Goal: Task Accomplishment & Management: Complete application form

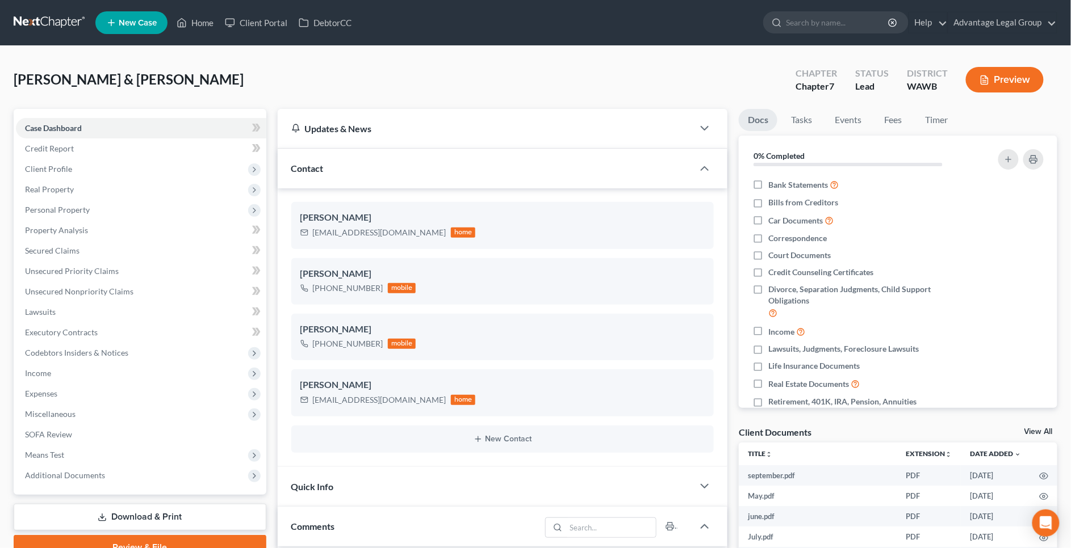
scroll to position [321, 0]
click at [85, 391] on span "Expenses" at bounding box center [141, 394] width 250 height 20
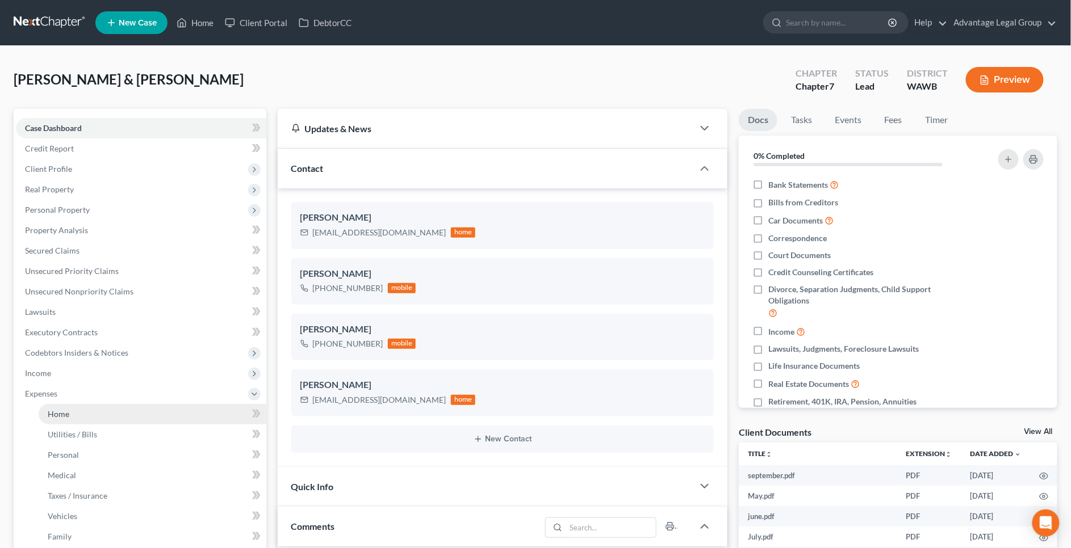
click at [93, 416] on link "Home" at bounding box center [153, 414] width 228 height 20
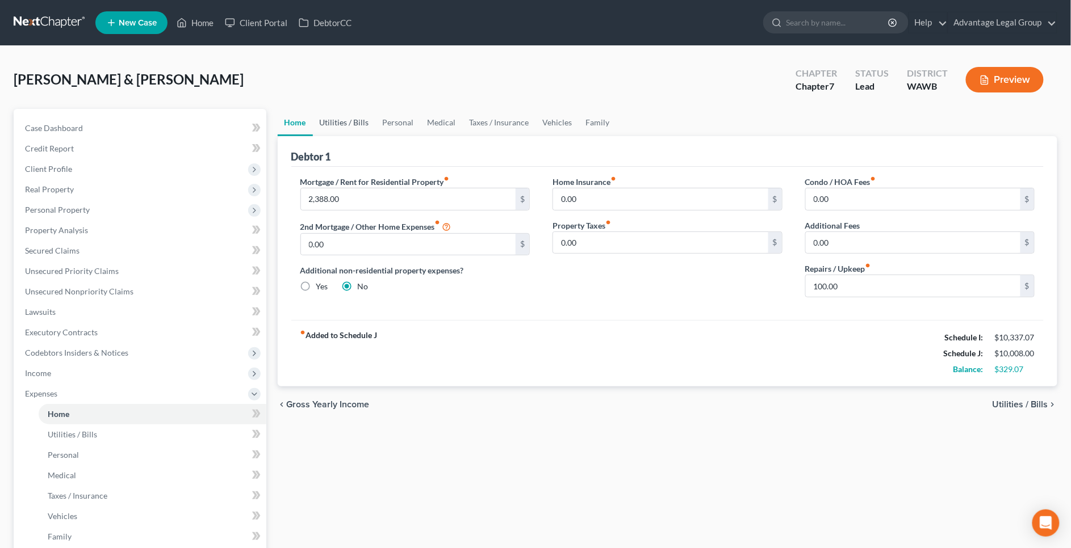
click at [330, 122] on link "Utilities / Bills" at bounding box center [344, 122] width 63 height 27
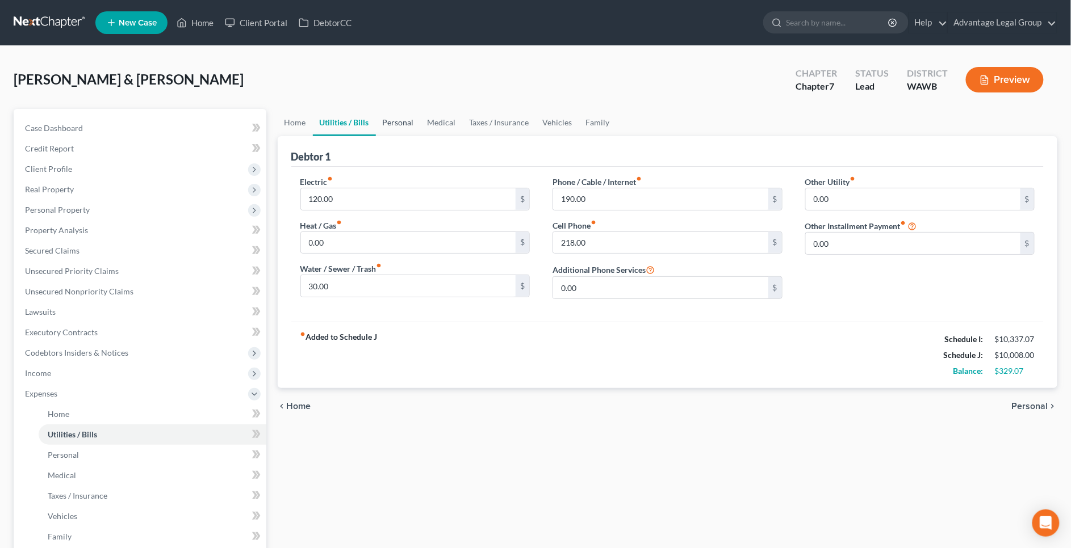
click at [402, 116] on link "Personal" at bounding box center [398, 122] width 45 height 27
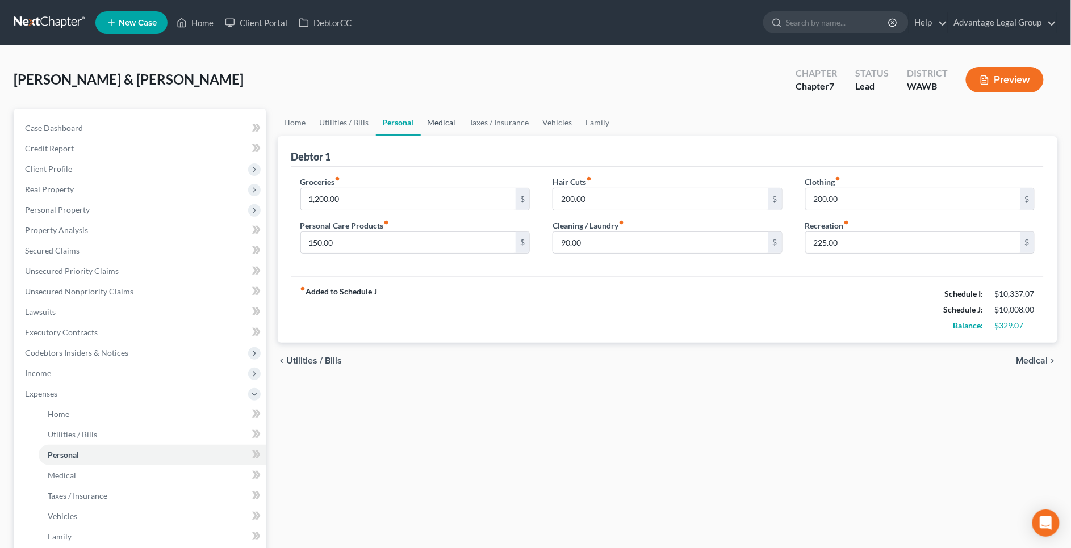
click at [443, 121] on link "Medical" at bounding box center [442, 122] width 42 height 27
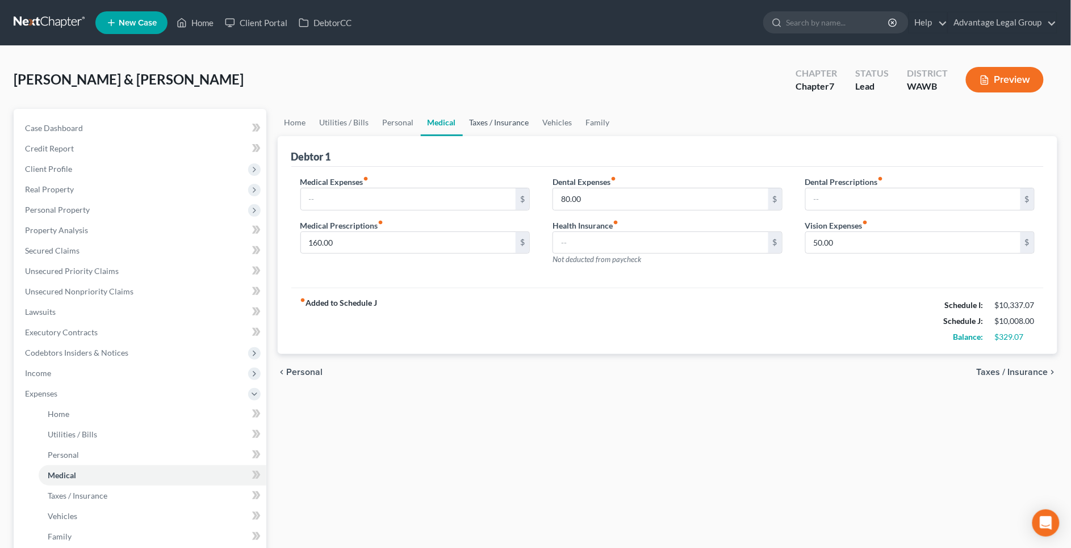
click at [480, 126] on link "Taxes / Insurance" at bounding box center [499, 122] width 73 height 27
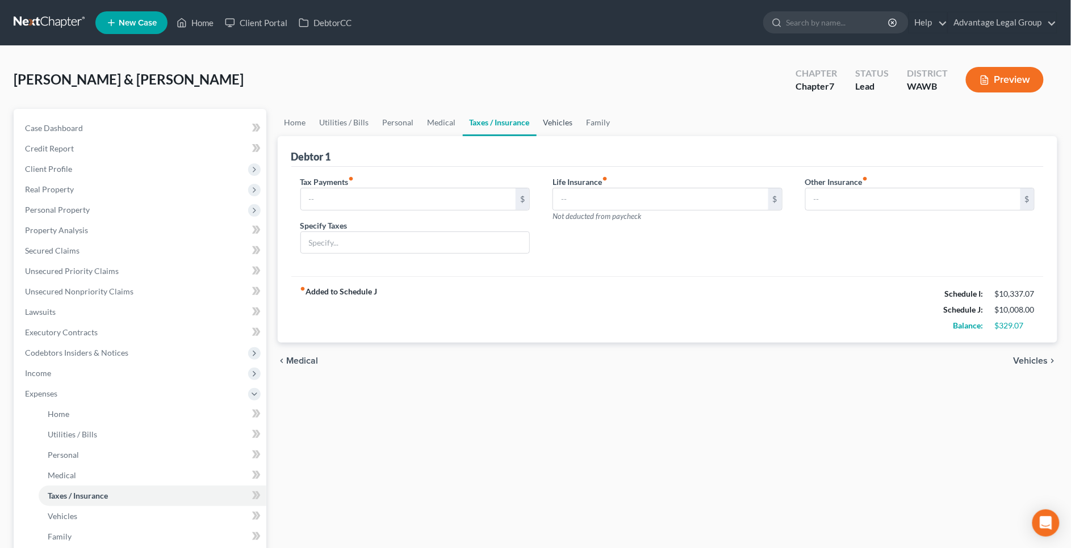
click at [557, 125] on link "Vehicles" at bounding box center [557, 122] width 43 height 27
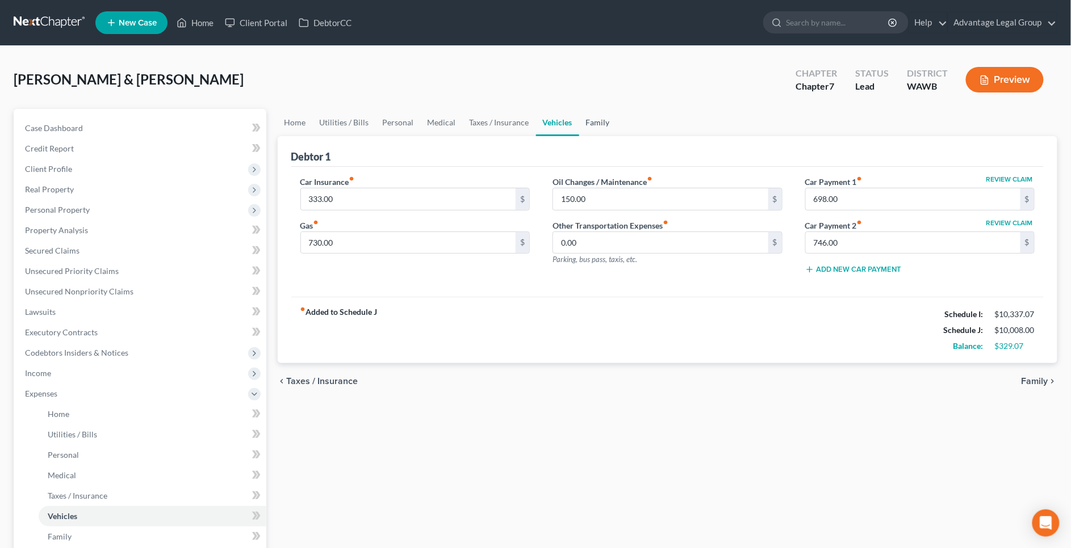
click at [611, 122] on link "Family" at bounding box center [597, 122] width 37 height 27
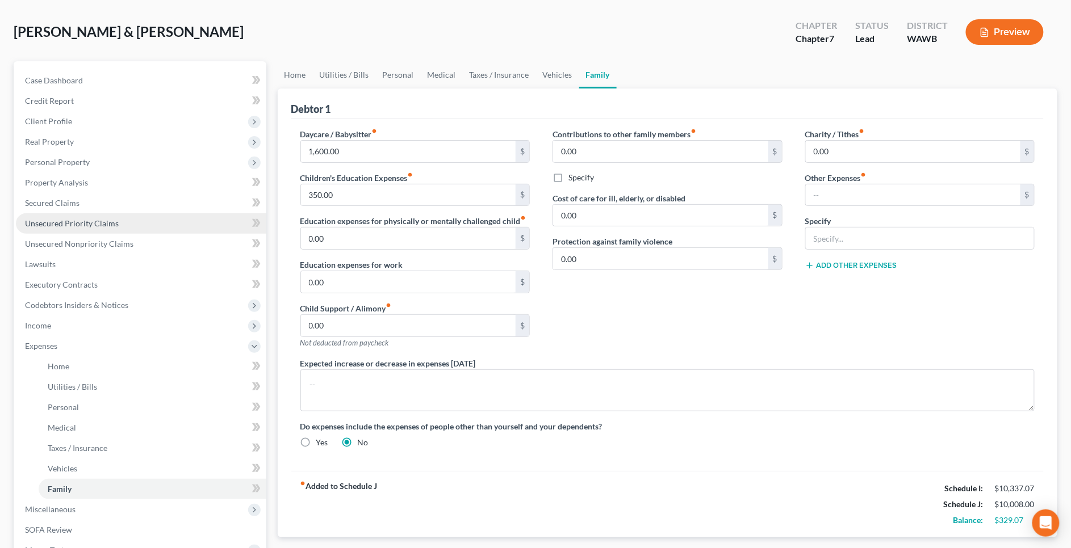
scroll to position [198, 0]
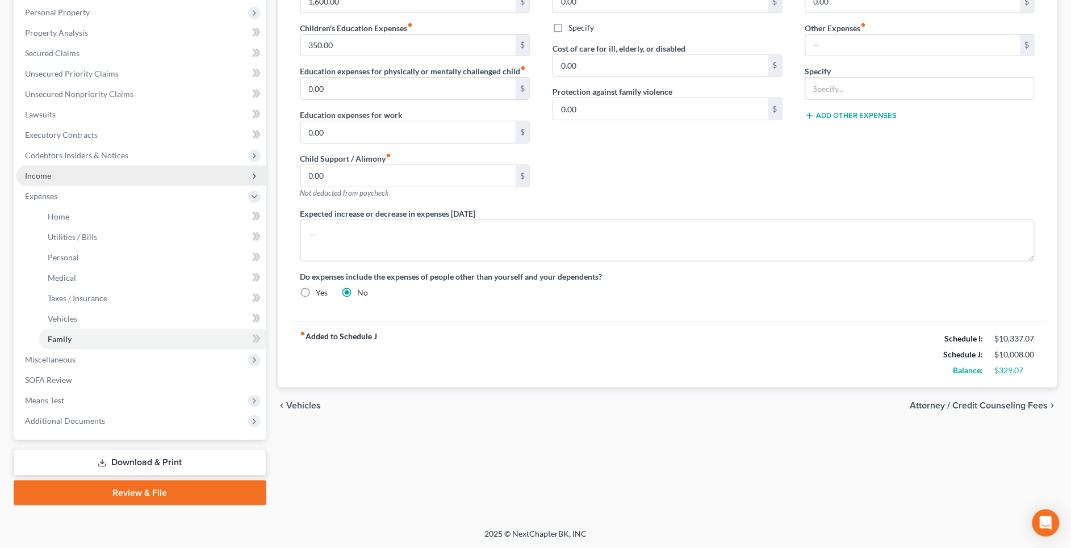
click at [82, 178] on span "Income" at bounding box center [141, 176] width 250 height 20
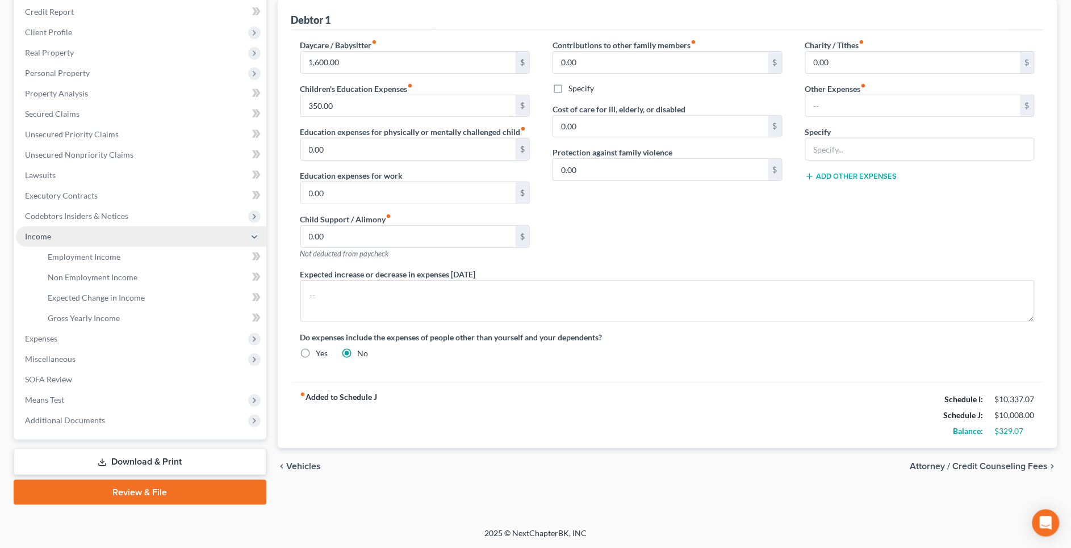
scroll to position [136, 0]
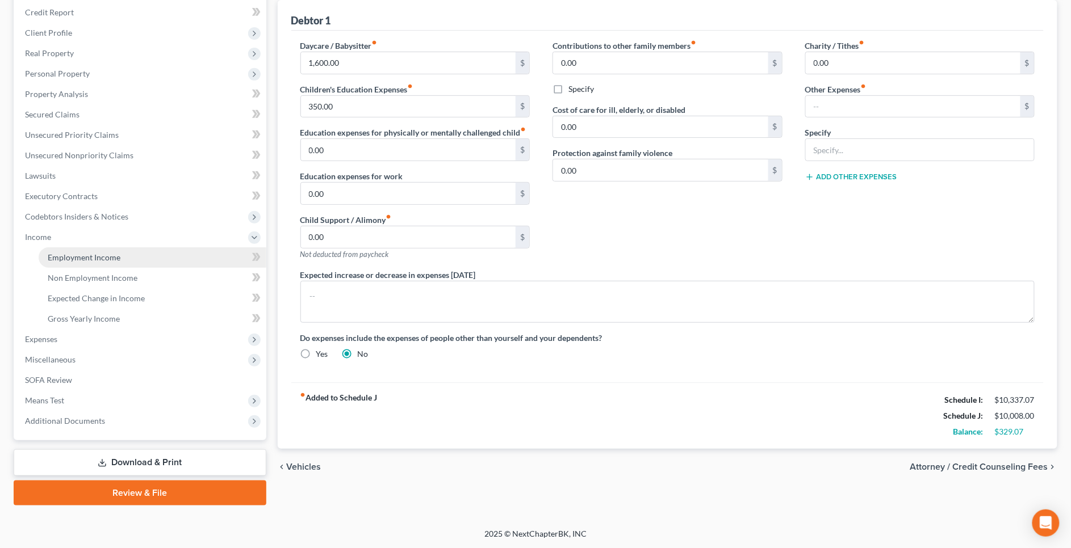
click at [101, 254] on span "Employment Income" at bounding box center [84, 258] width 73 height 10
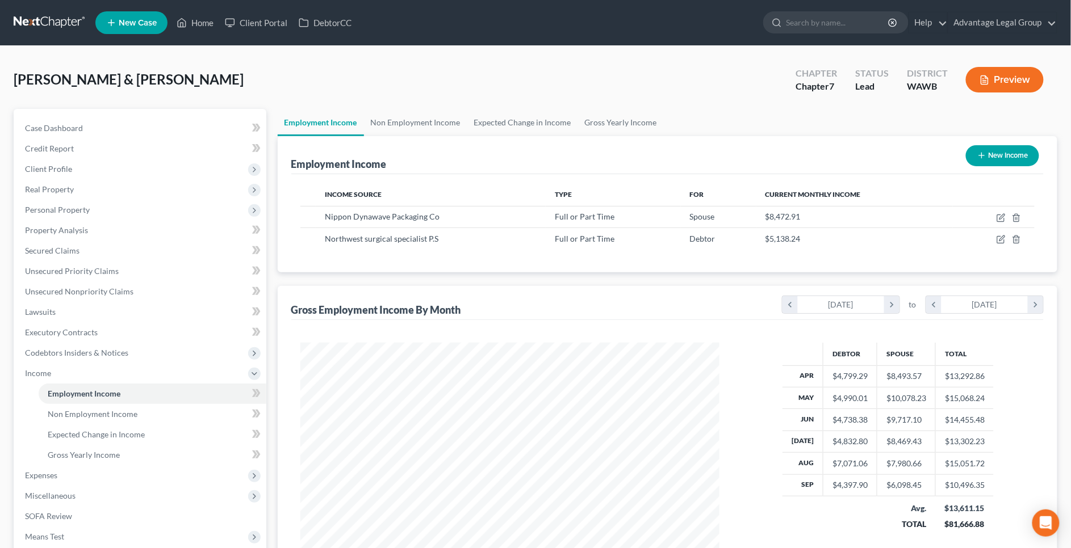
click at [1002, 86] on button "Preview" at bounding box center [1005, 80] width 78 height 26
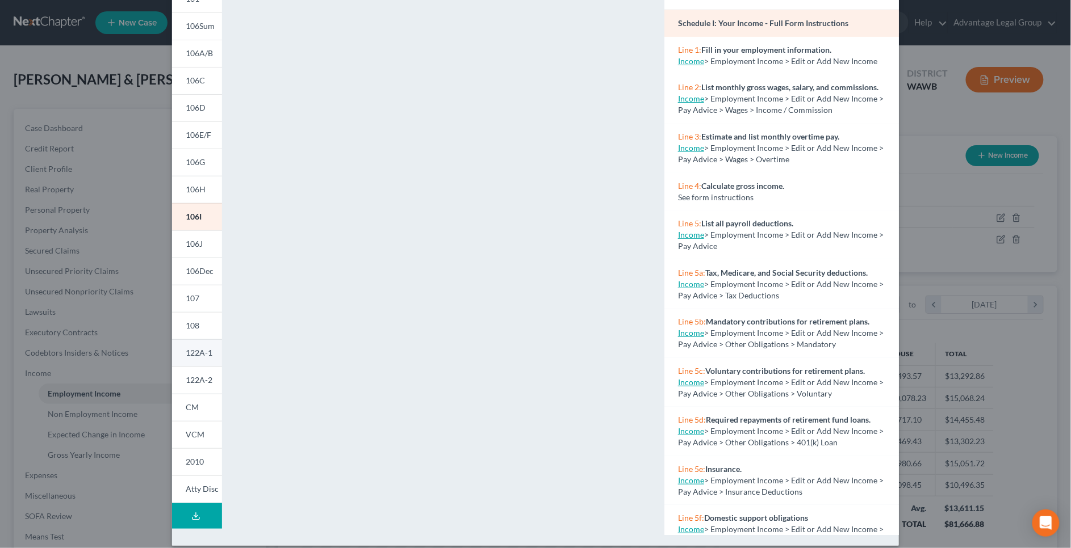
scroll to position [91, 0]
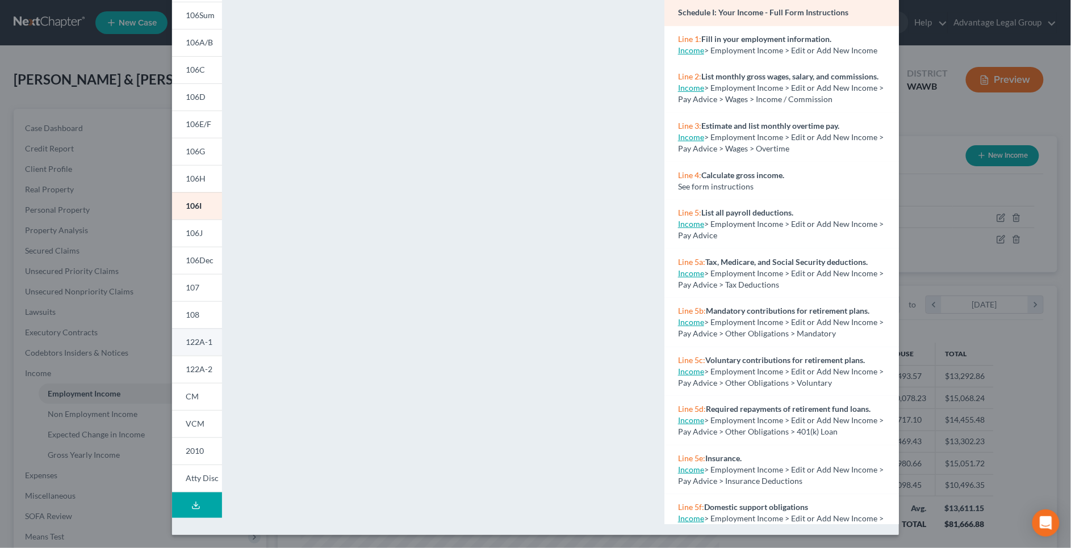
click at [198, 333] on link "122A-1" at bounding box center [197, 342] width 50 height 27
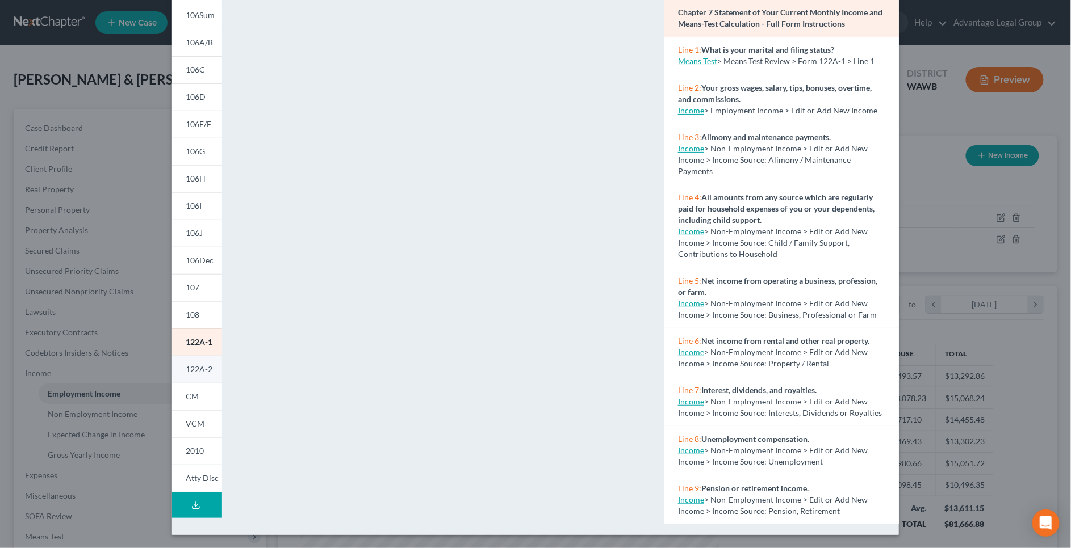
click at [200, 379] on link "122A-2" at bounding box center [197, 369] width 50 height 27
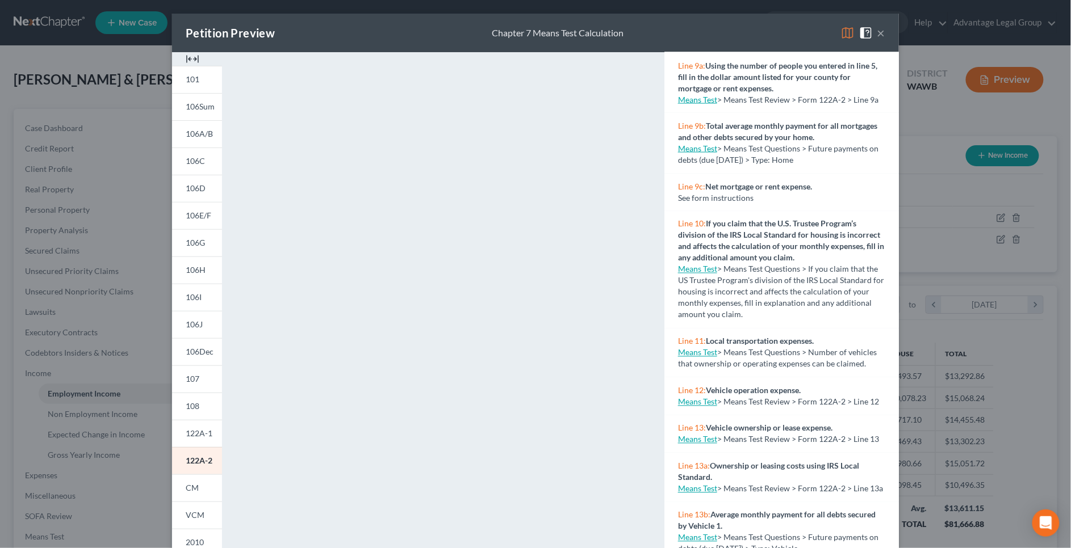
scroll to position [655, 0]
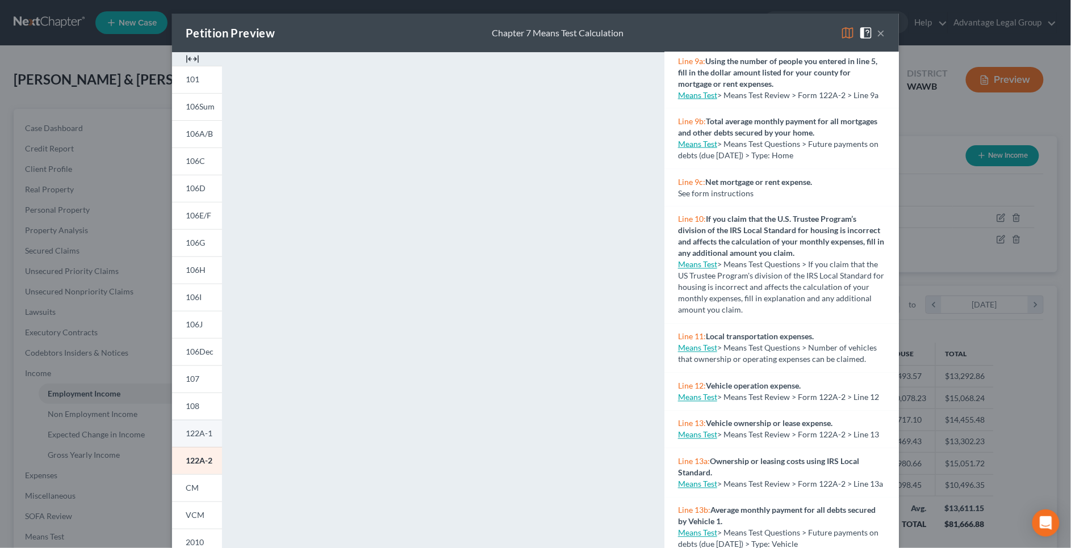
click at [209, 435] on span "122A-1" at bounding box center [199, 434] width 27 height 10
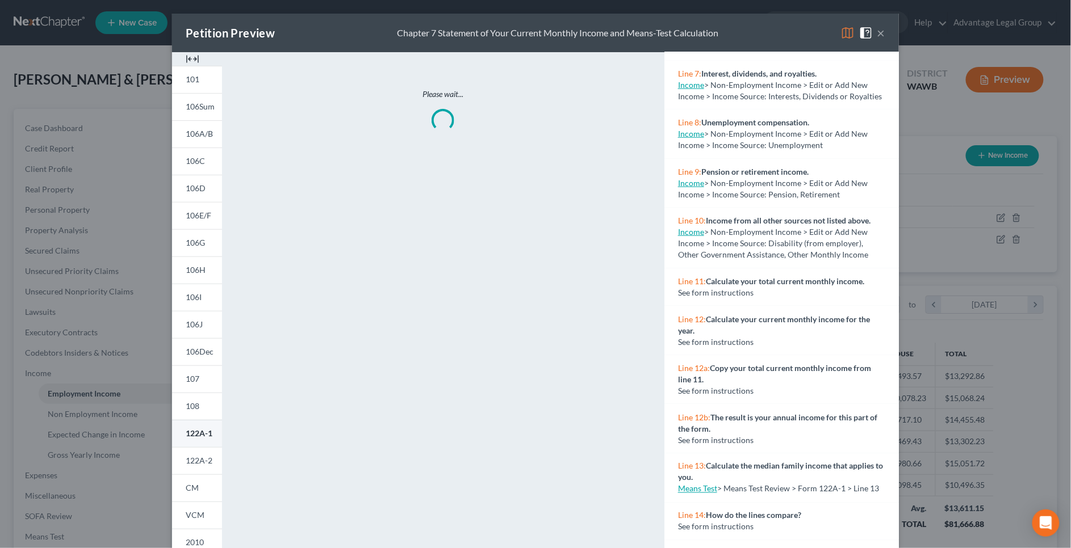
scroll to position [396, 0]
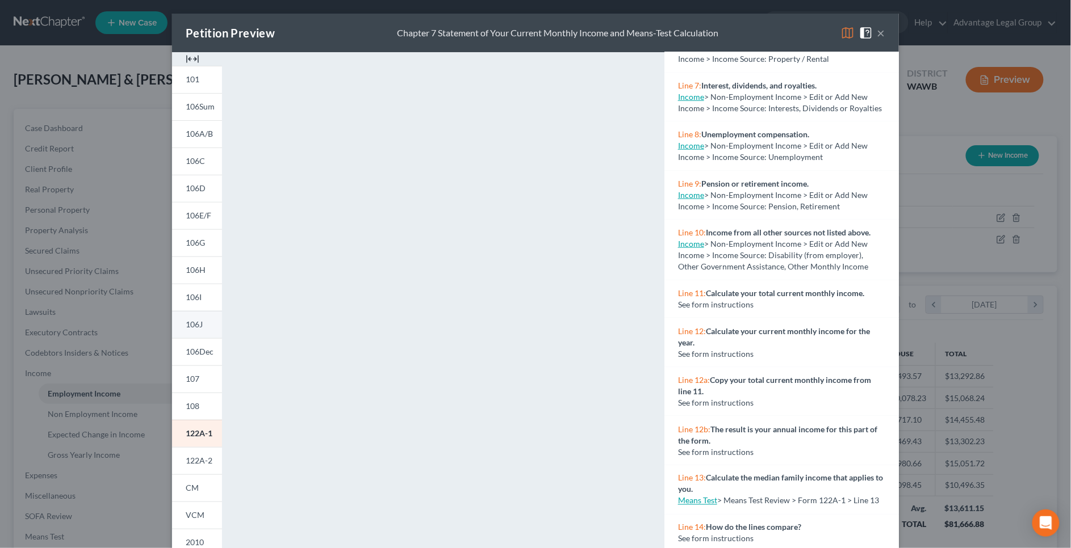
click at [206, 324] on link "106J" at bounding box center [197, 324] width 50 height 27
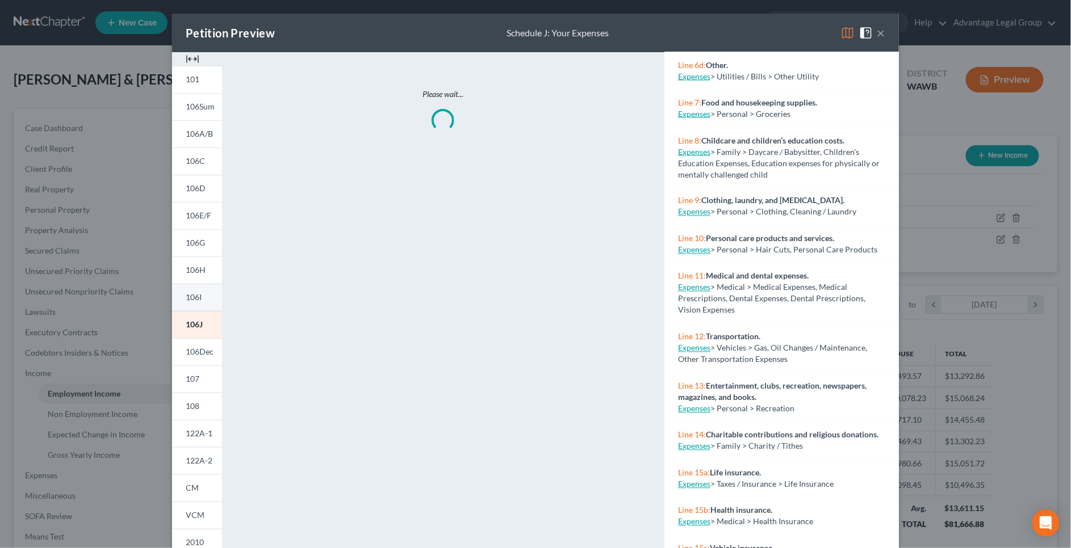
click at [204, 286] on link "106I" at bounding box center [197, 297] width 50 height 27
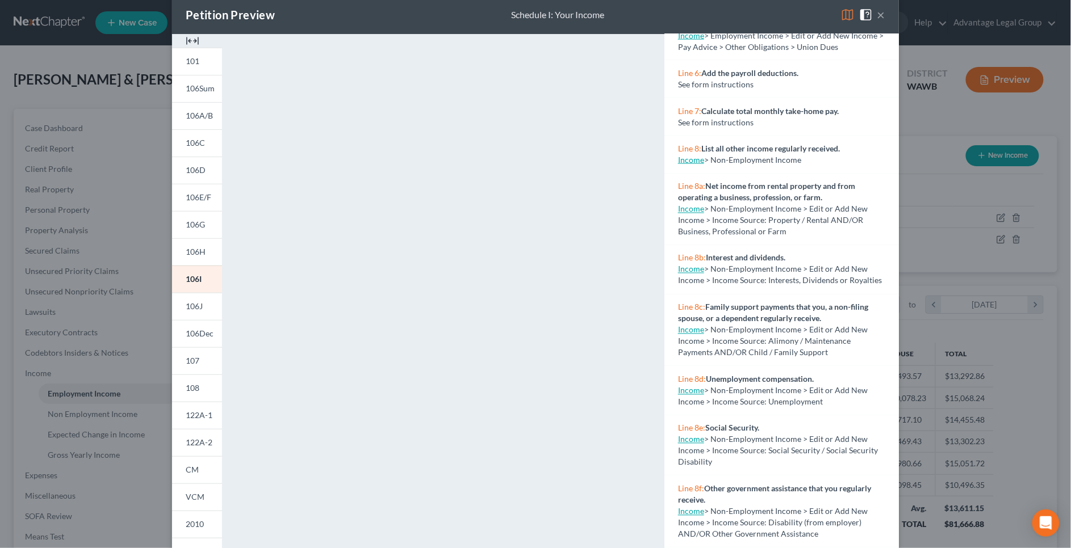
scroll to position [19, 0]
click at [196, 309] on span "106J" at bounding box center [194, 305] width 17 height 10
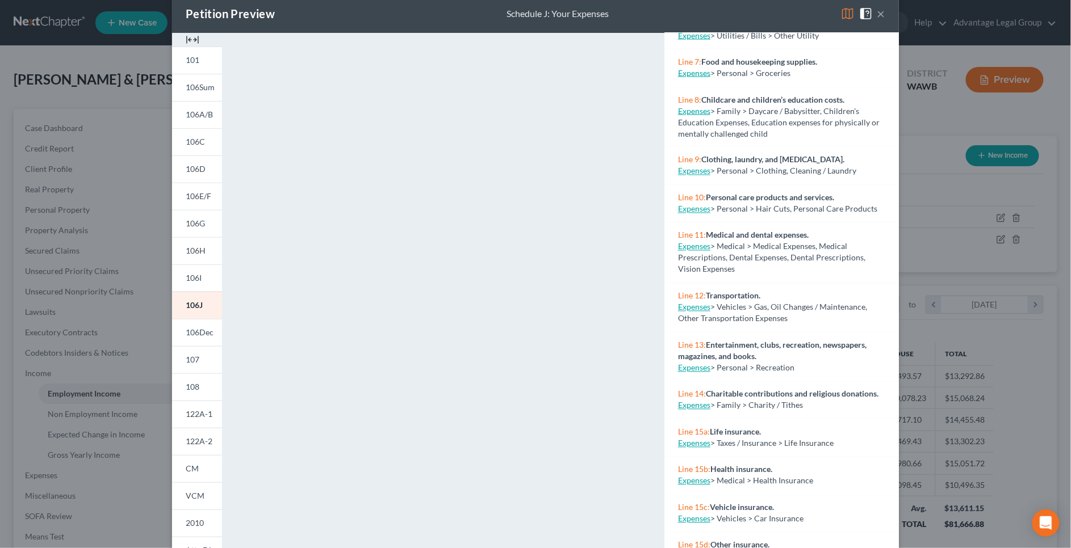
scroll to position [698, 0]
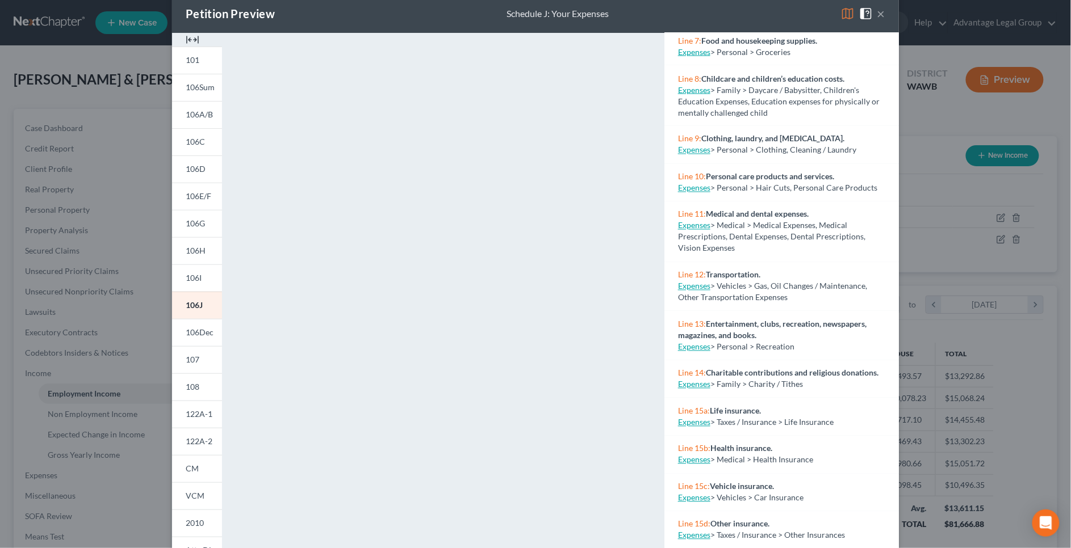
click at [931, 116] on div "Petition Preview Schedule J: Your Expenses × 101 106Sum 106A/B 106C 106D 106E/F…" at bounding box center [535, 274] width 1071 height 548
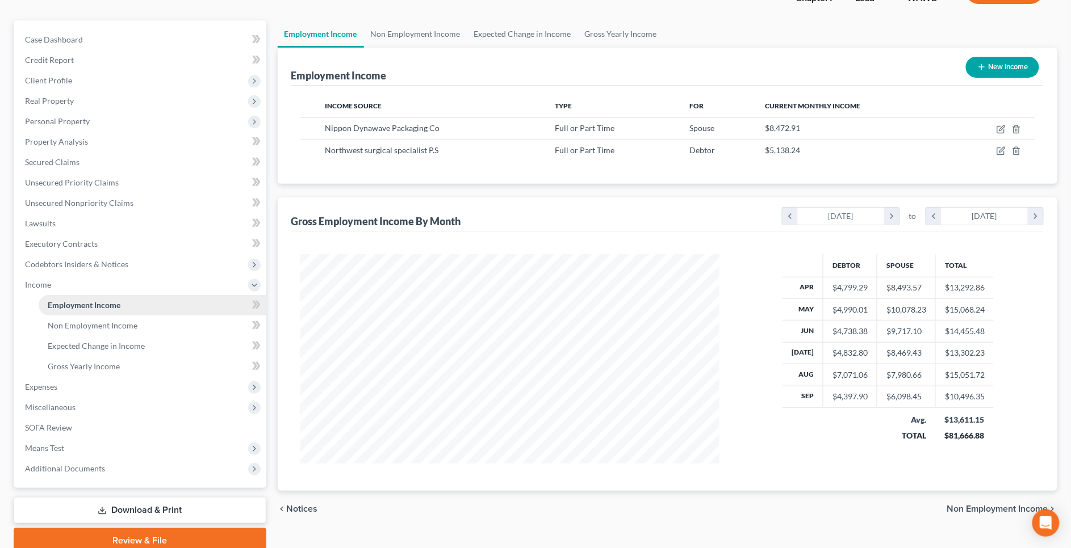
scroll to position [108, 0]
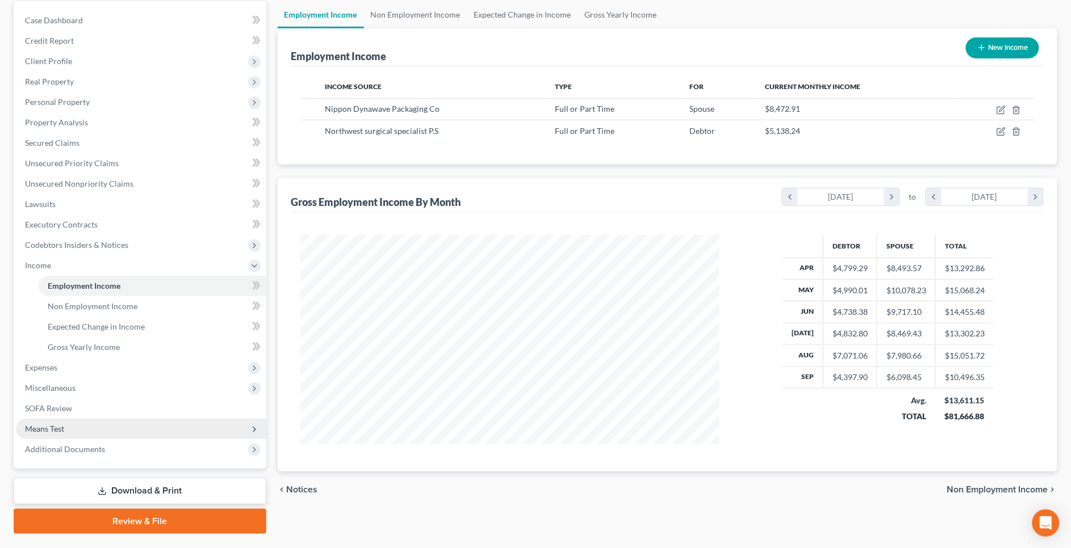
click at [161, 429] on span "Means Test" at bounding box center [141, 429] width 250 height 20
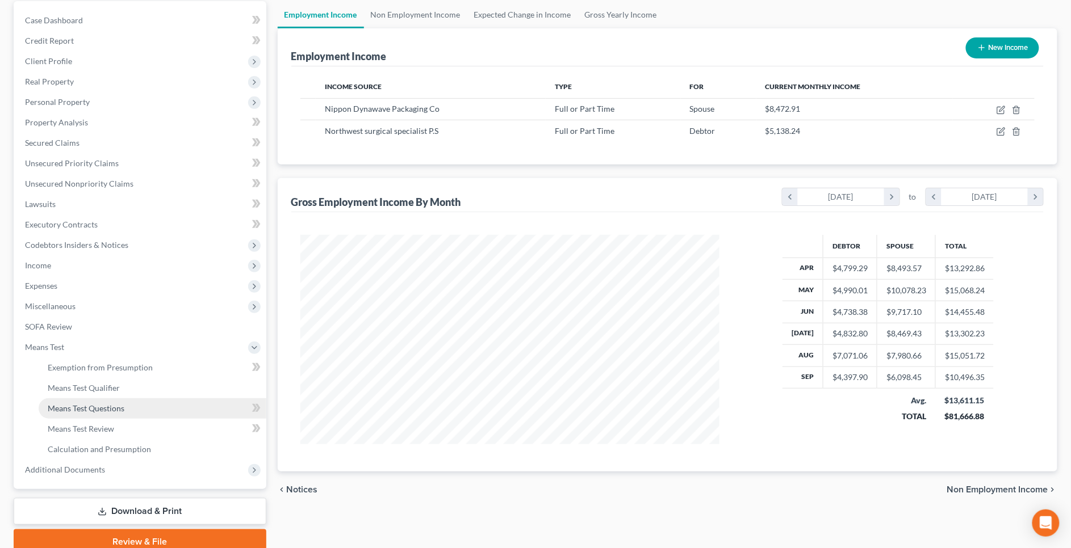
click at [176, 405] on link "Means Test Questions" at bounding box center [153, 409] width 228 height 20
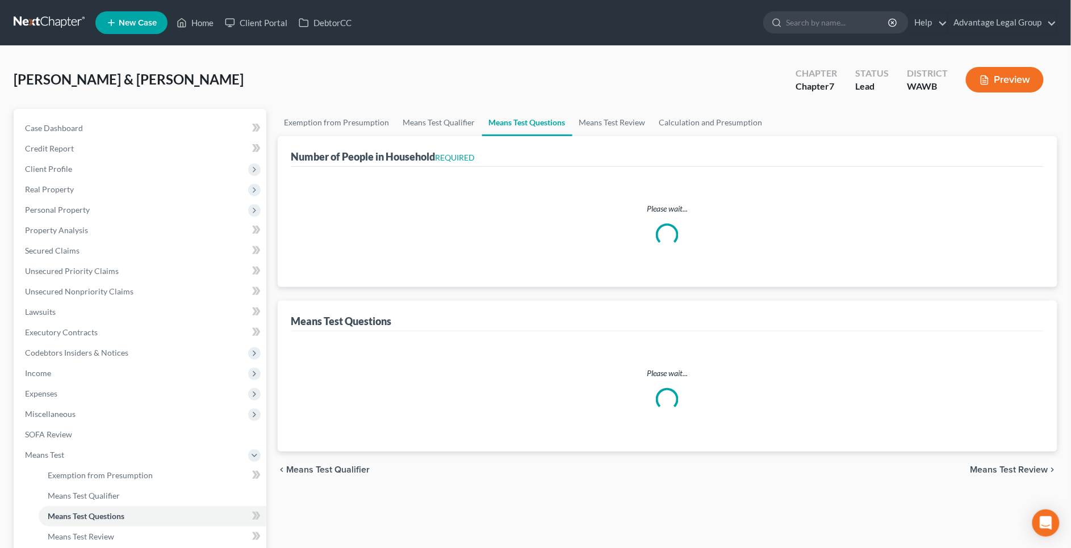
select select "0"
select select "60"
select select "1"
select select "60"
select select "1"
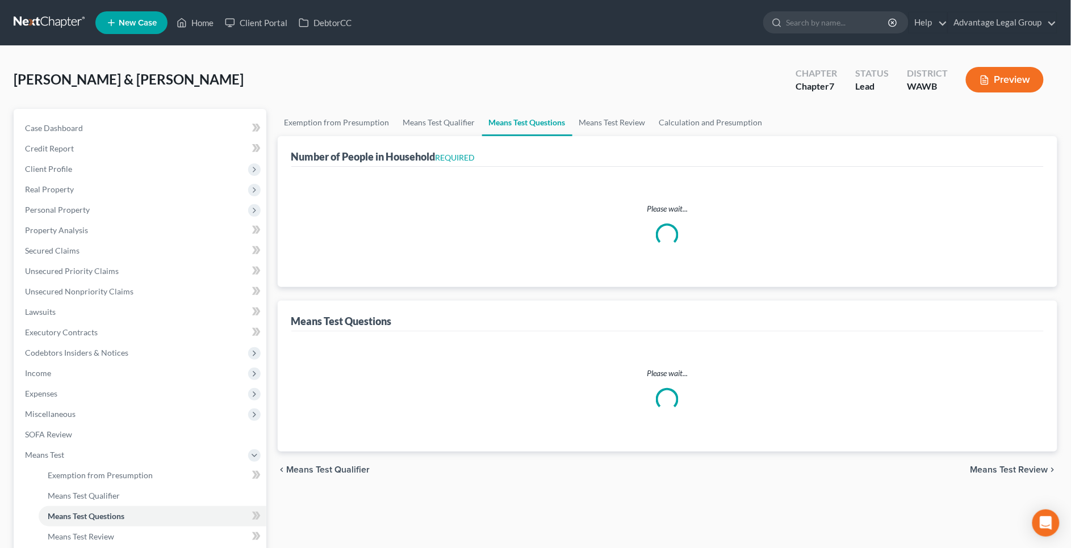
select select "60"
select select "2"
select select "4"
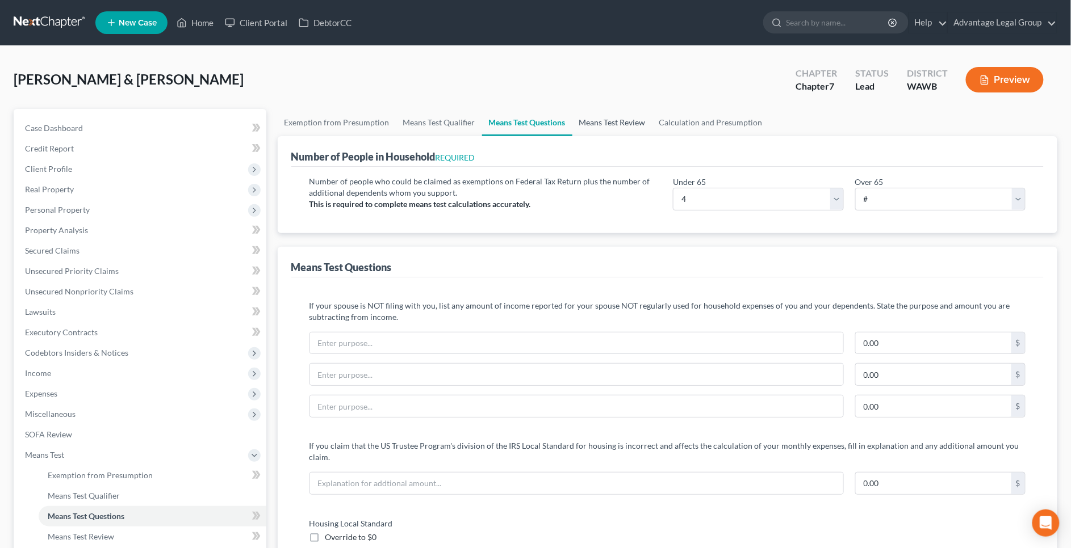
click at [620, 125] on link "Means Test Review" at bounding box center [612, 122] width 80 height 27
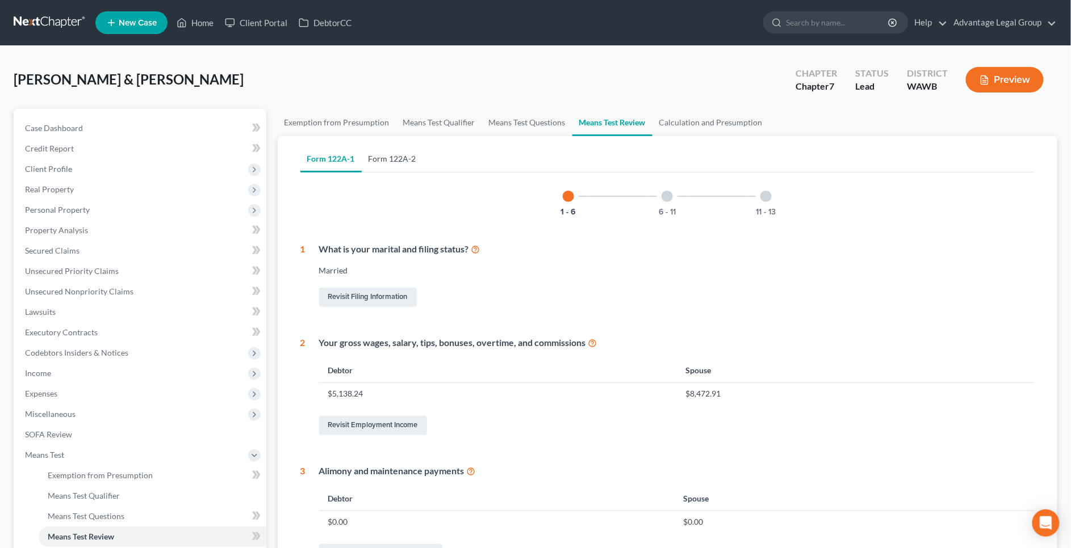
click at [403, 153] on link "Form 122A-2" at bounding box center [392, 158] width 61 height 27
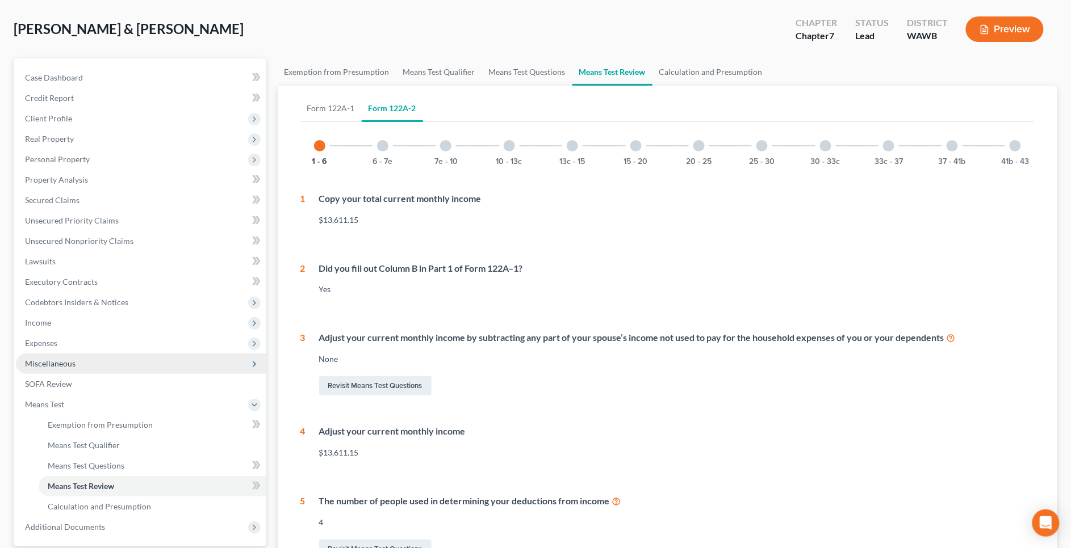
scroll to position [91, 0]
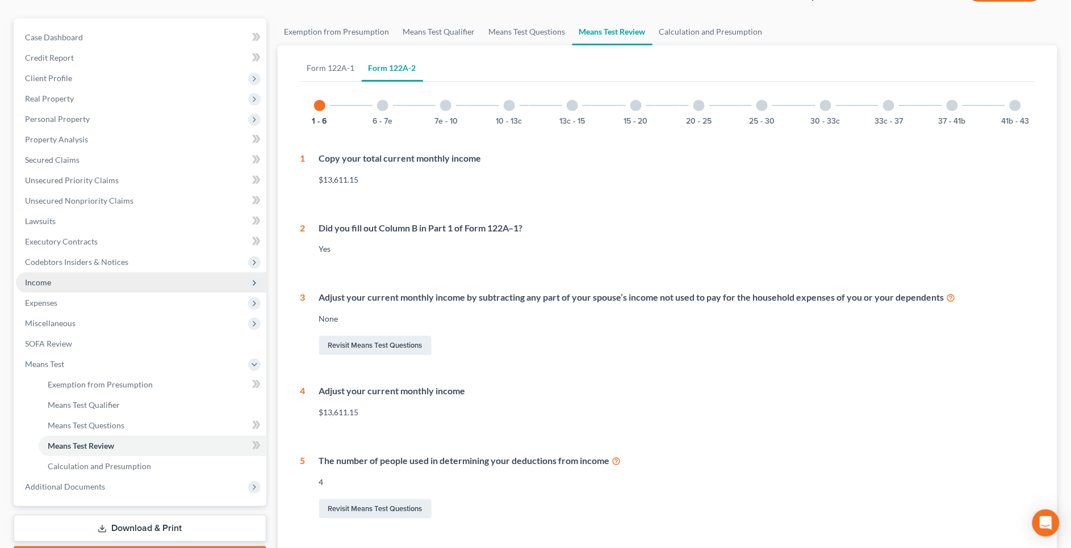
click at [74, 278] on span "Income" at bounding box center [141, 282] width 250 height 20
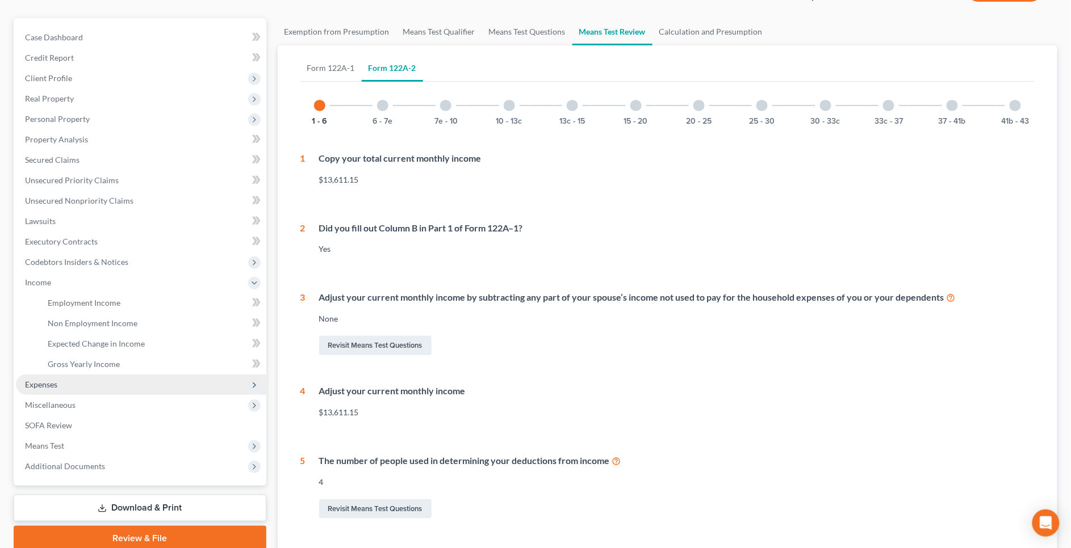
click at [116, 388] on span "Expenses" at bounding box center [141, 385] width 250 height 20
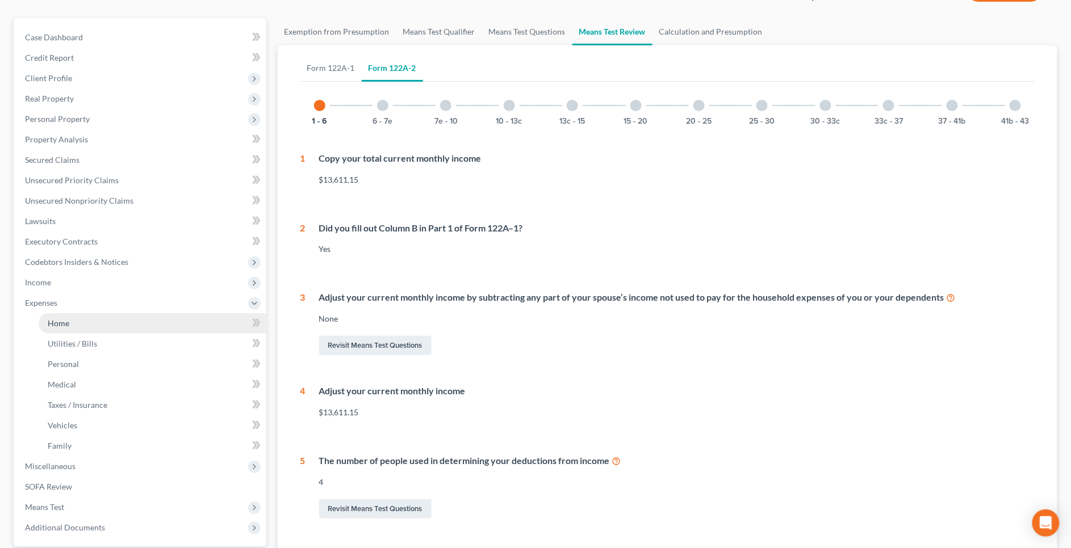
click at [163, 327] on link "Home" at bounding box center [153, 323] width 228 height 20
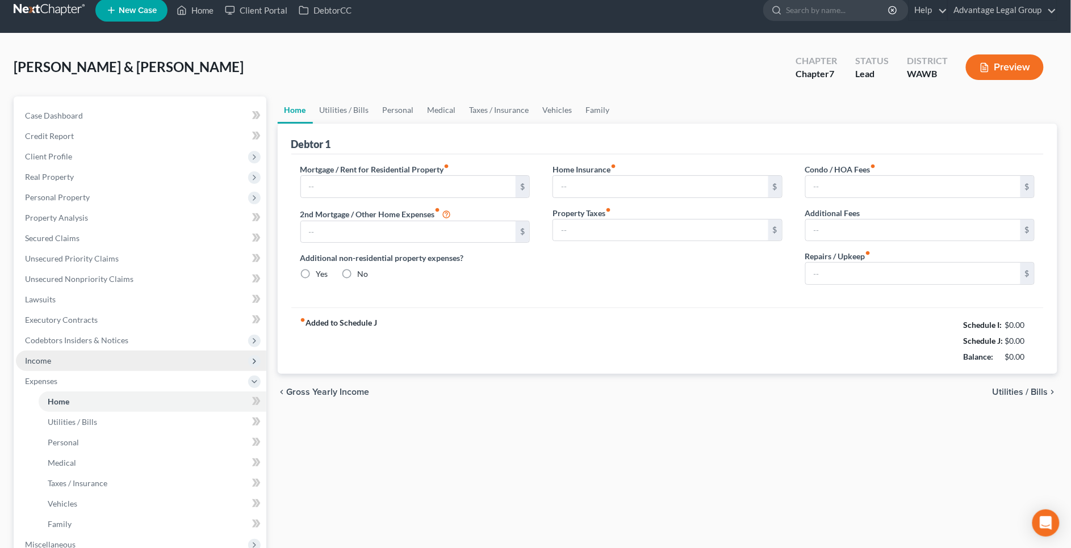
scroll to position [2, 0]
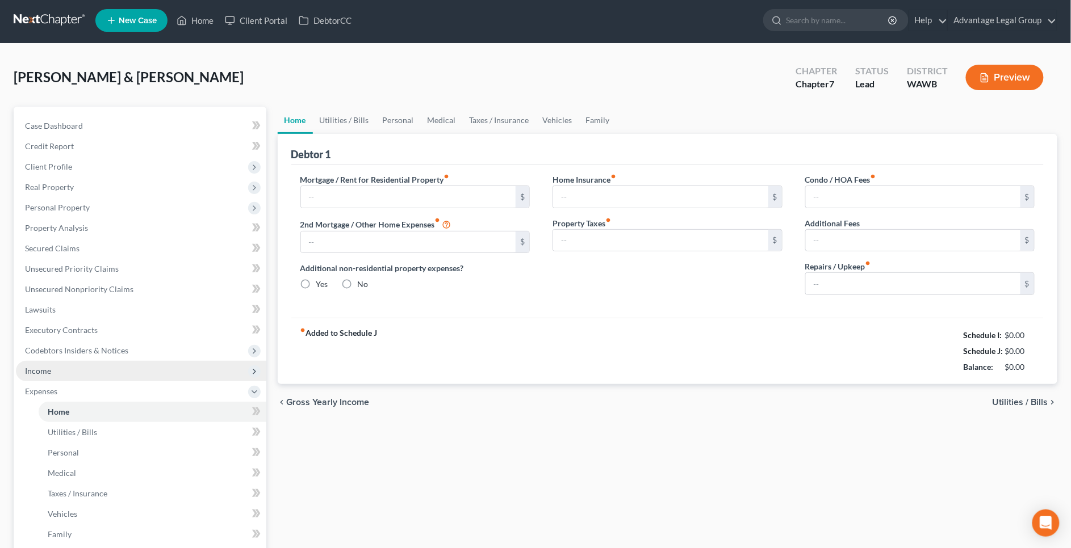
type input "2,388.00"
type input "0.00"
radio input "true"
type input "0.00"
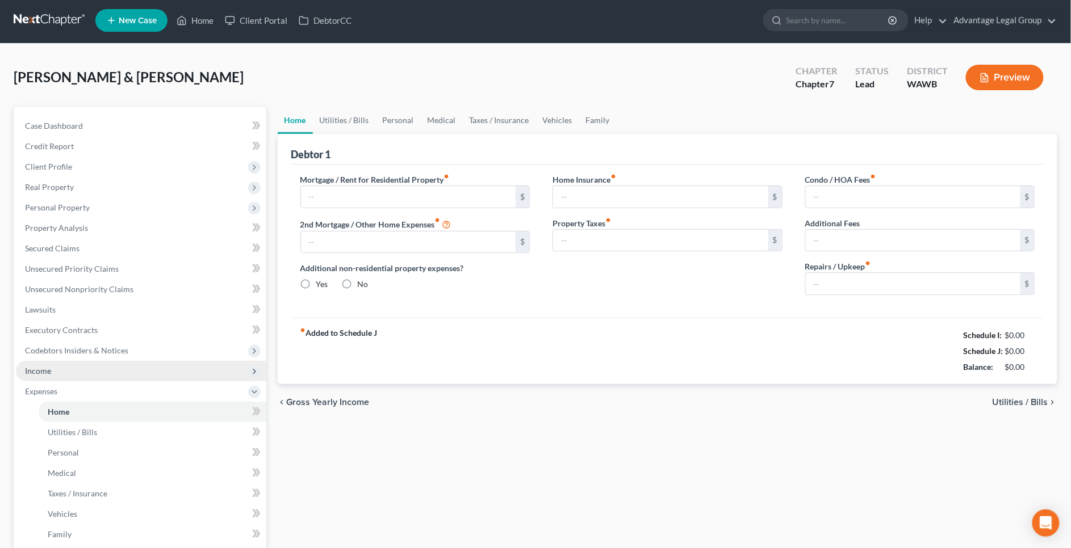
type input "0.00"
type input "100.00"
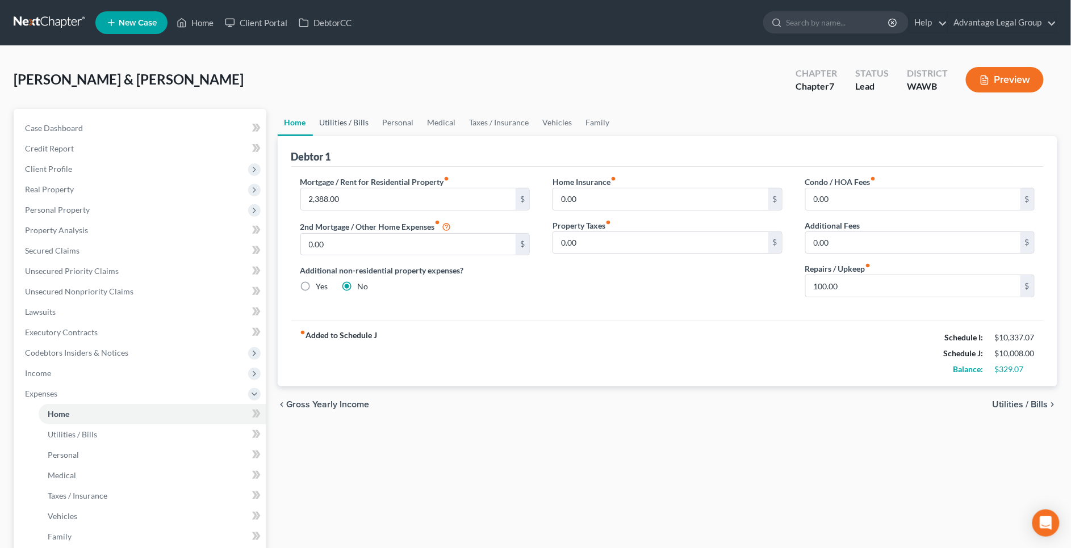
click at [345, 119] on link "Utilities / Bills" at bounding box center [344, 122] width 63 height 27
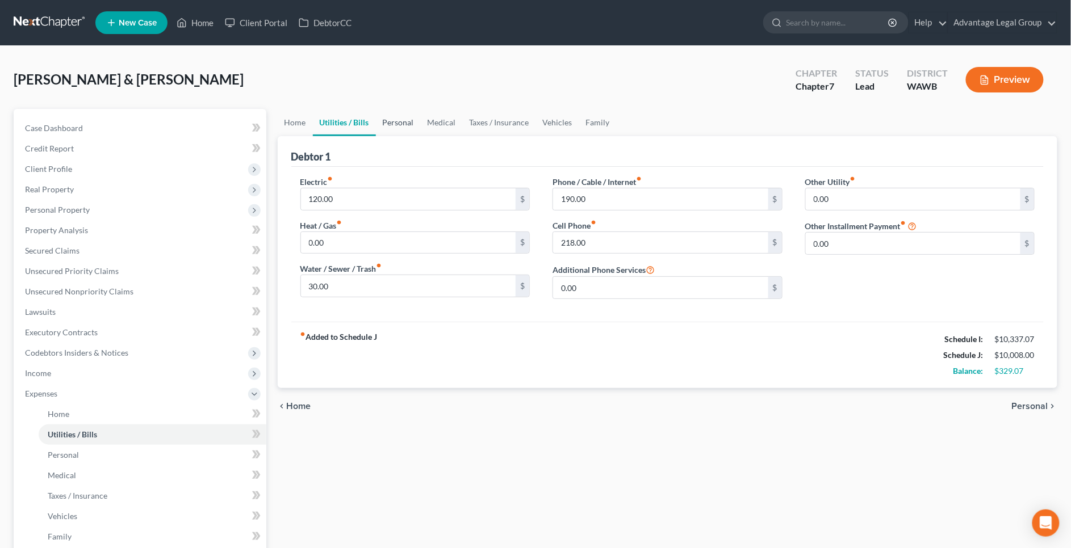
click at [400, 123] on link "Personal" at bounding box center [398, 122] width 45 height 27
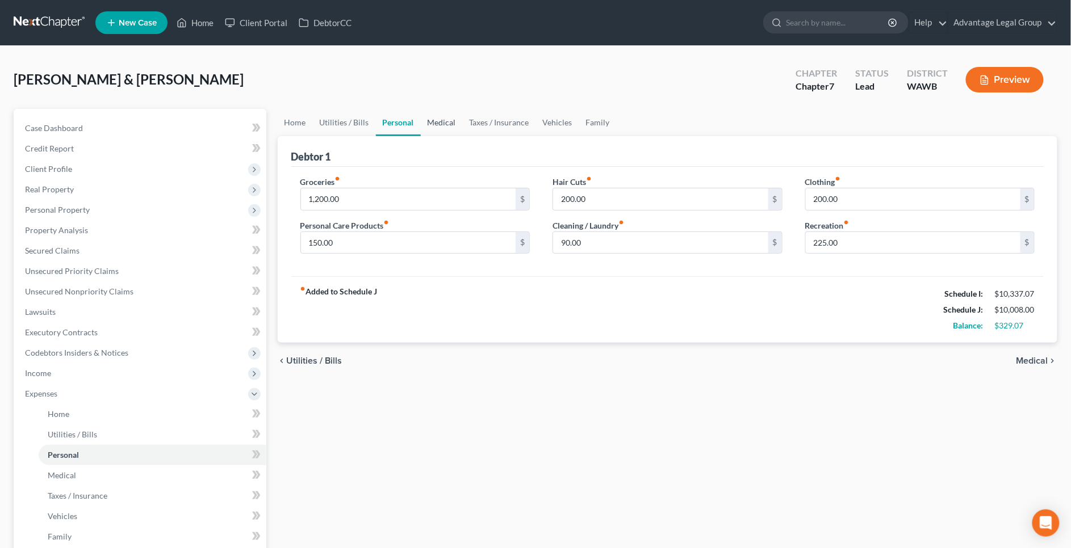
click at [445, 124] on link "Medical" at bounding box center [442, 122] width 42 height 27
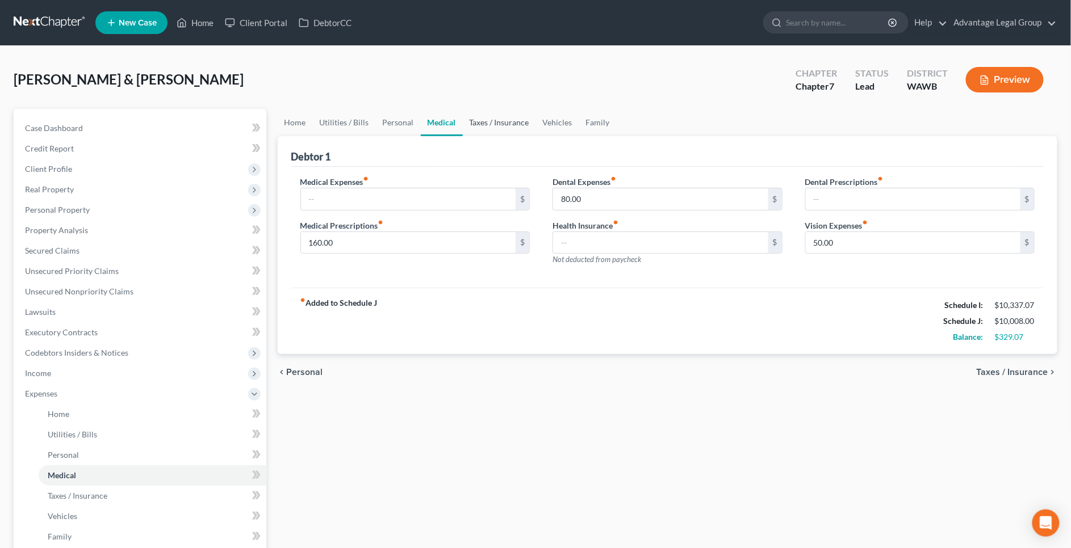
click at [490, 129] on link "Taxes / Insurance" at bounding box center [499, 122] width 73 height 27
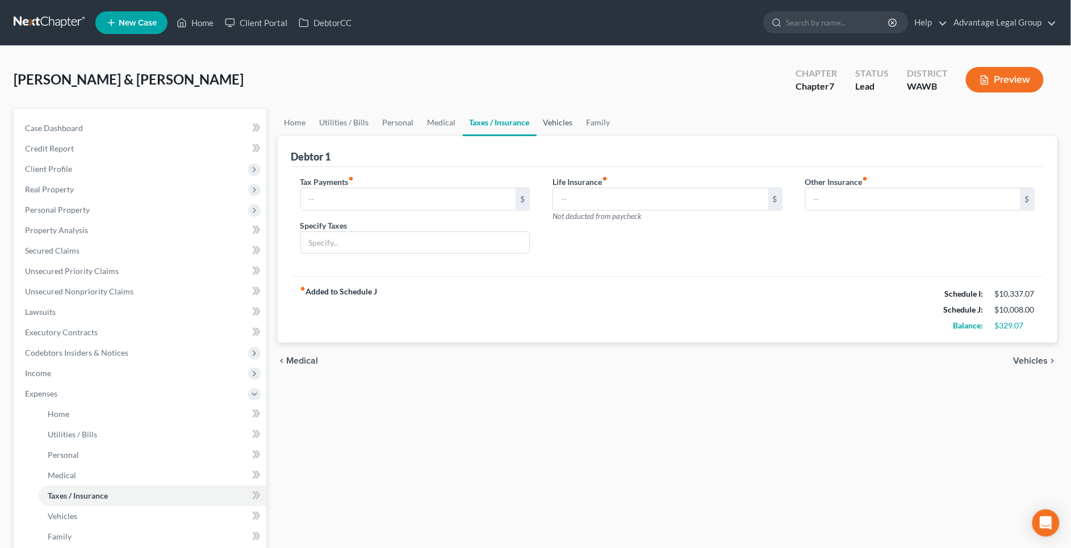
click at [563, 124] on link "Vehicles" at bounding box center [557, 122] width 43 height 27
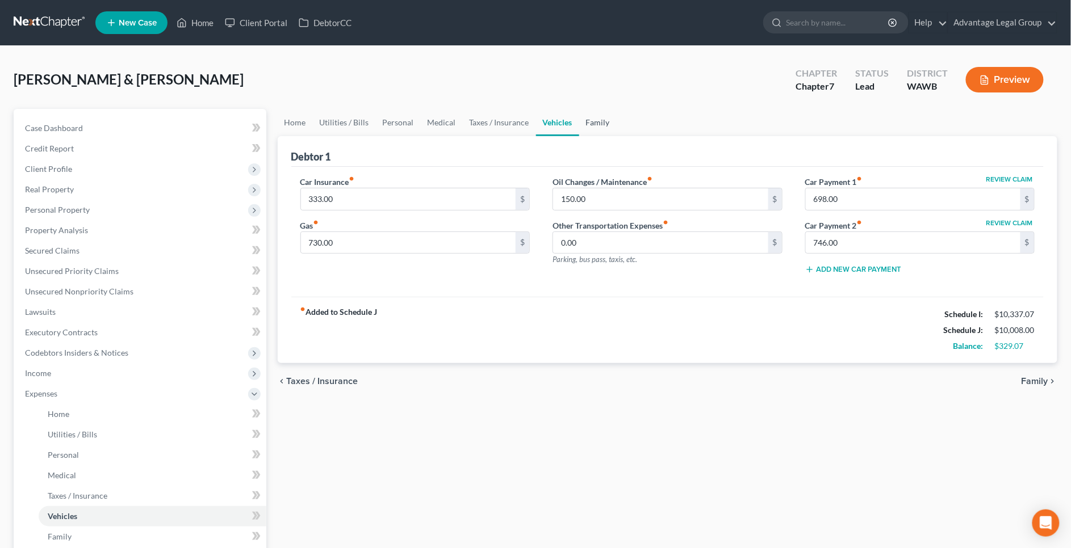
click at [590, 126] on link "Family" at bounding box center [597, 122] width 37 height 27
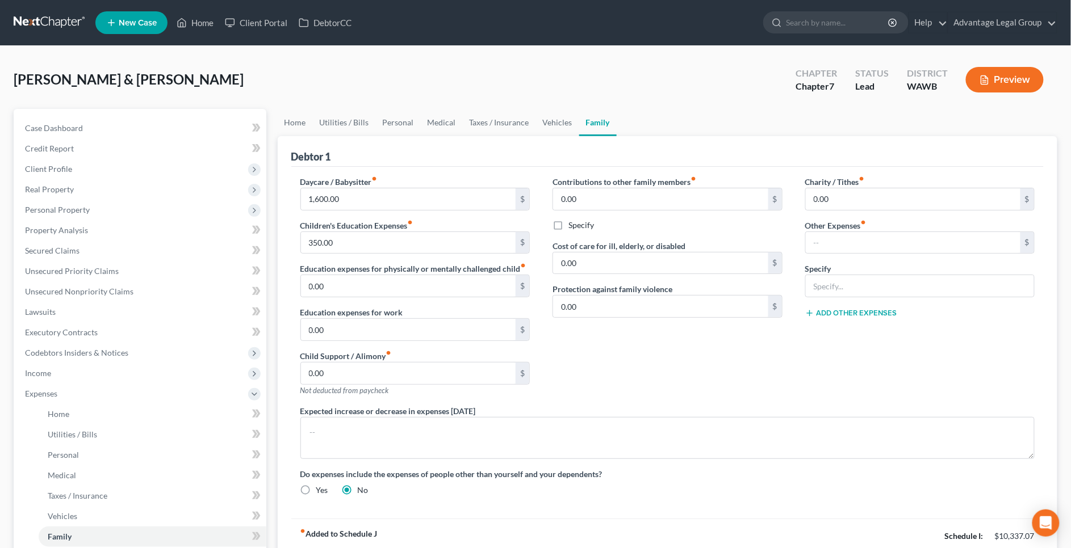
scroll to position [198, 0]
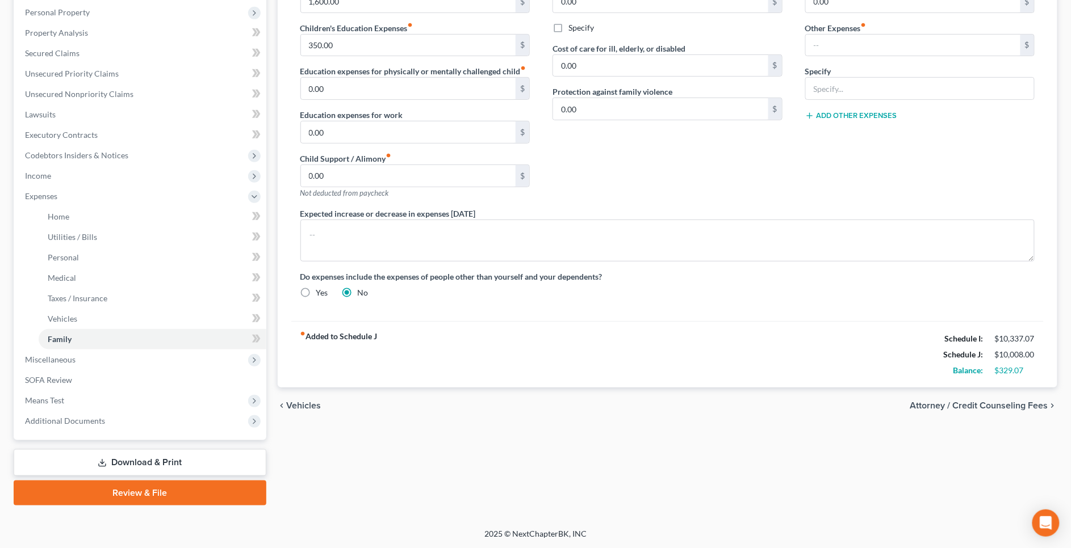
click at [130, 391] on li "Means Test Exemption from Presumption Means Test Qualifier Means Test Questions…" at bounding box center [141, 401] width 250 height 20
click at [133, 399] on span "Means Test" at bounding box center [141, 401] width 250 height 20
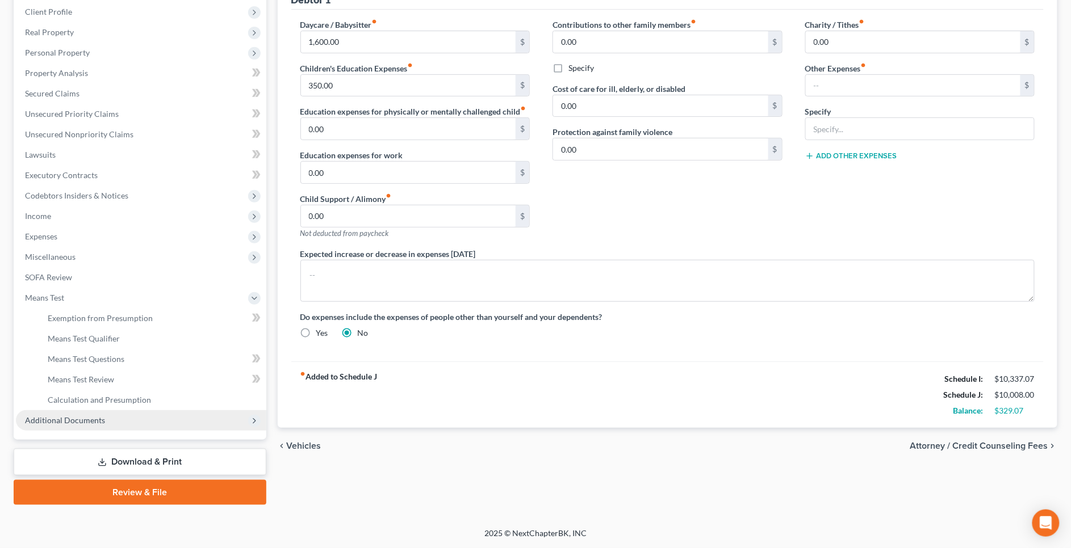
scroll to position [157, 0]
click at [102, 345] on link "Means Test Qualifier" at bounding box center [153, 339] width 228 height 20
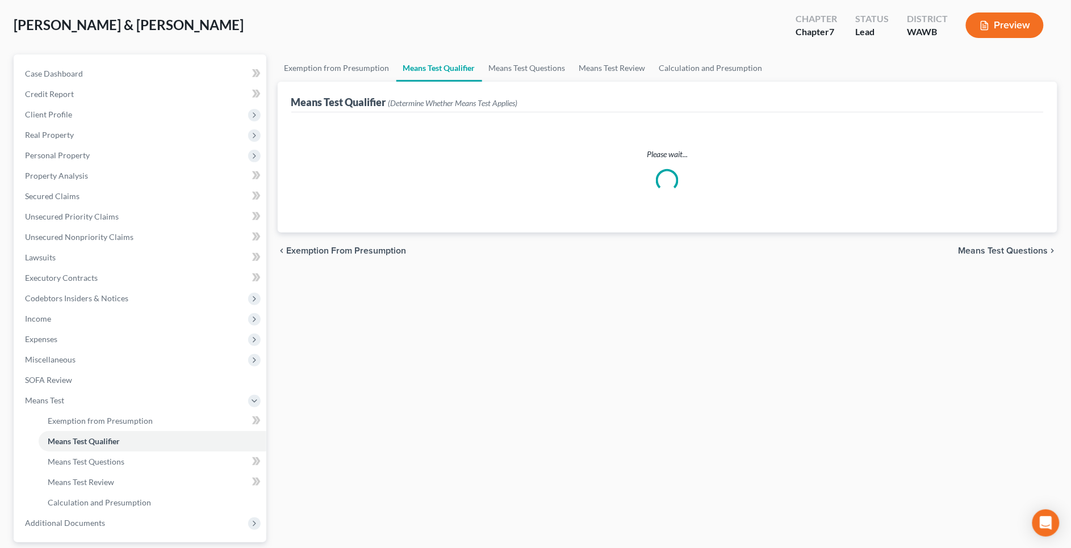
scroll to position [62, 0]
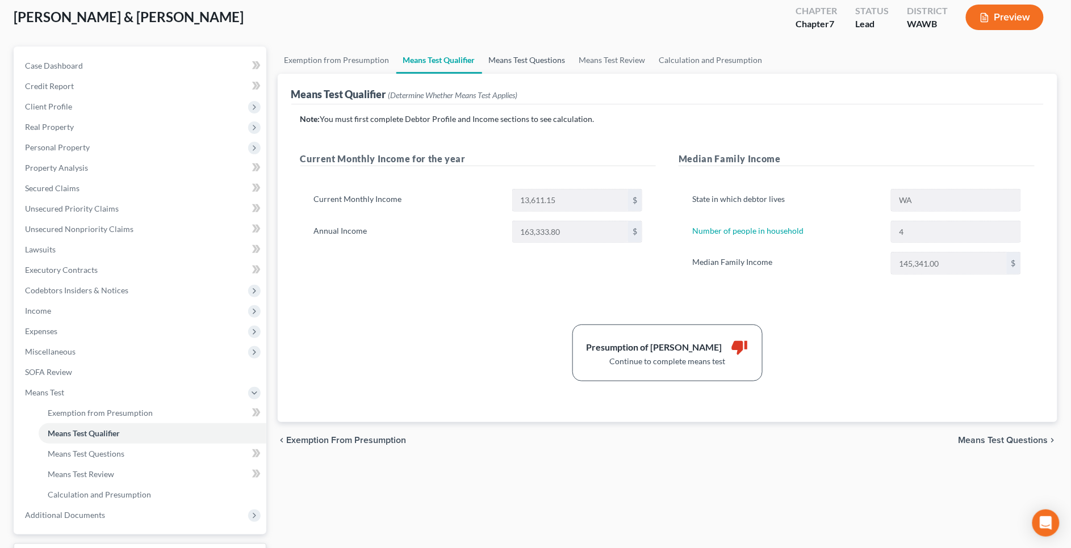
click at [520, 55] on link "Means Test Questions" at bounding box center [527, 60] width 90 height 27
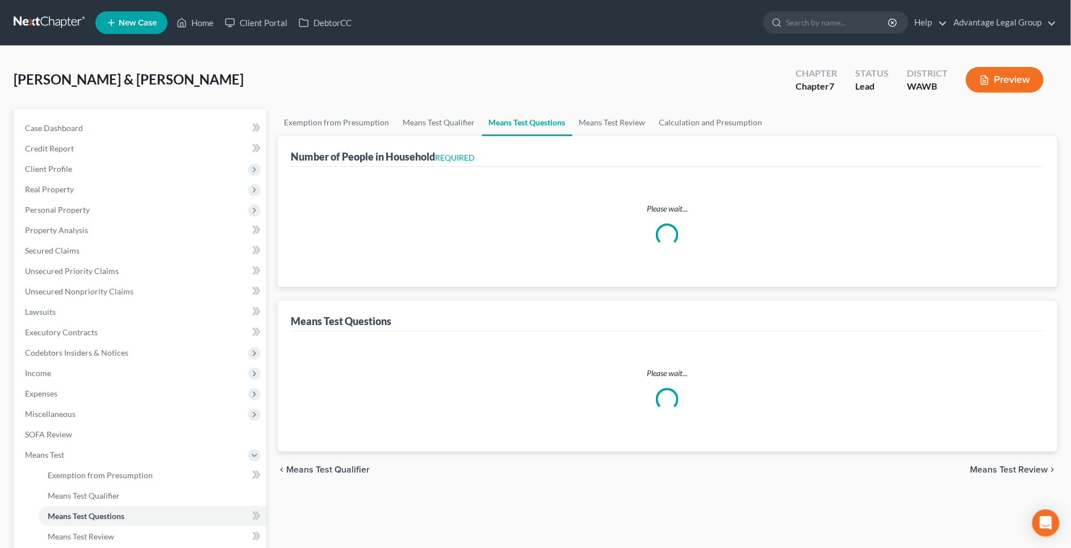
select select "0"
select select "60"
select select "1"
select select "60"
select select "1"
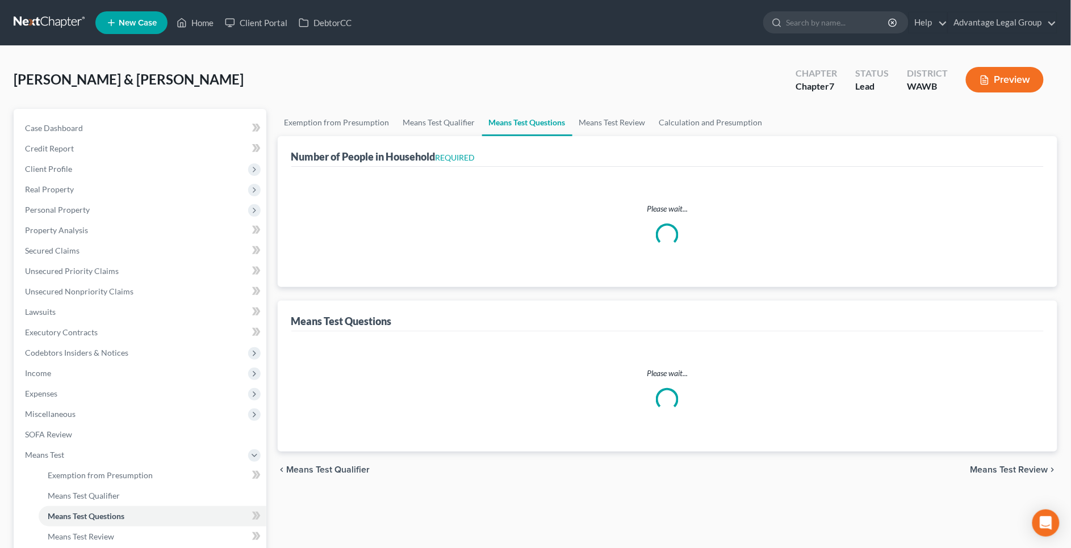
select select "60"
select select "4"
select select "2"
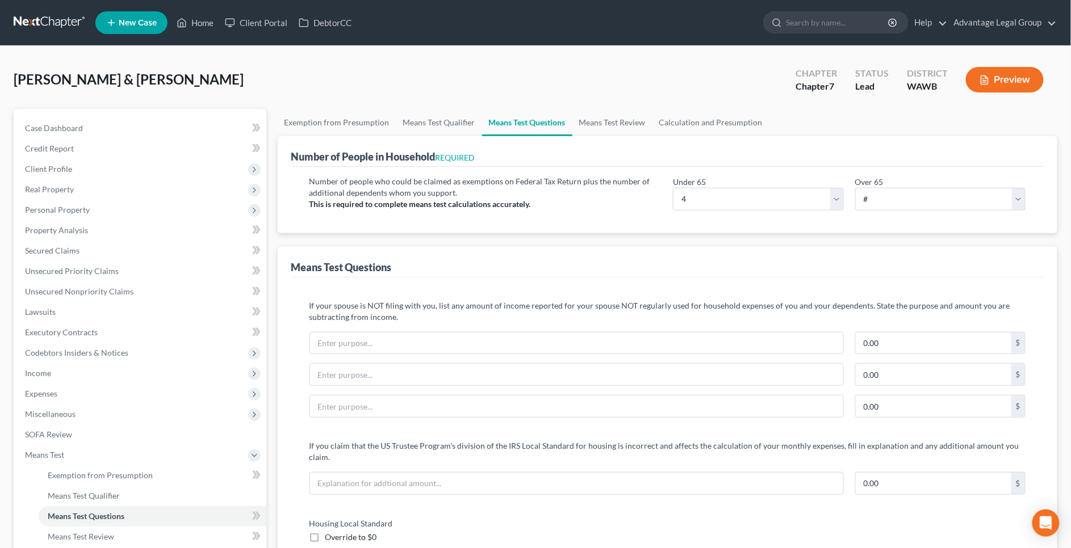
click at [1001, 82] on button "Preview" at bounding box center [1005, 80] width 78 height 26
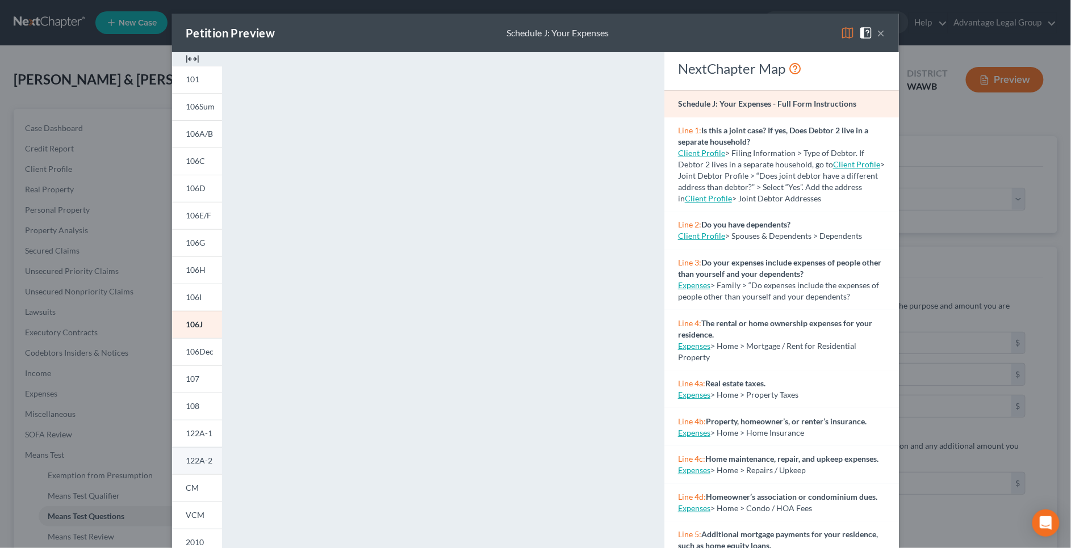
click at [207, 462] on span "122A-2" at bounding box center [199, 461] width 27 height 10
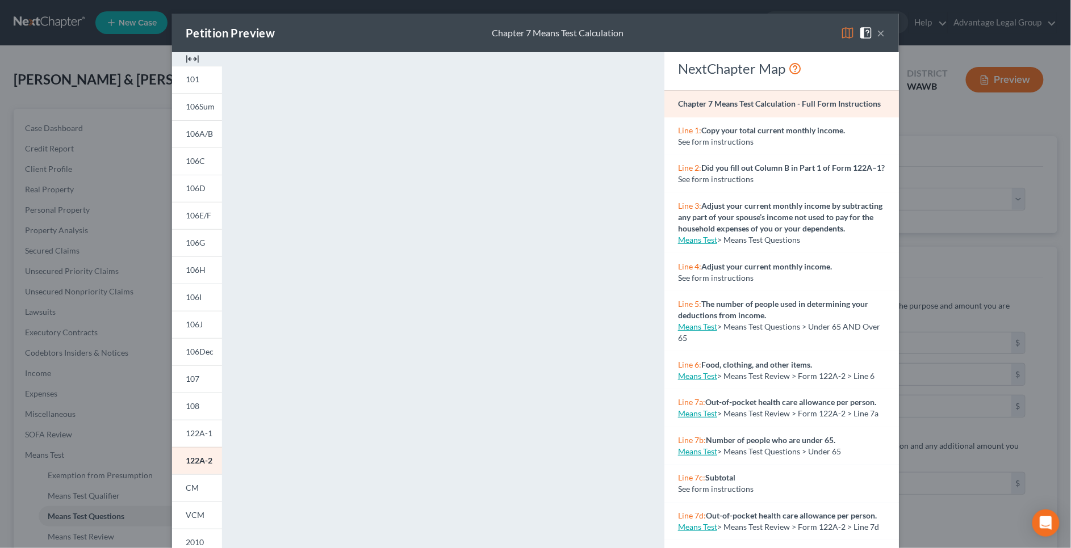
click at [119, 179] on div "Petition Preview Chapter 7 Means Test Calculation × 101 106Sum 106A/B 106C 106D…" at bounding box center [535, 274] width 1071 height 548
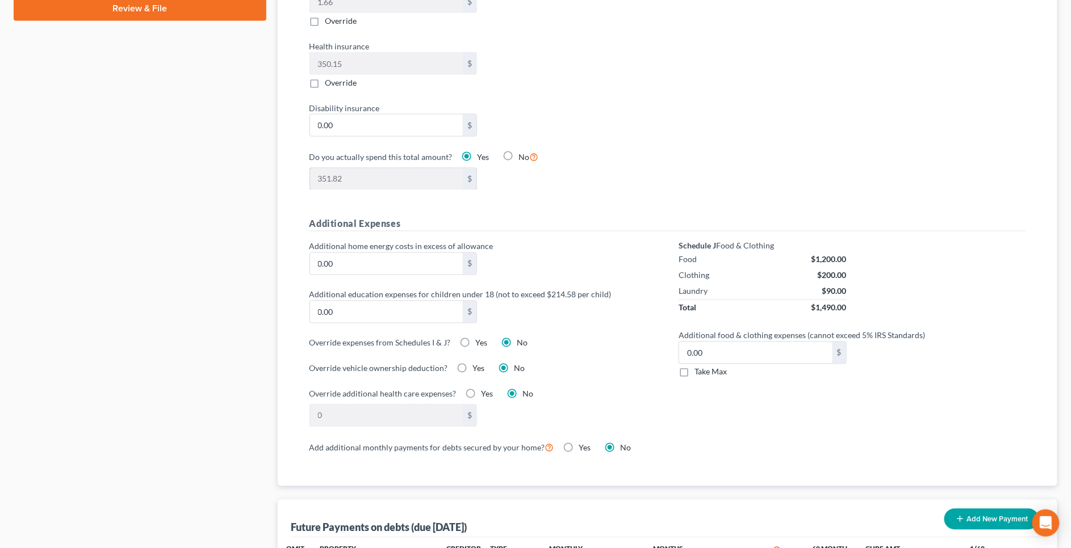
scroll to position [645, 0]
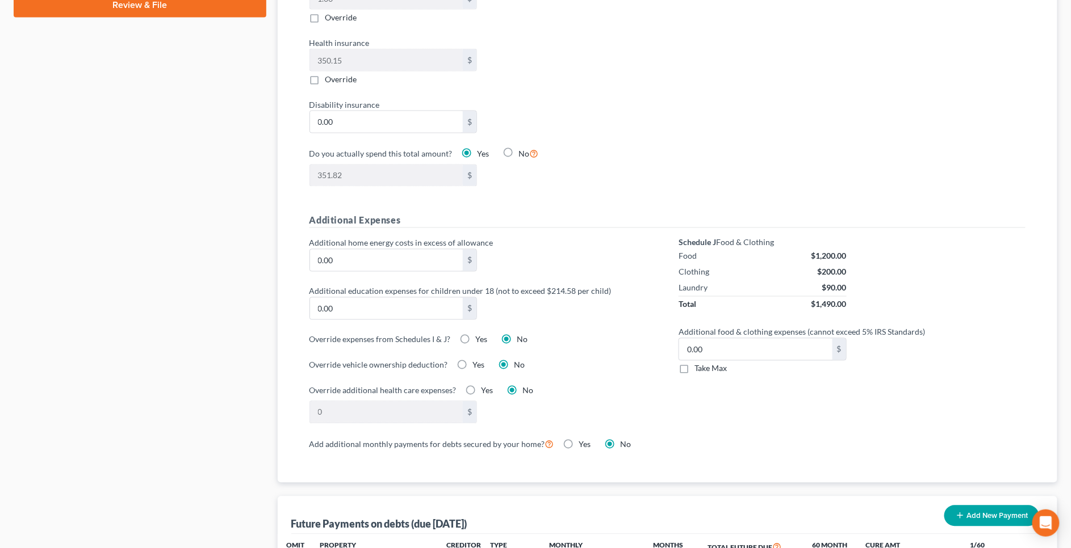
click at [476, 334] on label "Yes" at bounding box center [482, 339] width 12 height 11
click at [480, 334] on input "Yes" at bounding box center [483, 337] width 7 height 7
radio input "true"
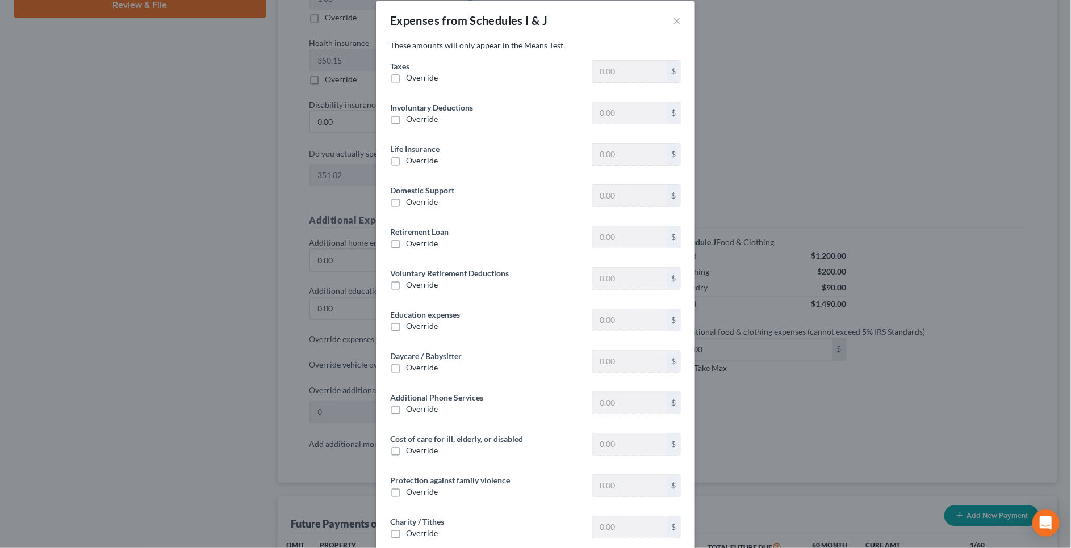
type input "1,632.01"
type input "141.89"
type input "16.45"
type input "0"
type input "958.18"
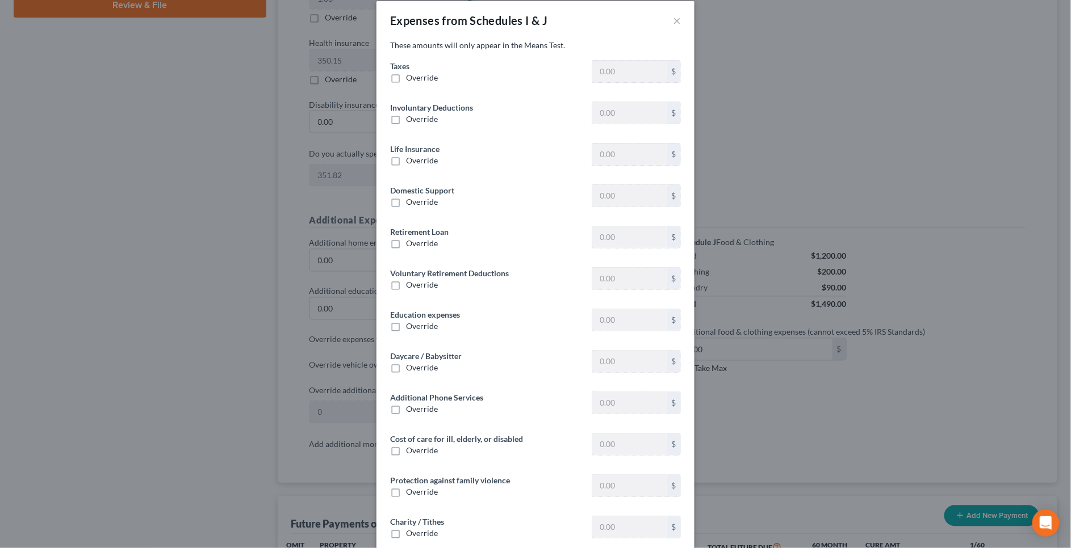
type input "26.72"
type input "0"
type input "1,600.00"
type input "0"
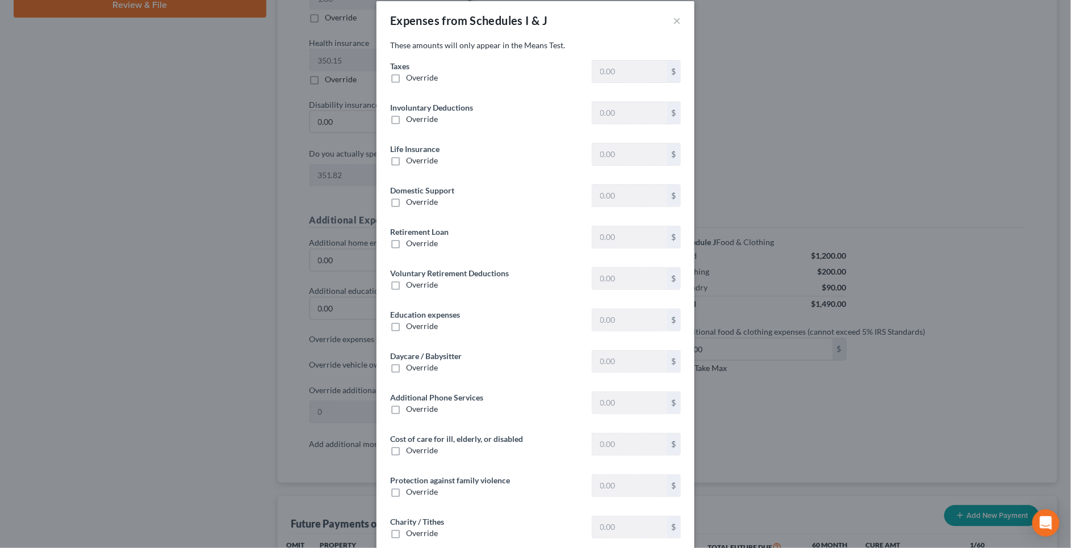
type input "0"
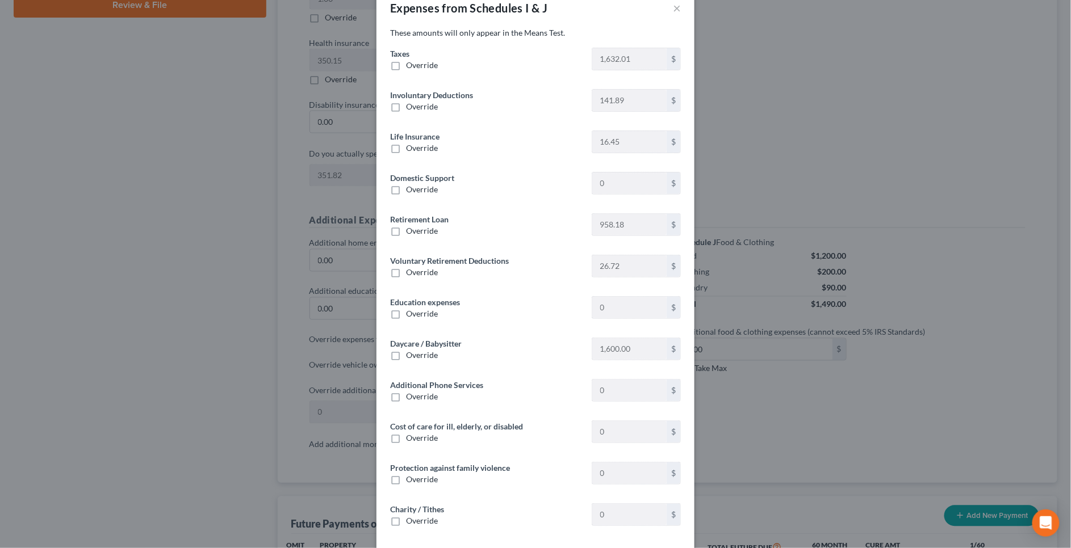
scroll to position [73, 0]
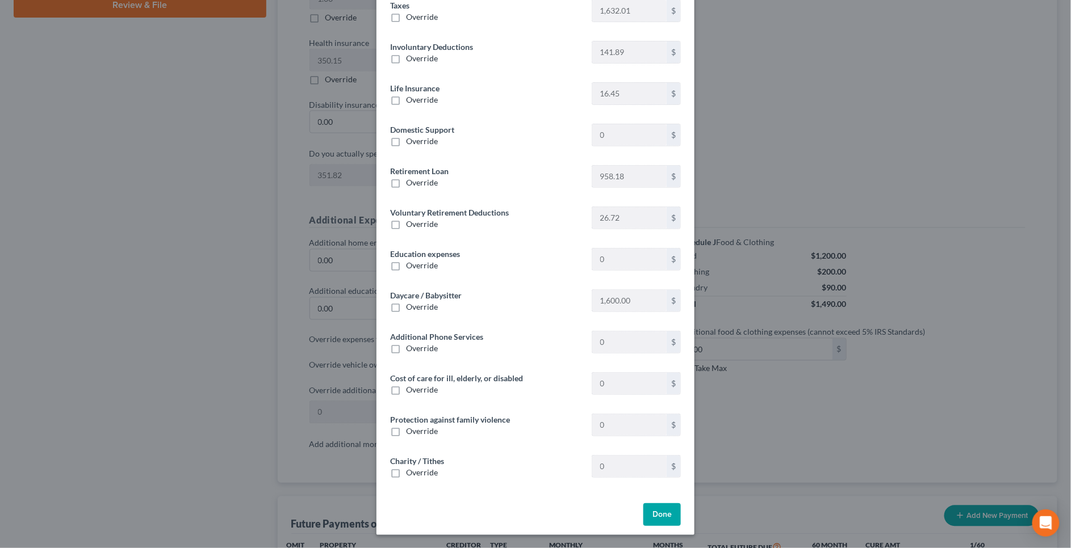
click at [219, 182] on div "Expenses from Schedules I & J × These amounts will only appear in the Means Tes…" at bounding box center [535, 274] width 1071 height 548
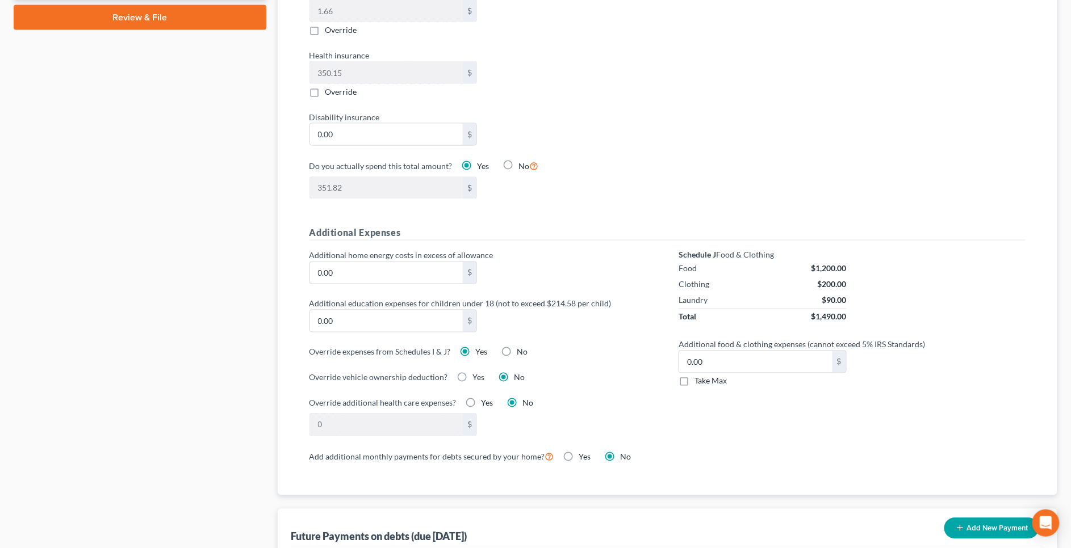
scroll to position [741, 0]
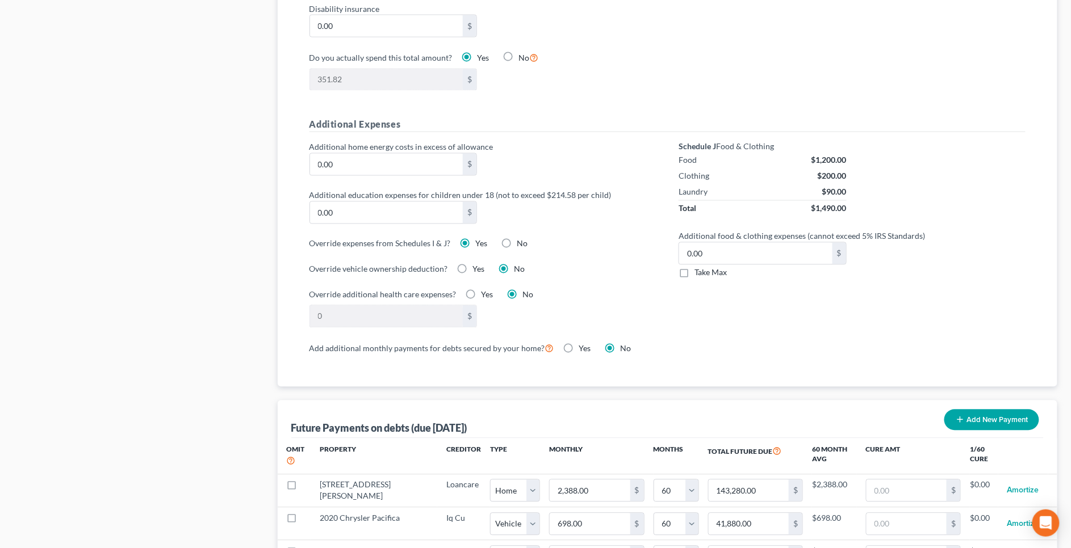
click at [517, 238] on label "No" at bounding box center [522, 243] width 11 height 11
click at [522, 238] on input "No" at bounding box center [525, 241] width 7 height 7
radio input "true"
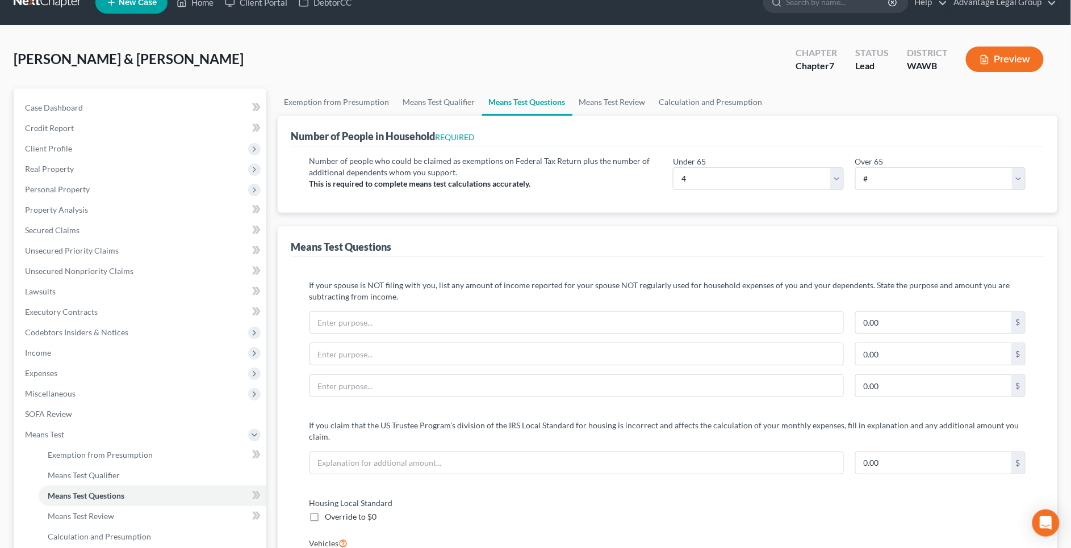
scroll to position [0, 0]
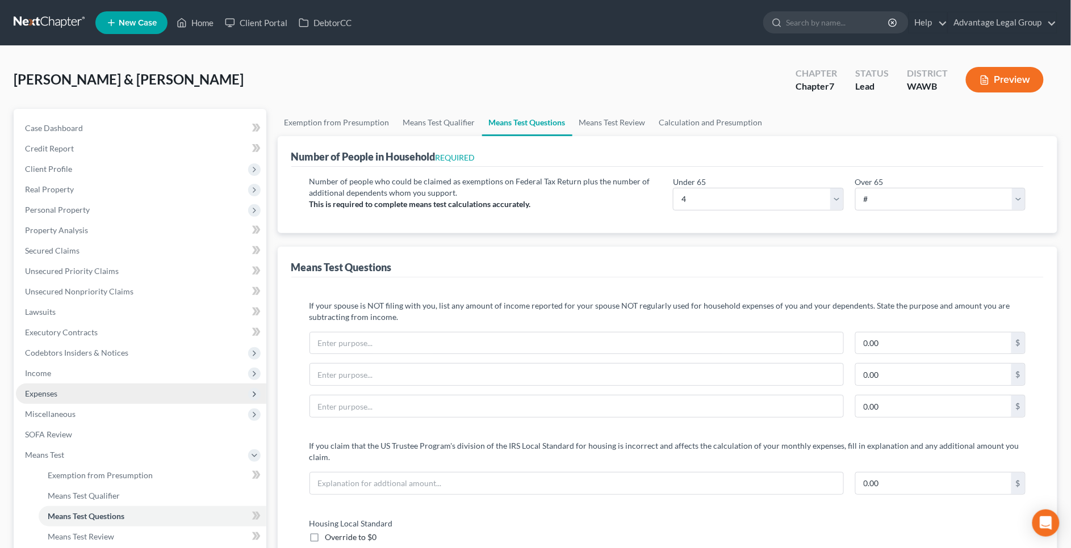
click at [102, 397] on span "Expenses" at bounding box center [141, 394] width 250 height 20
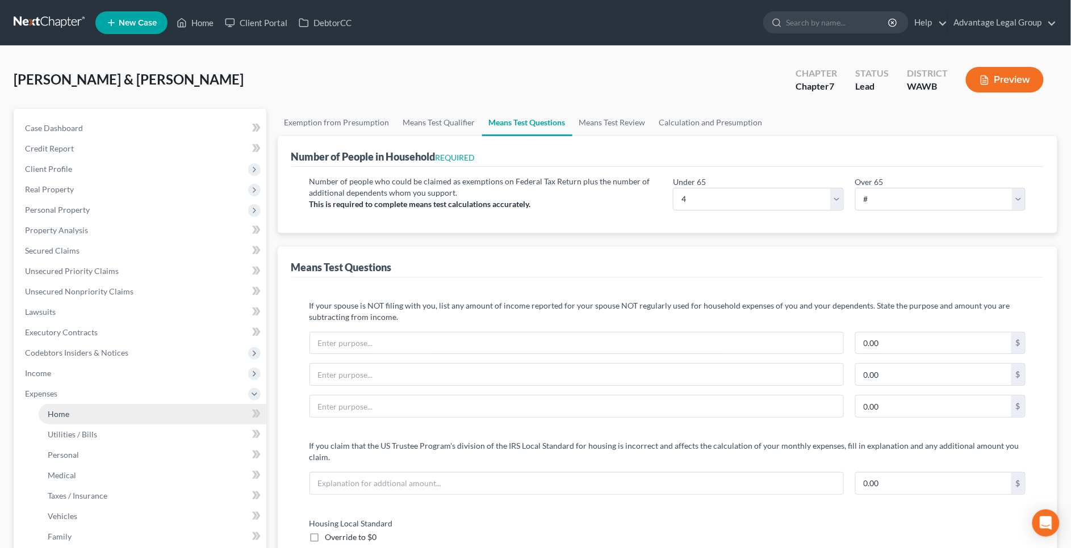
click at [139, 417] on link "Home" at bounding box center [153, 414] width 228 height 20
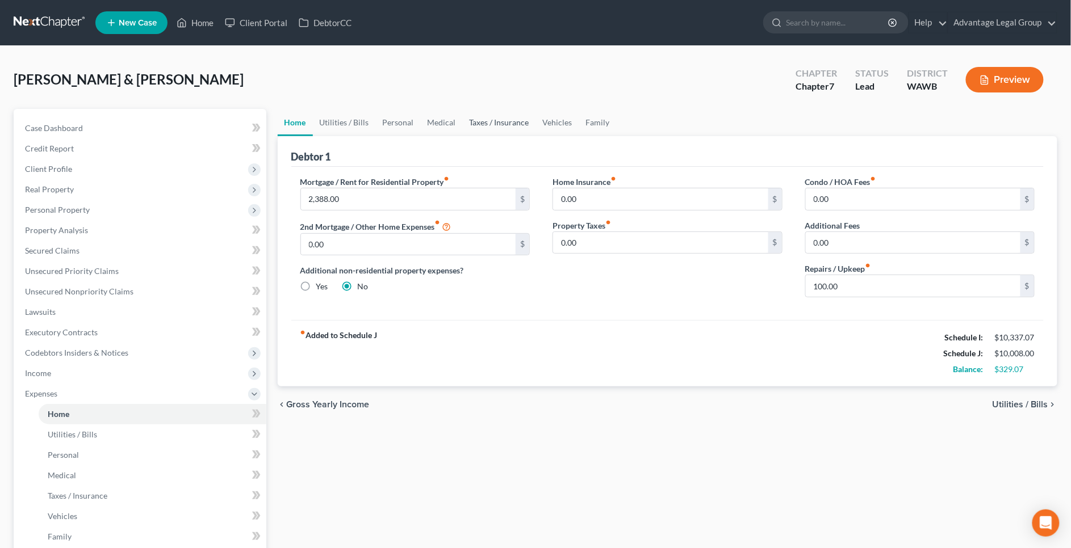
click at [486, 124] on link "Taxes / Insurance" at bounding box center [499, 122] width 73 height 27
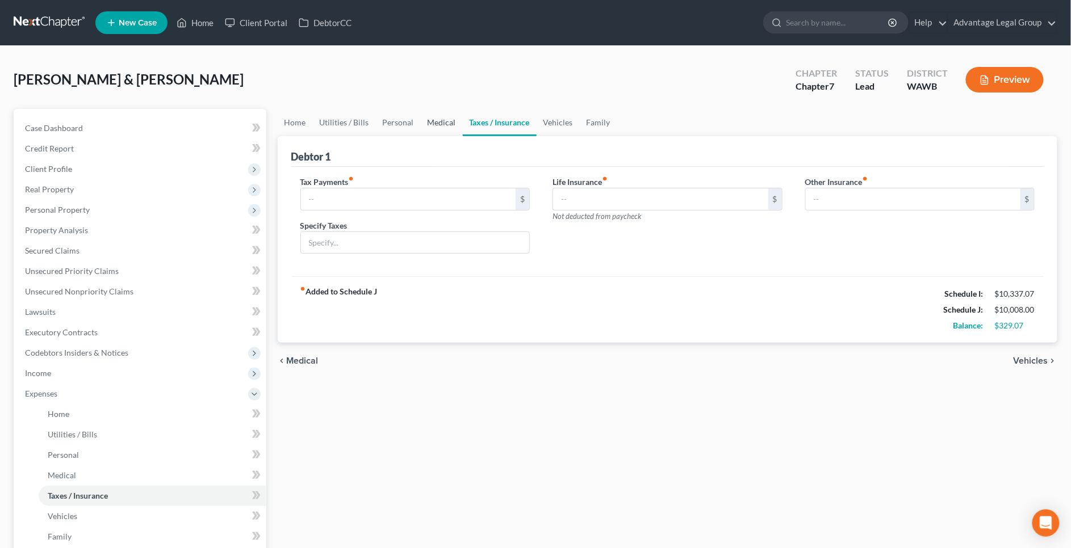
click at [436, 124] on link "Medical" at bounding box center [442, 122] width 42 height 27
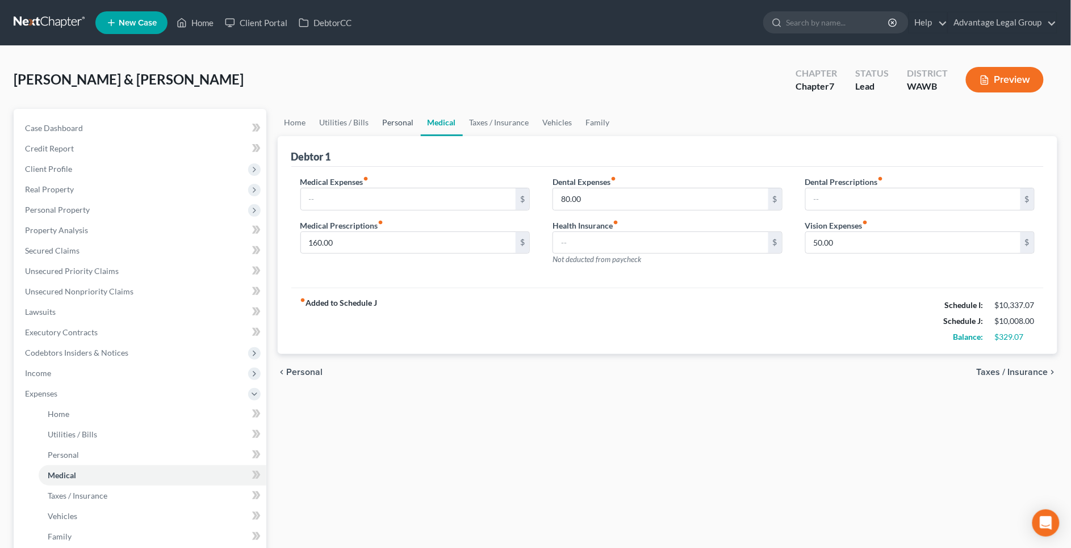
click at [391, 122] on link "Personal" at bounding box center [398, 122] width 45 height 27
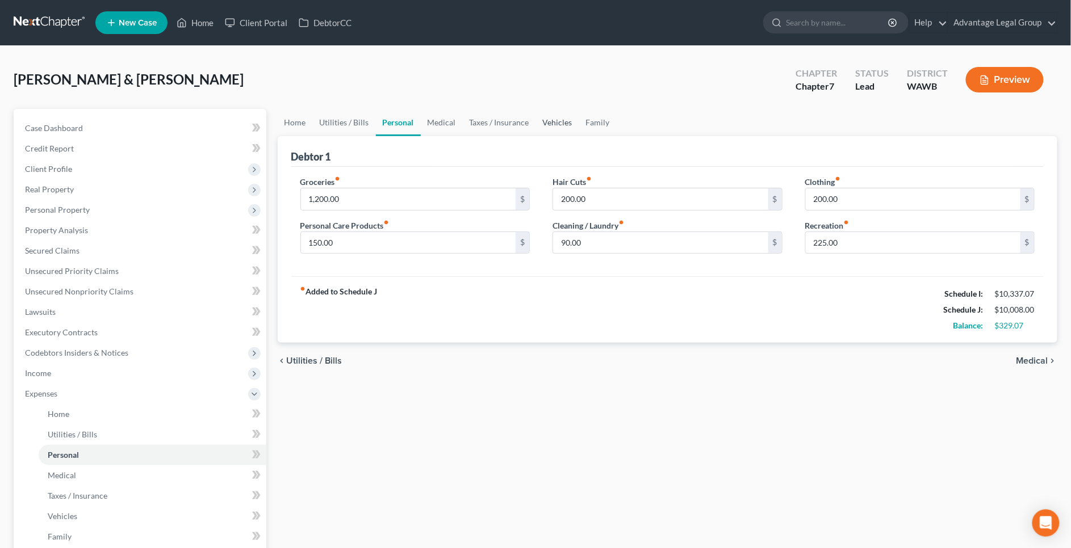
click at [547, 121] on link "Vehicles" at bounding box center [557, 122] width 43 height 27
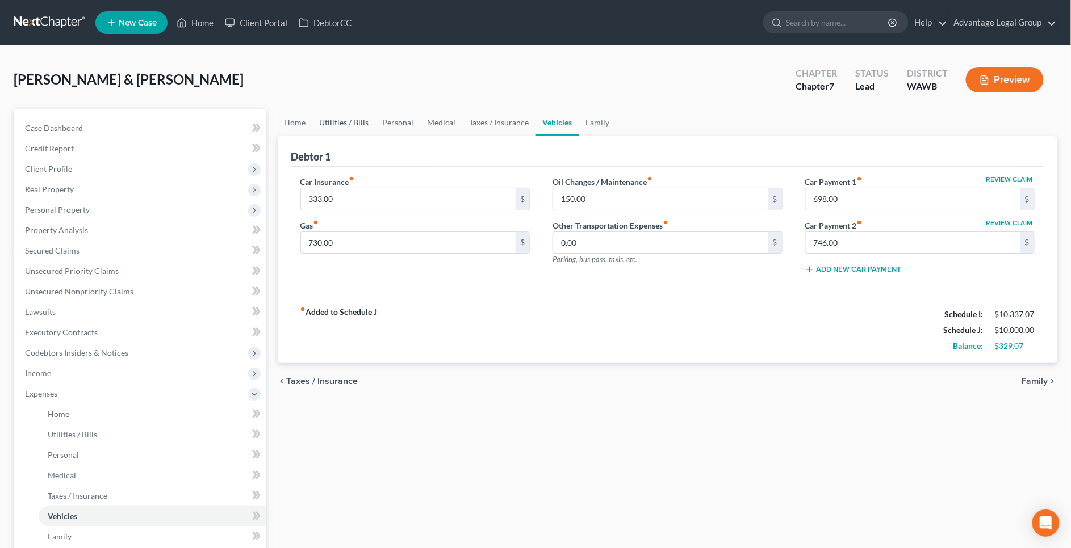
click at [358, 125] on link "Utilities / Bills" at bounding box center [344, 122] width 63 height 27
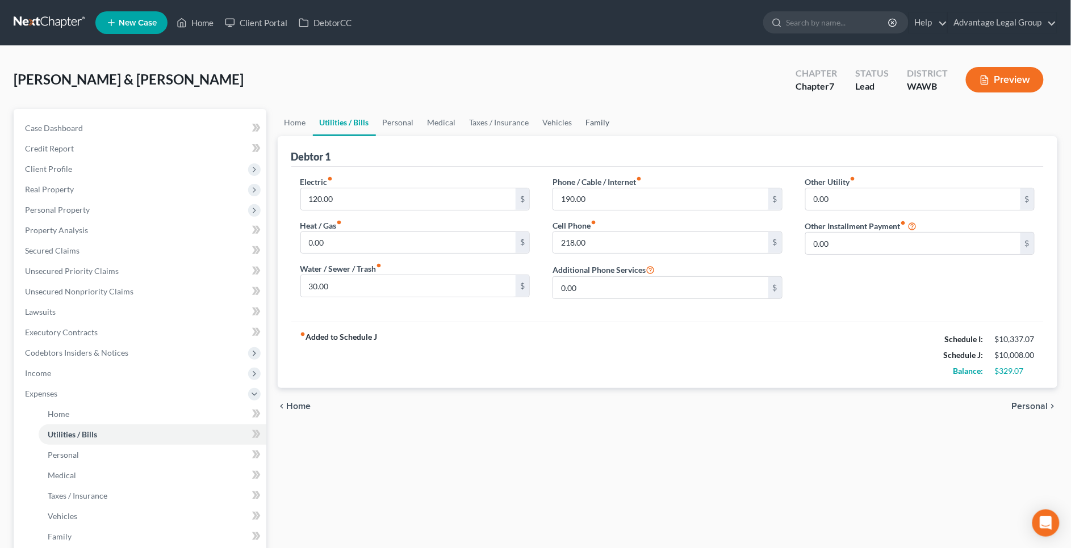
click at [608, 127] on link "Family" at bounding box center [597, 122] width 37 height 27
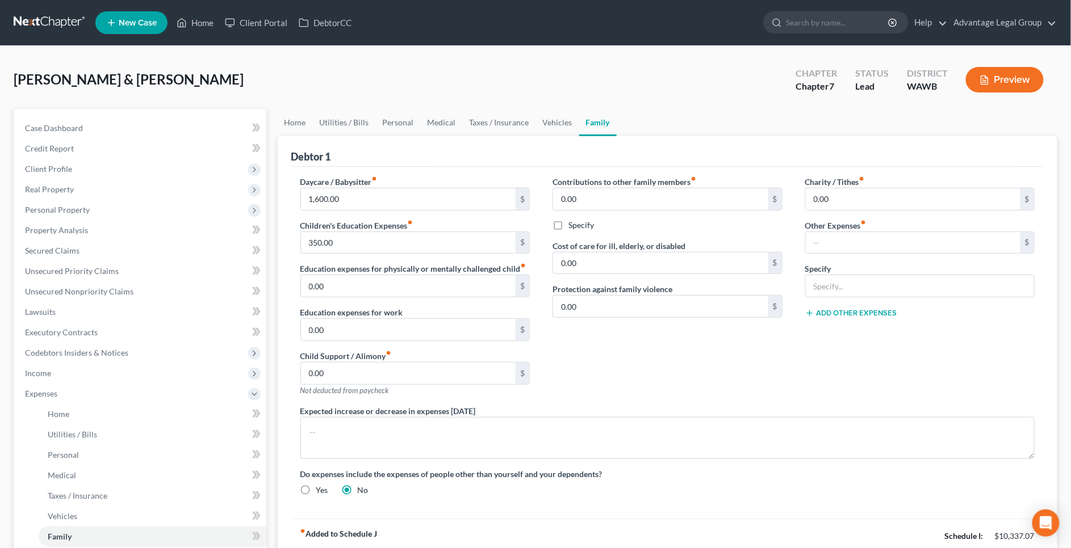
click at [1007, 82] on button "Preview" at bounding box center [1005, 80] width 78 height 26
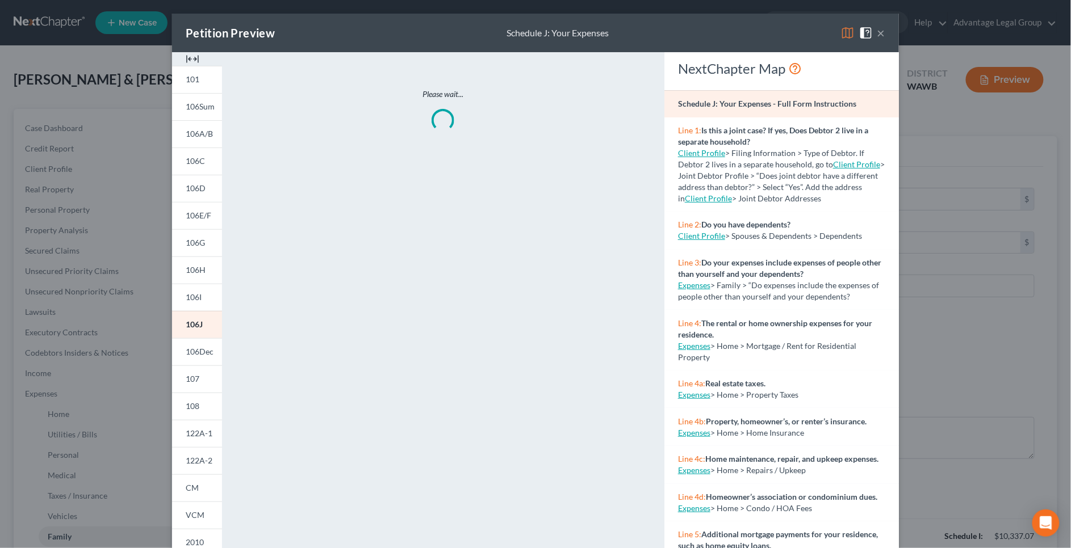
click at [66, 374] on div "Petition Preview Schedule J: Your Expenses × 101 106Sum 106A/B 106C 106D 106E/F…" at bounding box center [535, 274] width 1071 height 548
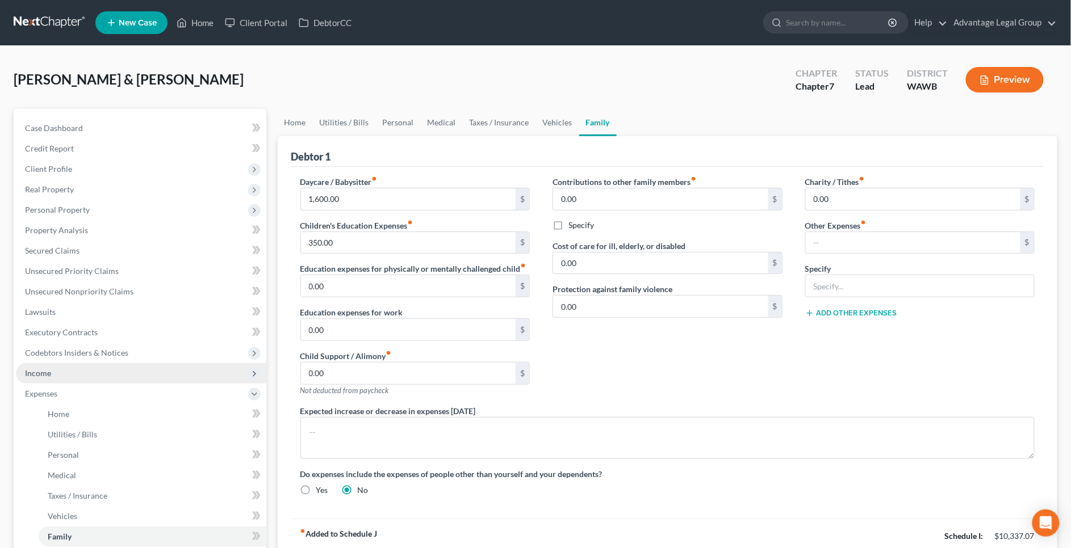
click at [72, 376] on span "Income" at bounding box center [141, 373] width 250 height 20
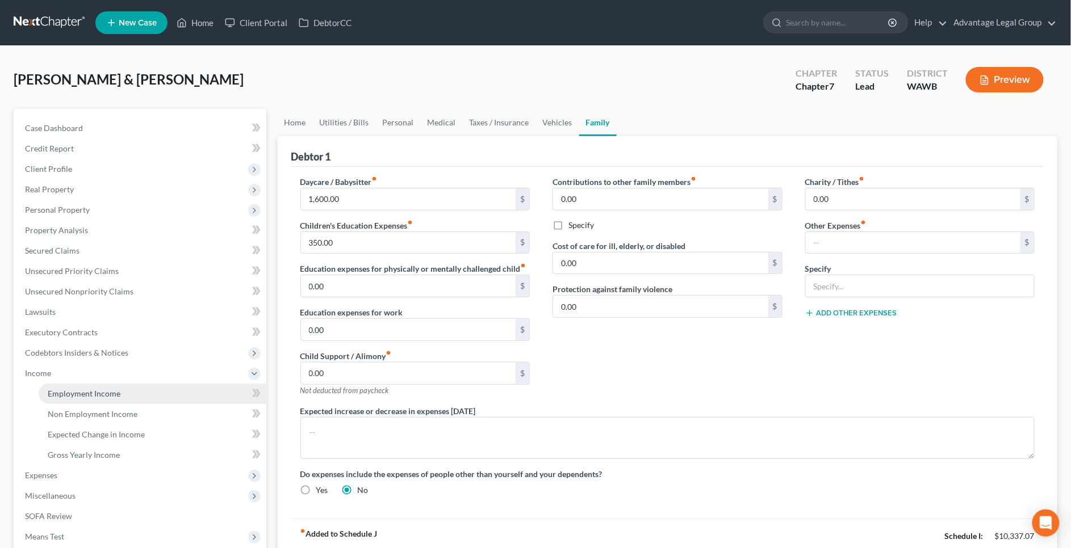
click at [122, 397] on link "Employment Income" at bounding box center [153, 394] width 228 height 20
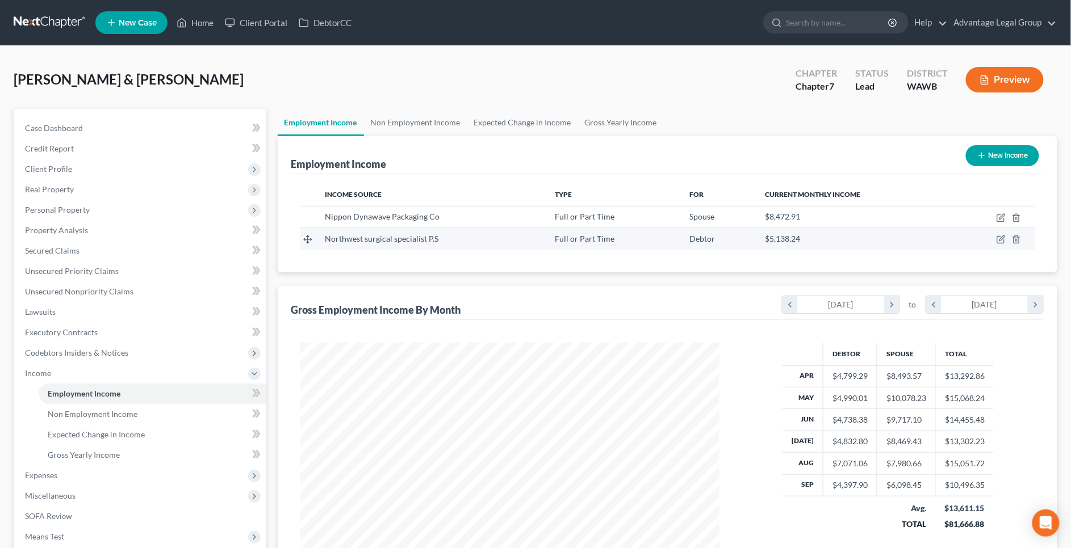
scroll to position [209, 441]
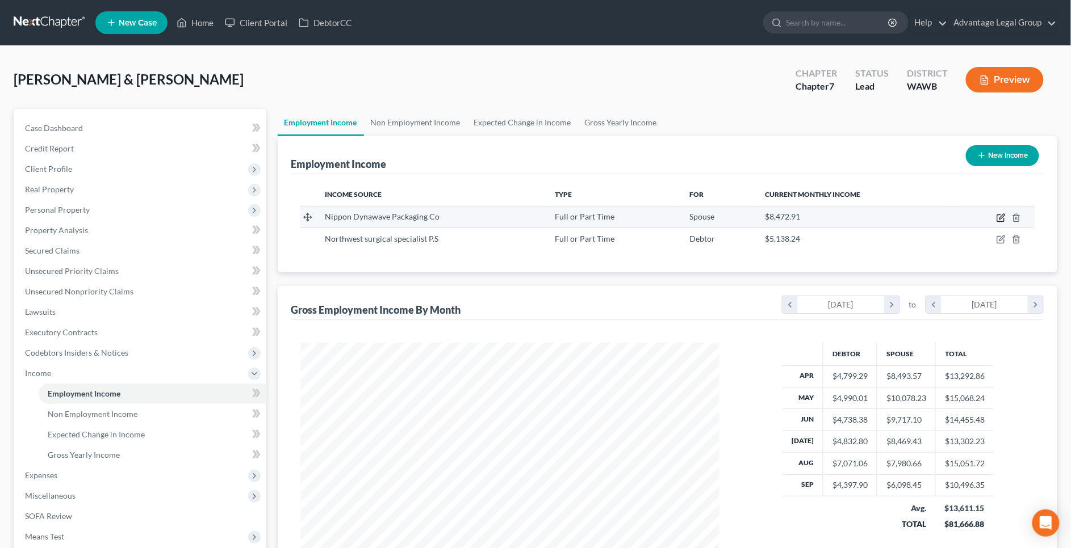
click at [1002, 219] on icon "button" at bounding box center [1000, 217] width 9 height 9
select select "0"
select select "50"
select select "0"
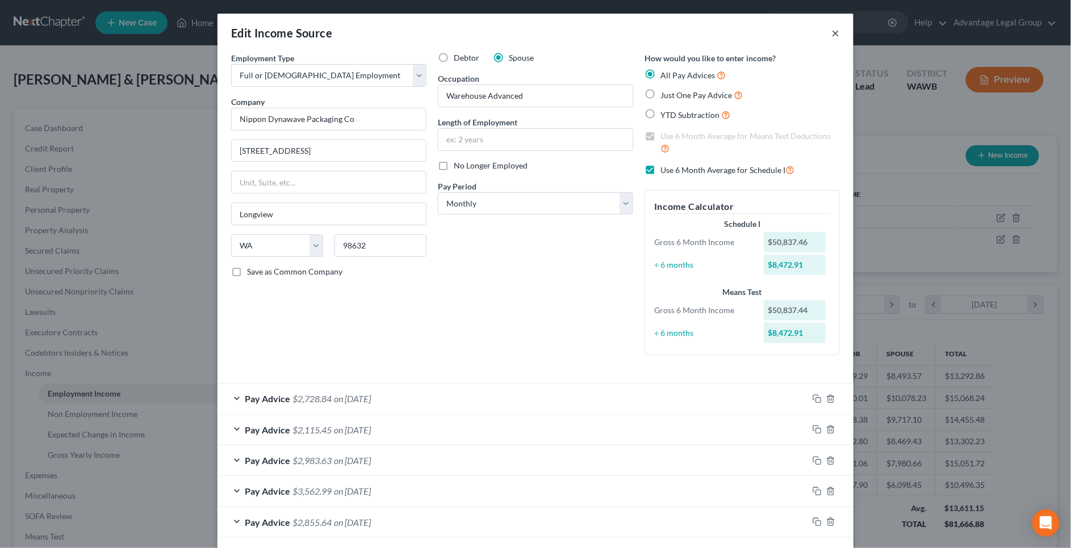
click at [837, 39] on button "×" at bounding box center [836, 33] width 8 height 14
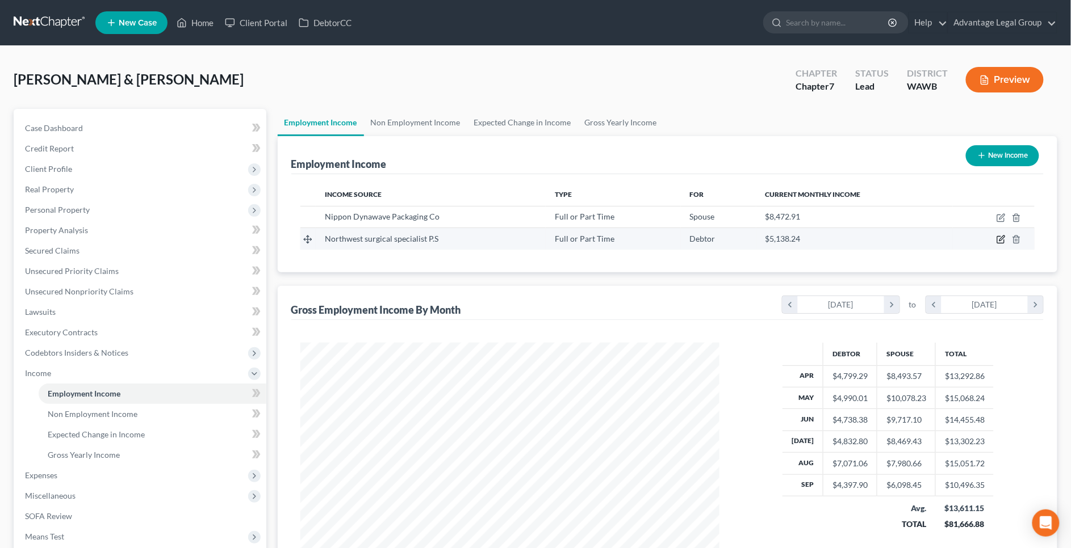
click at [1002, 241] on icon "button" at bounding box center [1000, 239] width 9 height 9
select select "0"
select select "50"
select select "2"
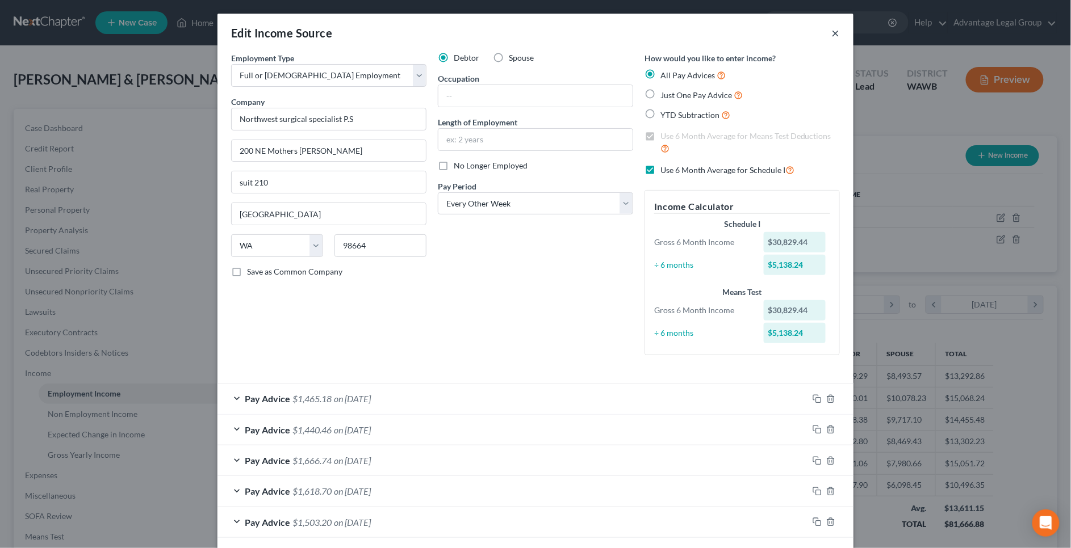
click at [838, 37] on button "×" at bounding box center [836, 33] width 8 height 14
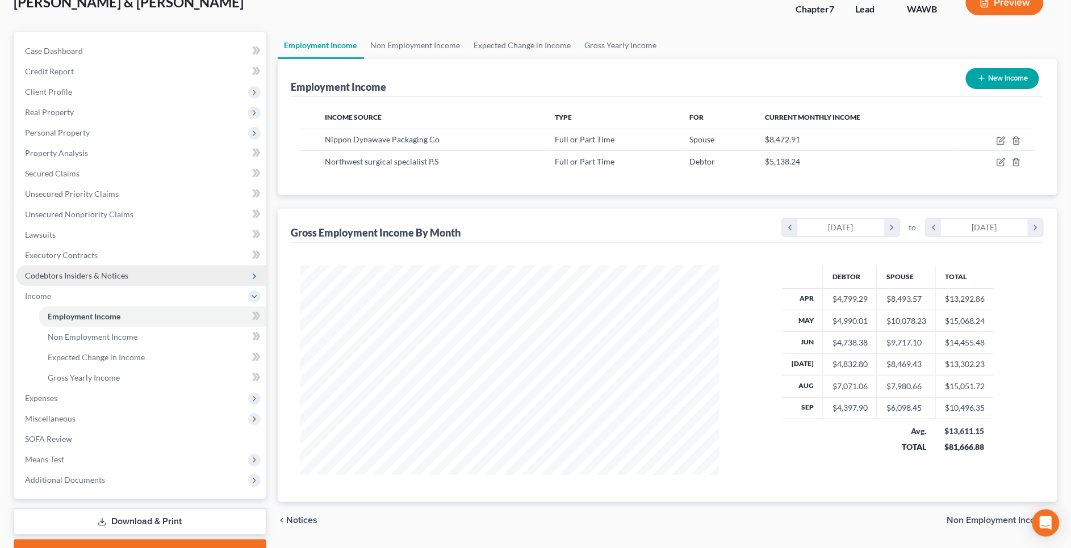
scroll to position [78, 0]
click at [128, 399] on span "Expenses" at bounding box center [141, 398] width 250 height 20
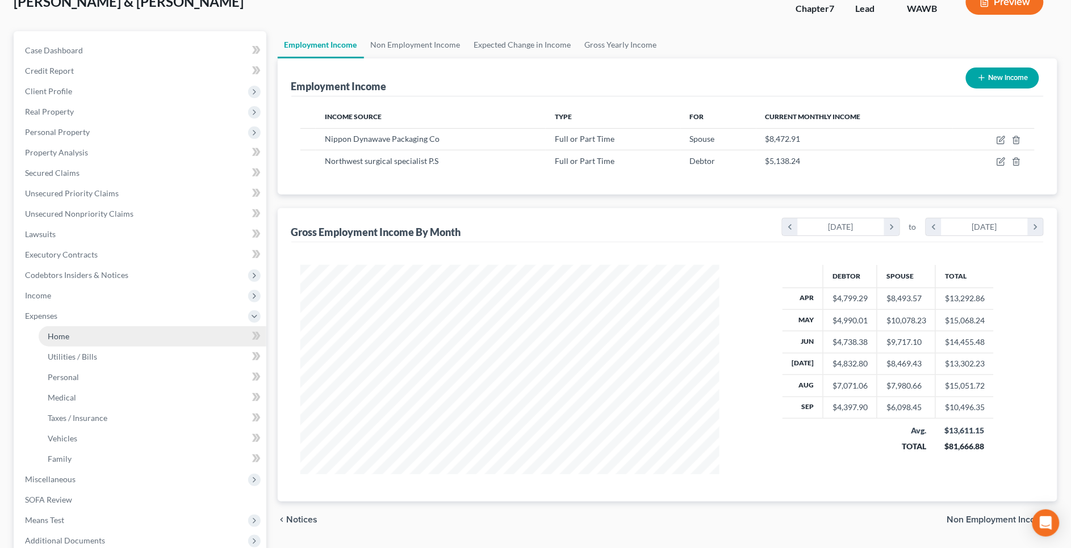
click at [128, 328] on link "Home" at bounding box center [153, 336] width 228 height 20
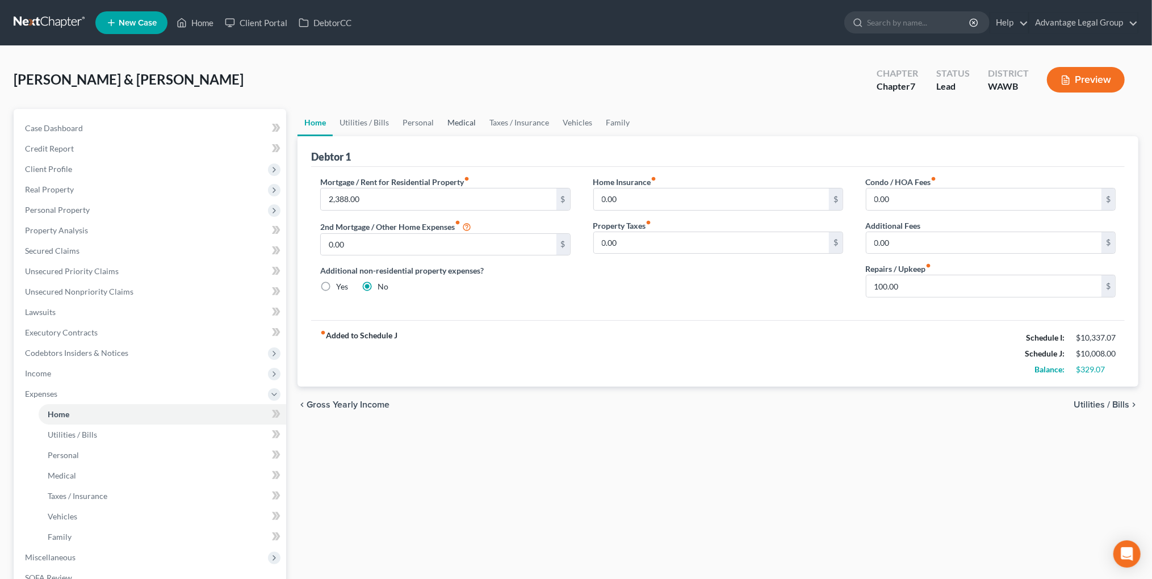
click at [472, 127] on link "Medical" at bounding box center [462, 122] width 42 height 27
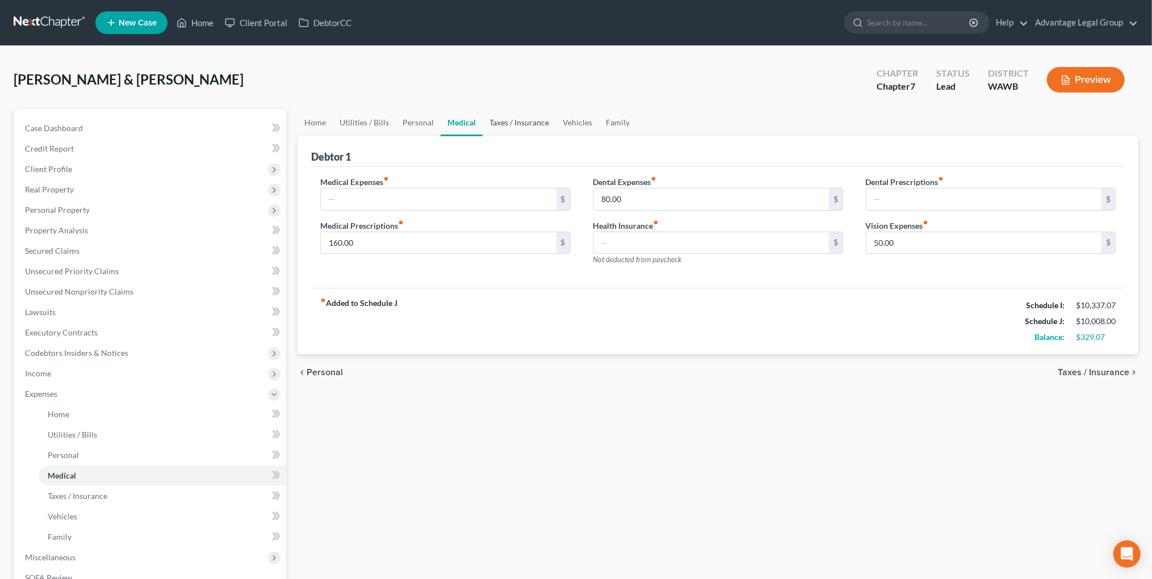
click at [532, 119] on link "Taxes / Insurance" at bounding box center [519, 122] width 73 height 27
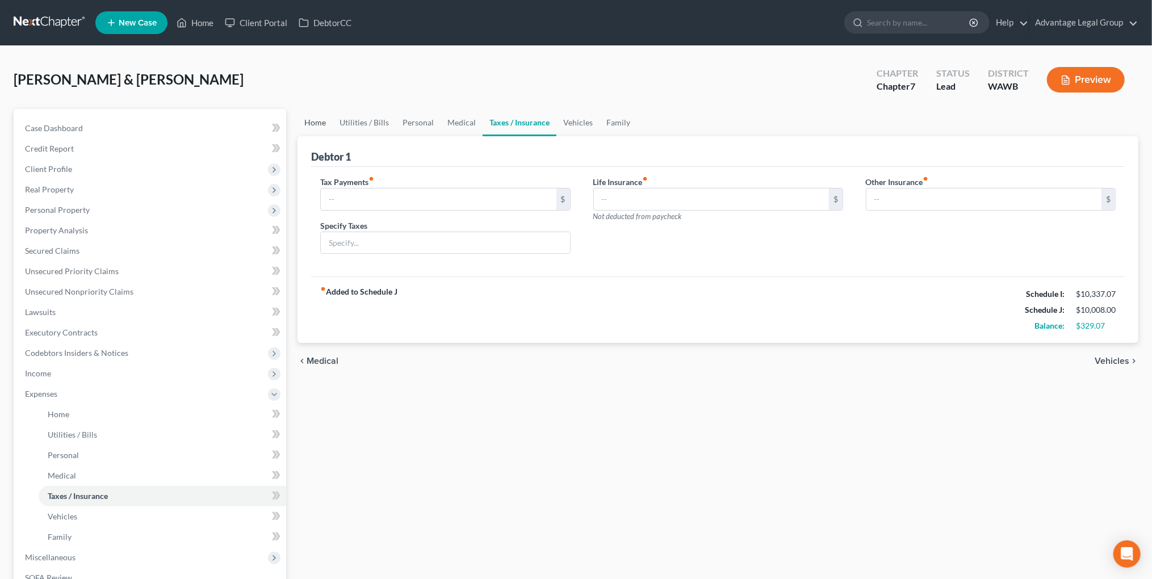
click at [313, 116] on link "Home" at bounding box center [314, 122] width 35 height 27
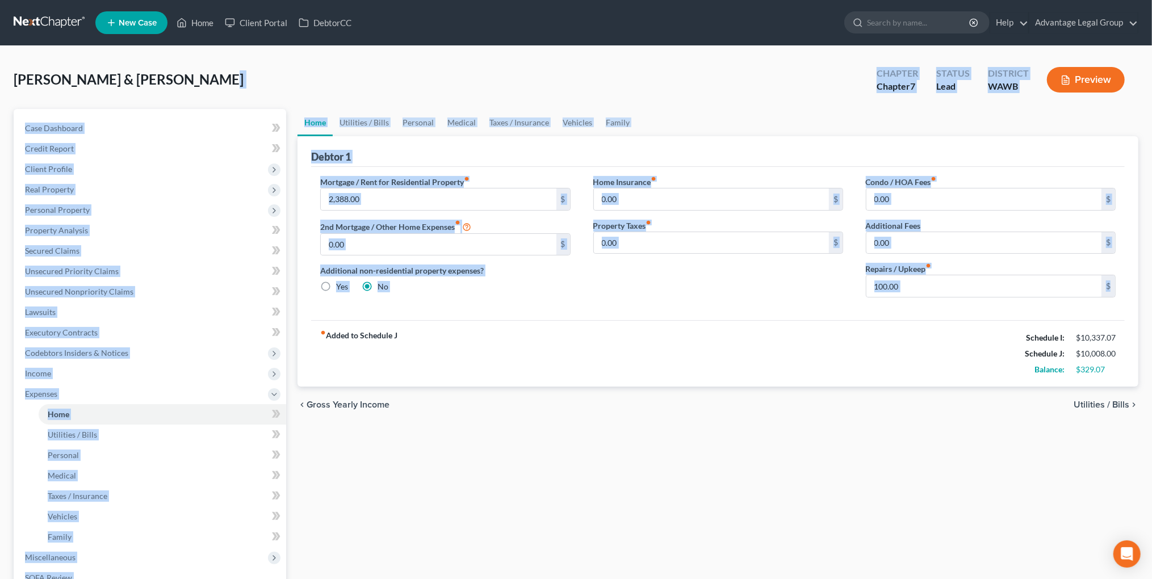
drag, startPoint x: 215, startPoint y: 98, endPoint x: 644, endPoint y: 314, distance: 480.3
click at [644, 314] on div "Sheldon, Stephanie & Zachary Upgraded Chapter Chapter 7 Status Lead District WA…" at bounding box center [576, 386] width 1125 height 653
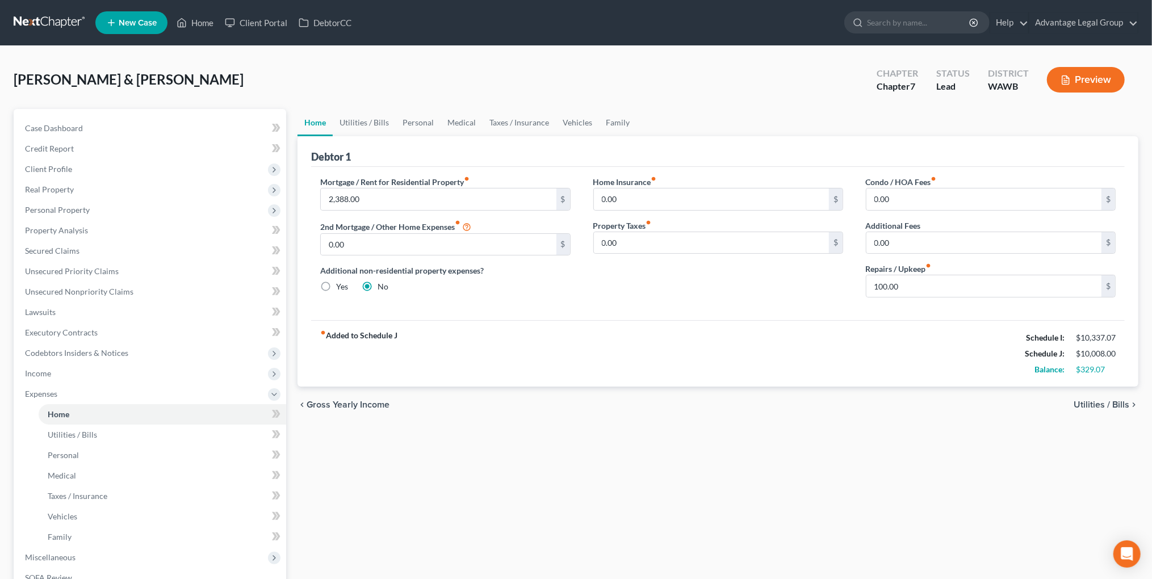
click at [595, 333] on div "fiber_manual_record Added to Schedule J Schedule I: $10,337.07 Schedule J: $10,…" at bounding box center [717, 353] width 813 height 66
click at [1071, 89] on button "Preview" at bounding box center [1086, 80] width 78 height 26
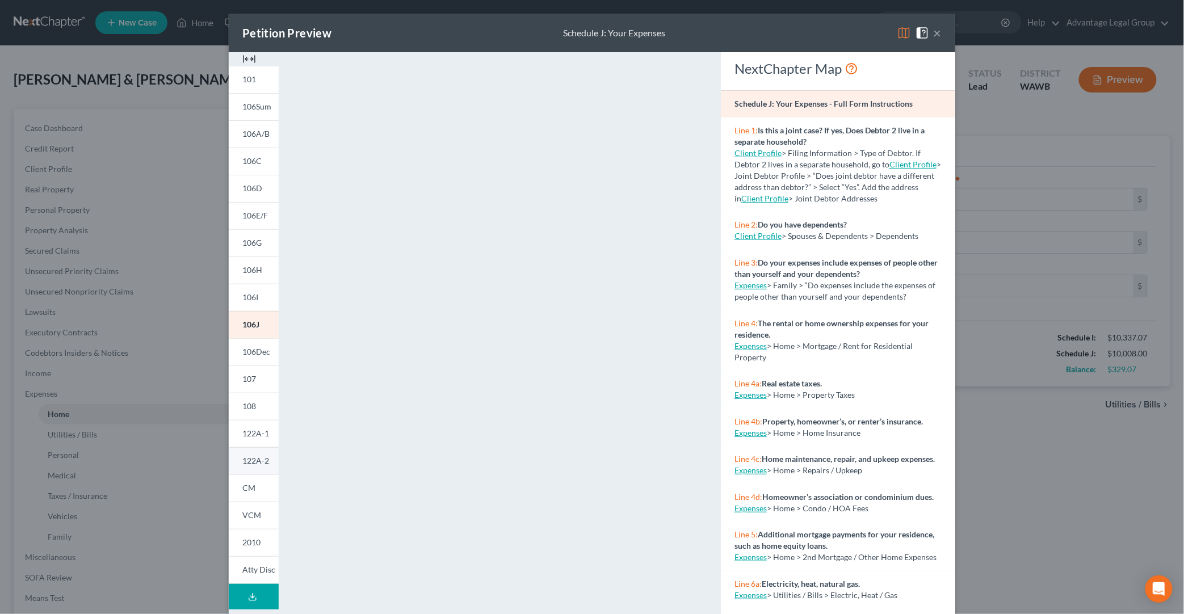
click at [253, 451] on link "122A-2" at bounding box center [254, 460] width 50 height 27
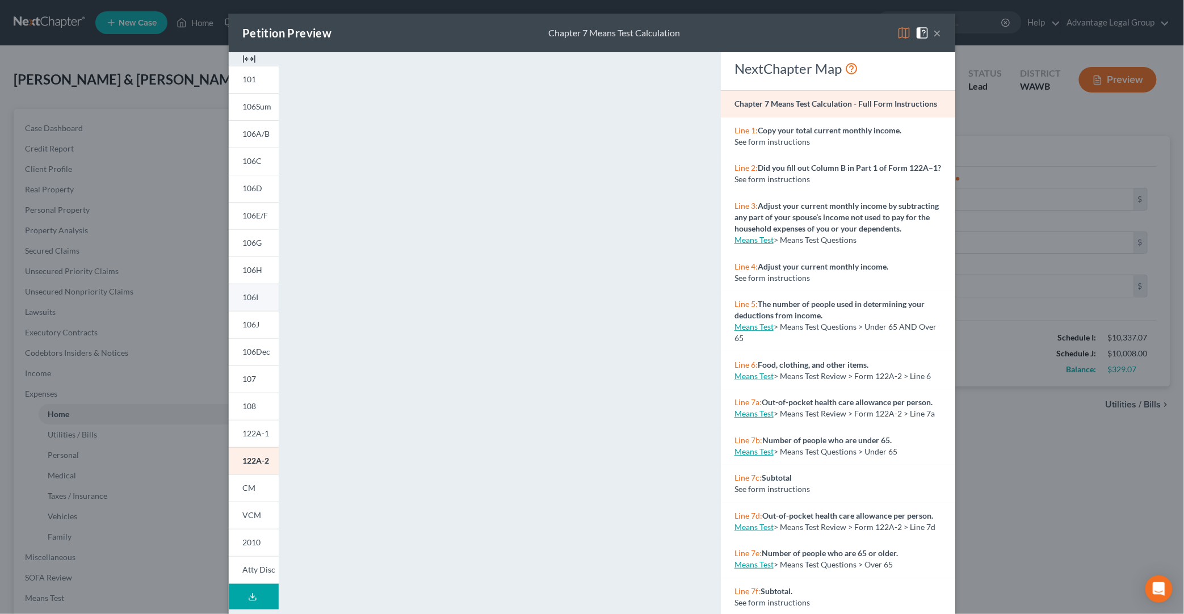
click at [248, 296] on span "106I" at bounding box center [250, 297] width 16 height 10
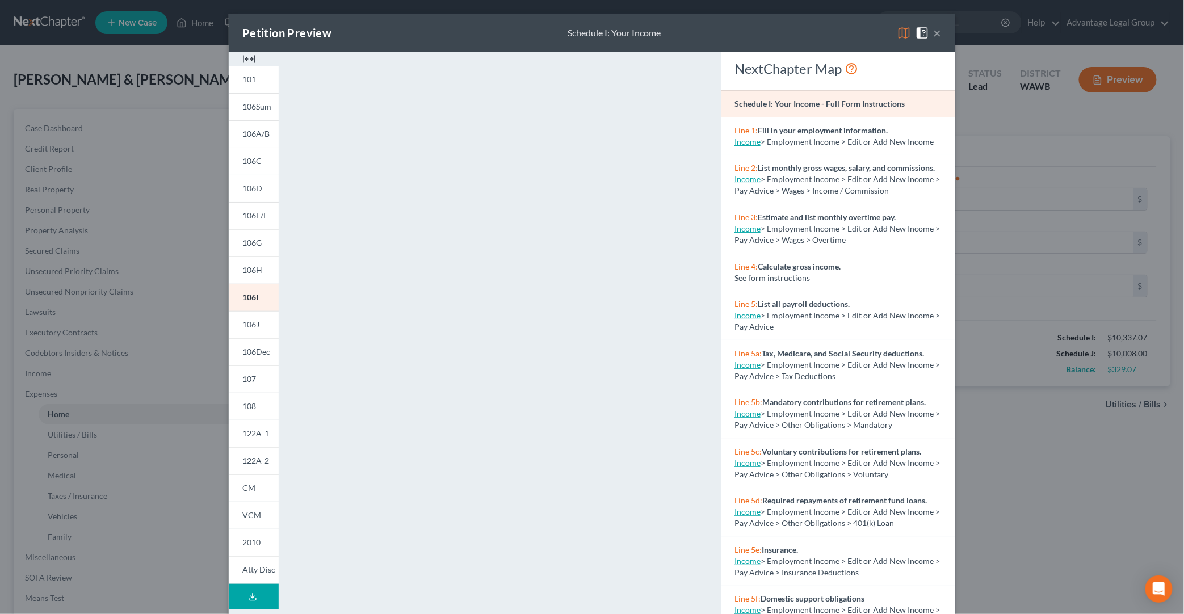
click at [1056, 506] on div "Petition Preview Schedule I: Your Income × 101 106Sum 106A/B 106C 106D 106E/F 1…" at bounding box center [592, 307] width 1184 height 614
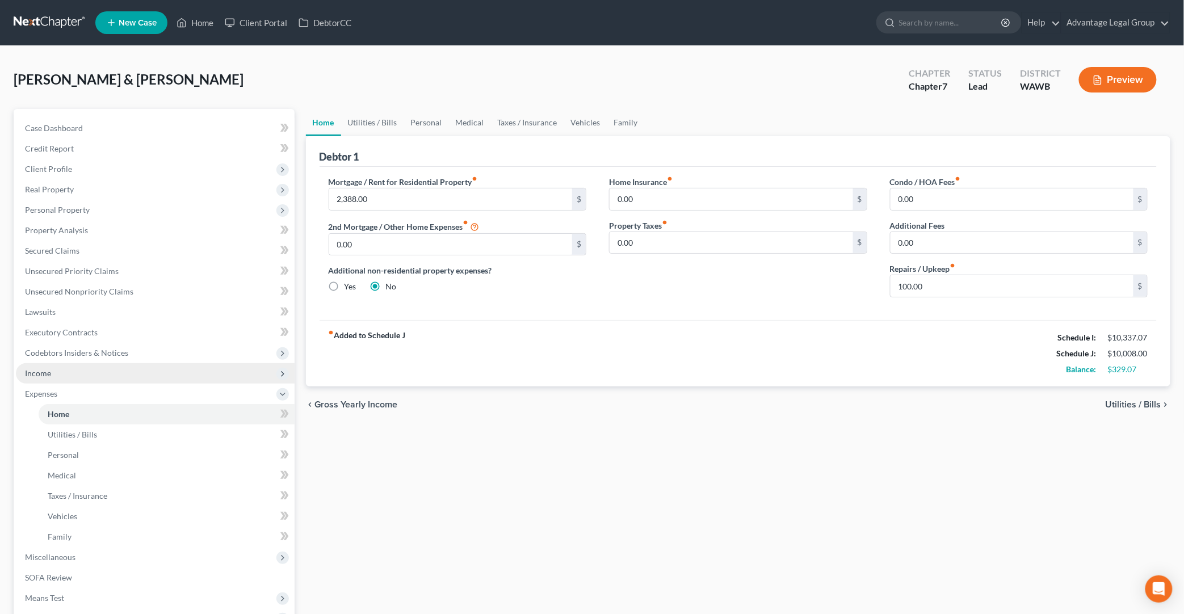
click at [74, 378] on span "Income" at bounding box center [155, 373] width 279 height 20
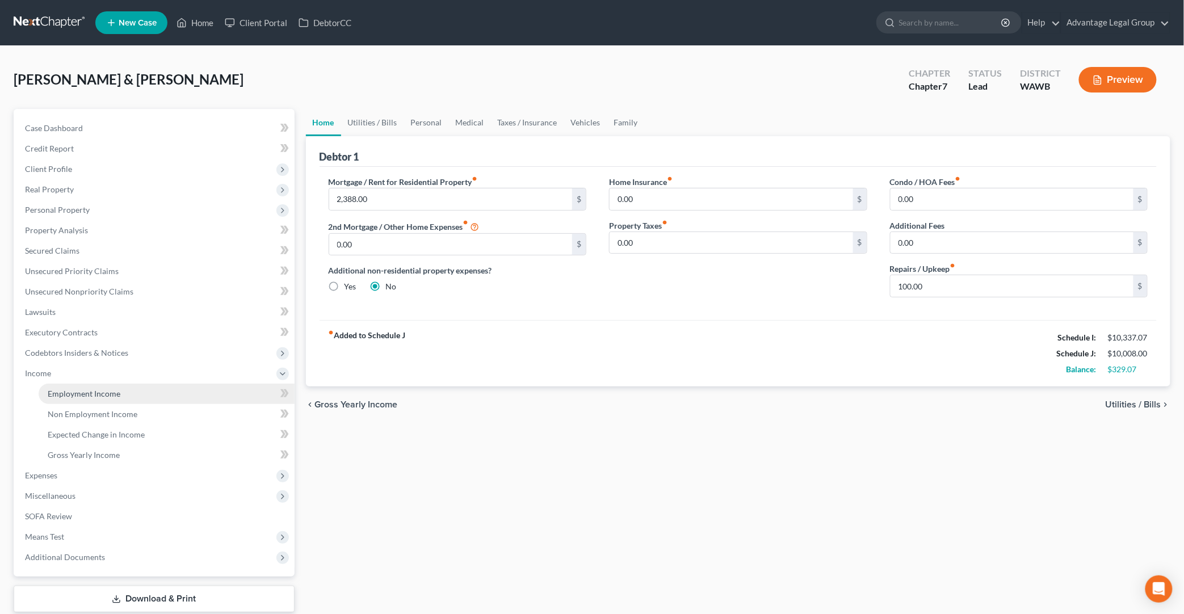
click at [93, 390] on span "Employment Income" at bounding box center [84, 394] width 73 height 10
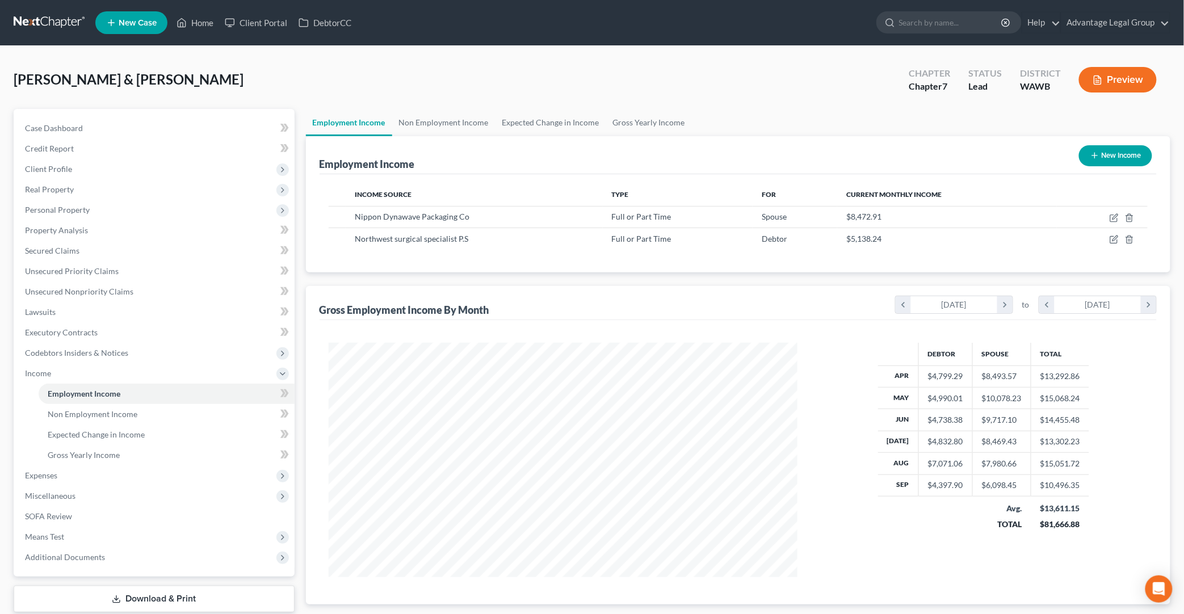
scroll to position [234, 492]
click at [1071, 217] on icon "button" at bounding box center [1114, 217] width 9 height 9
select select "0"
select select "50"
select select "0"
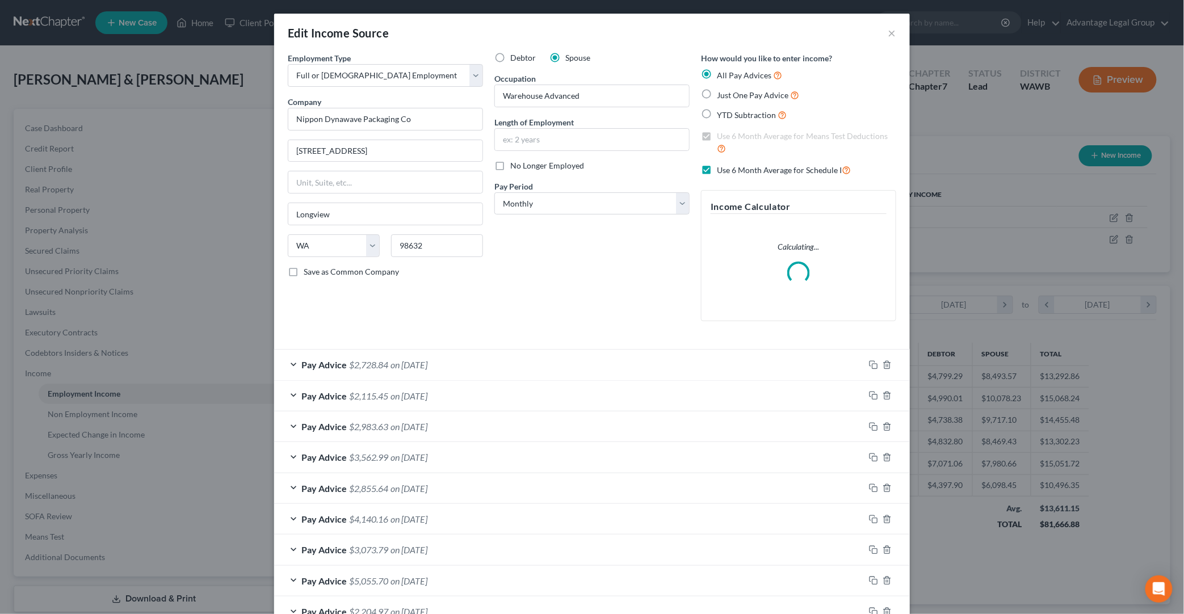
click at [540, 368] on div "Pay Advice $2,728.84 on 09/19/2025" at bounding box center [569, 365] width 590 height 30
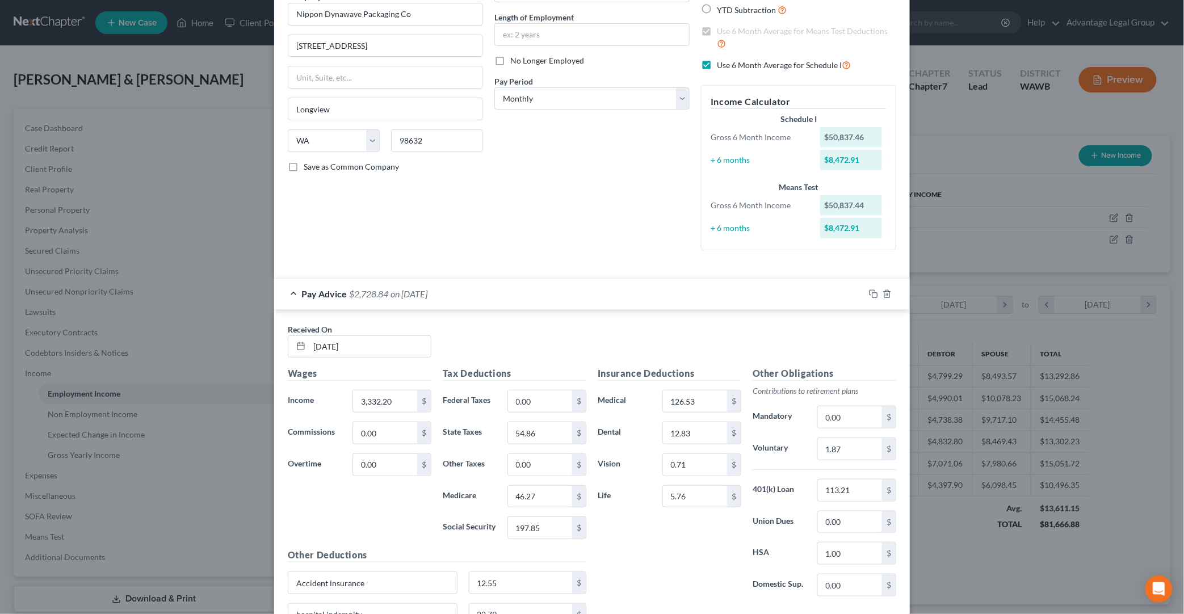
scroll to position [0, 0]
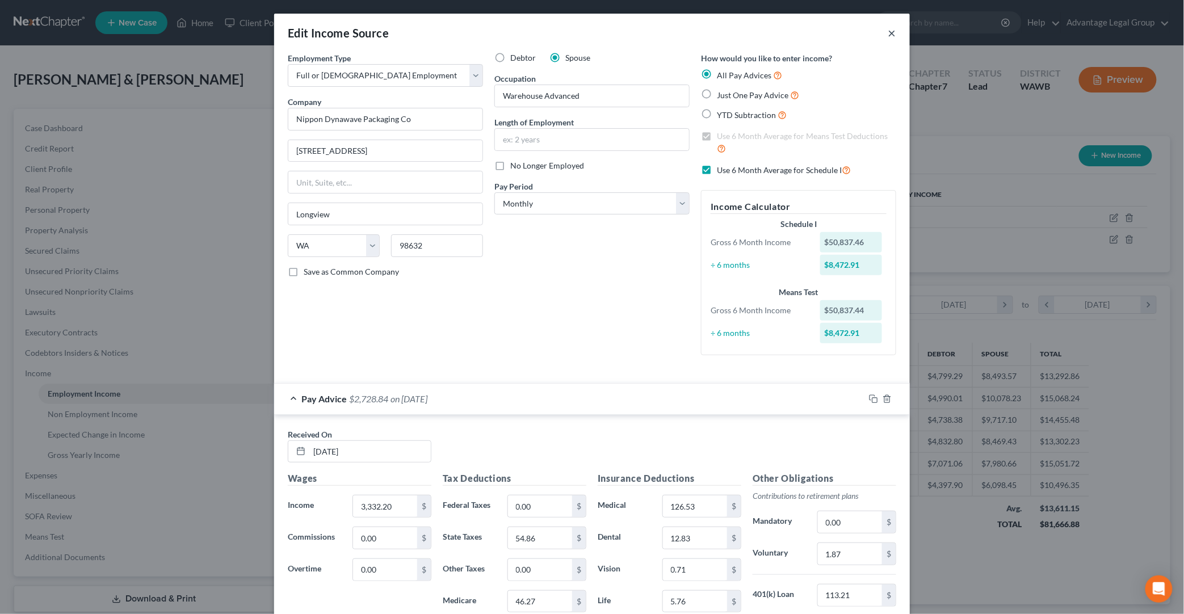
click at [894, 33] on button "×" at bounding box center [892, 33] width 8 height 14
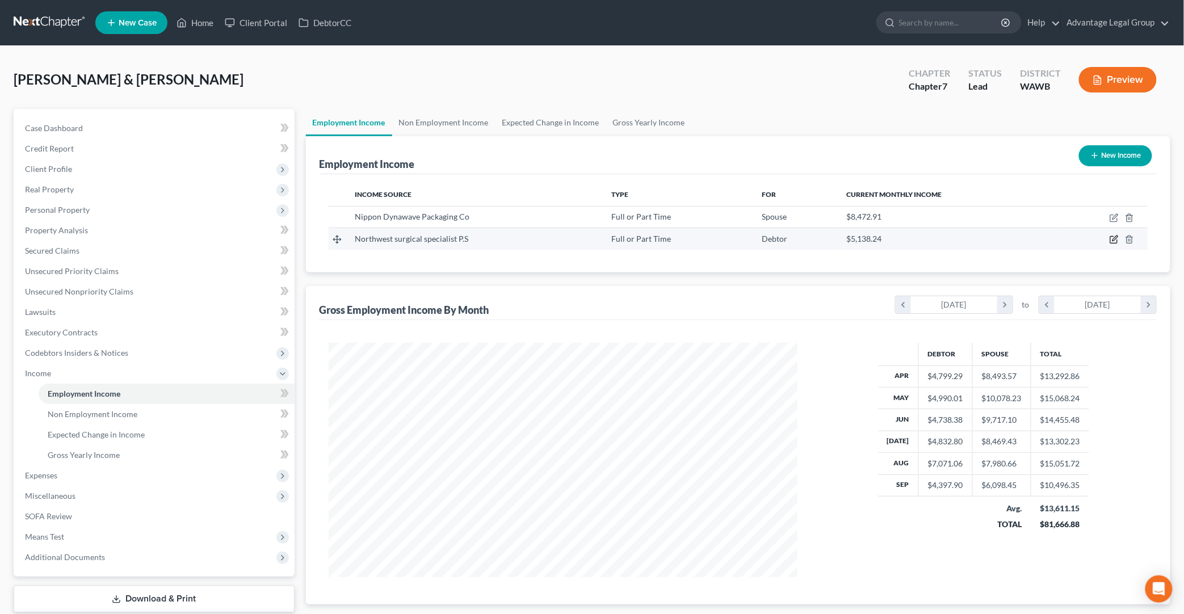
click at [1071, 239] on icon "button" at bounding box center [1114, 239] width 9 height 9
select select "0"
select select "50"
select select "2"
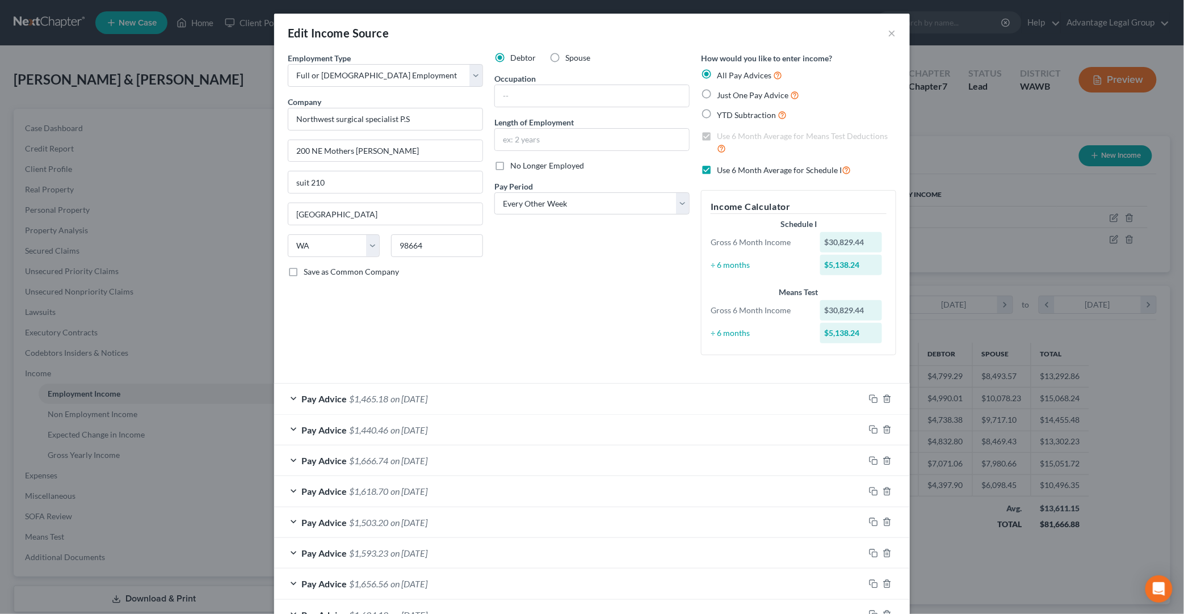
click at [975, 266] on div "Edit Income Source × Employment Type * Select Full or Part Time Employment Self…" at bounding box center [592, 307] width 1184 height 614
click at [892, 29] on button "×" at bounding box center [892, 33] width 8 height 14
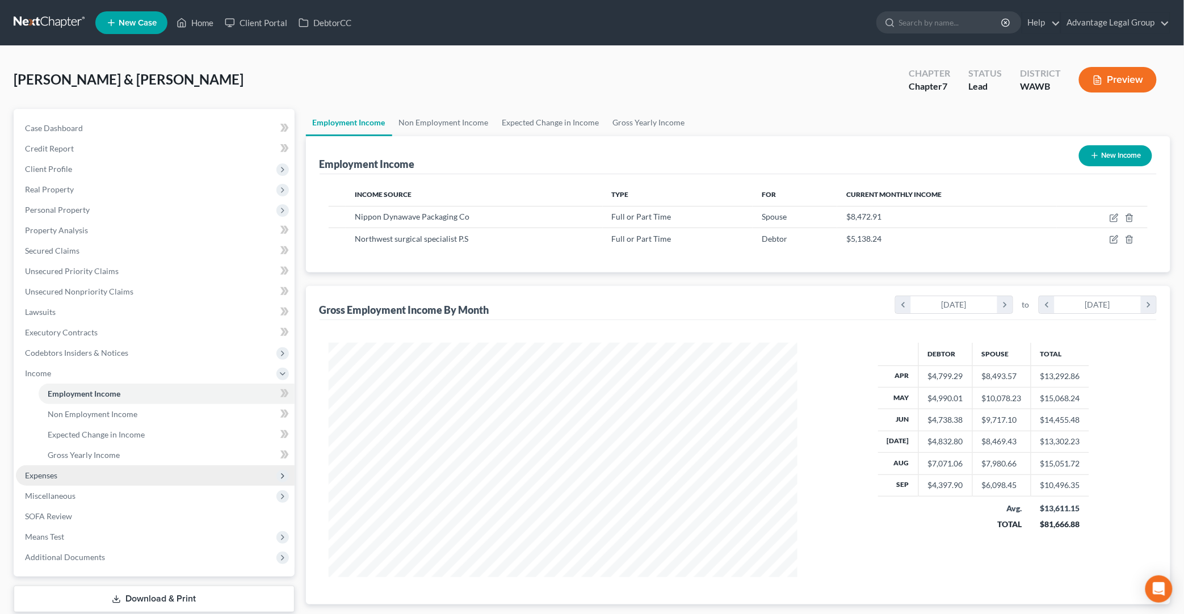
click at [197, 473] on span "Expenses" at bounding box center [155, 475] width 279 height 20
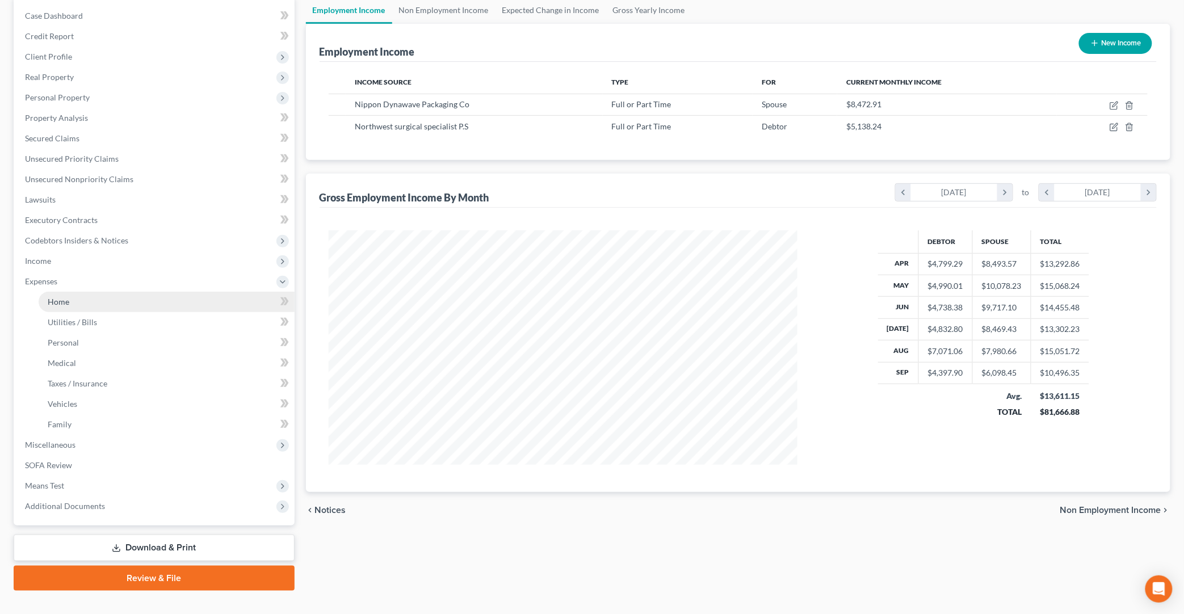
scroll to position [119, 0]
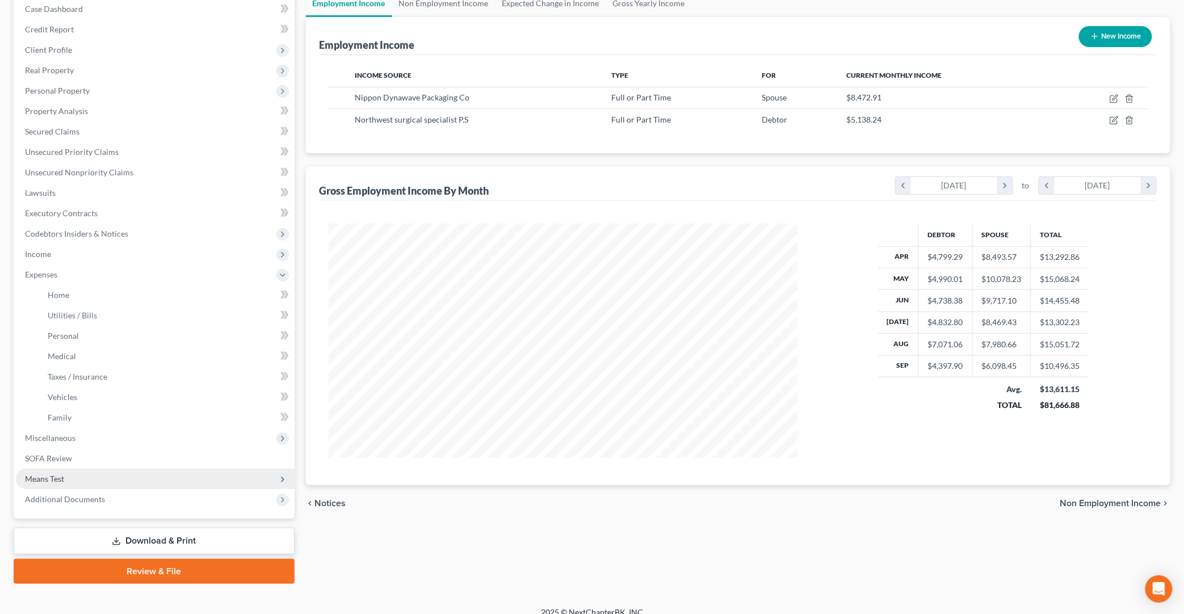
click at [127, 475] on span "Means Test" at bounding box center [155, 479] width 279 height 20
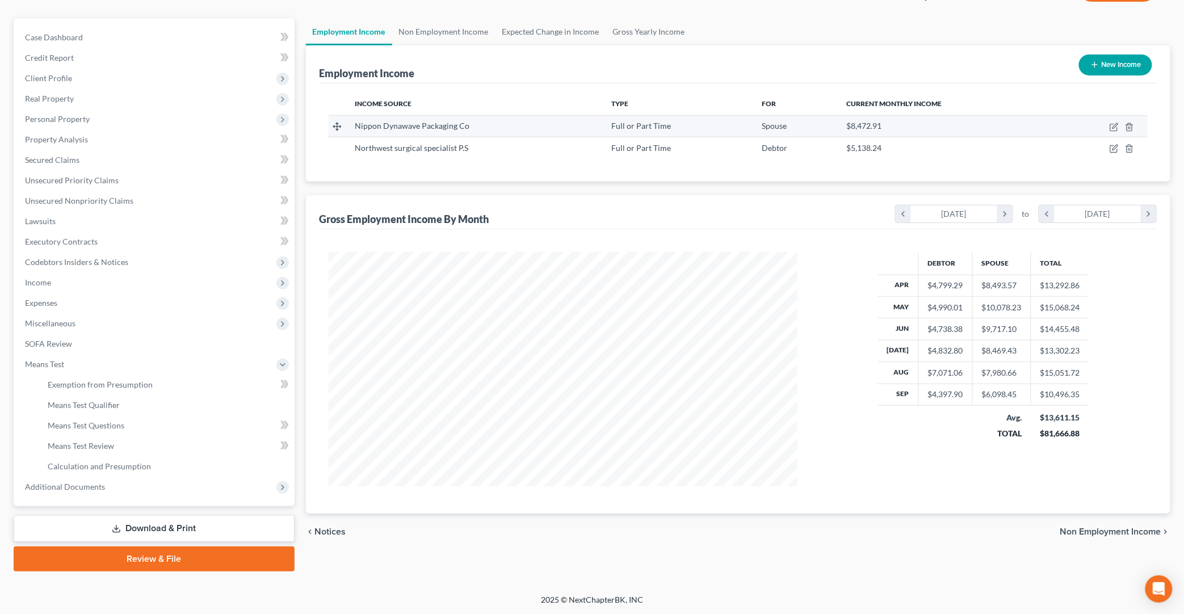
scroll to position [0, 0]
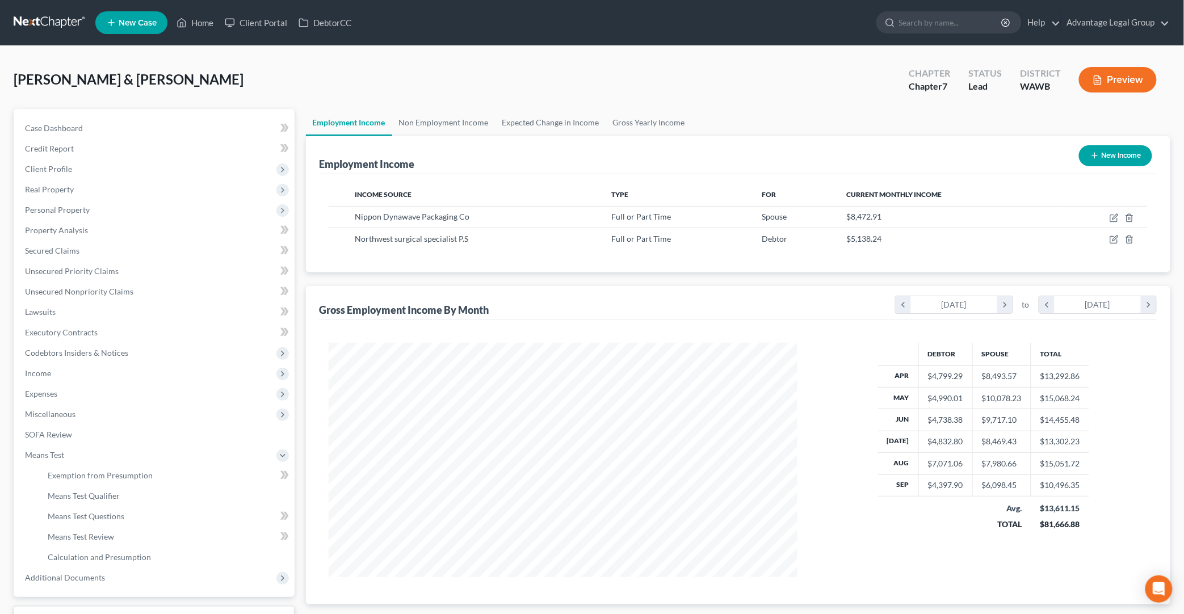
click at [1071, 78] on button "Preview" at bounding box center [1118, 80] width 78 height 26
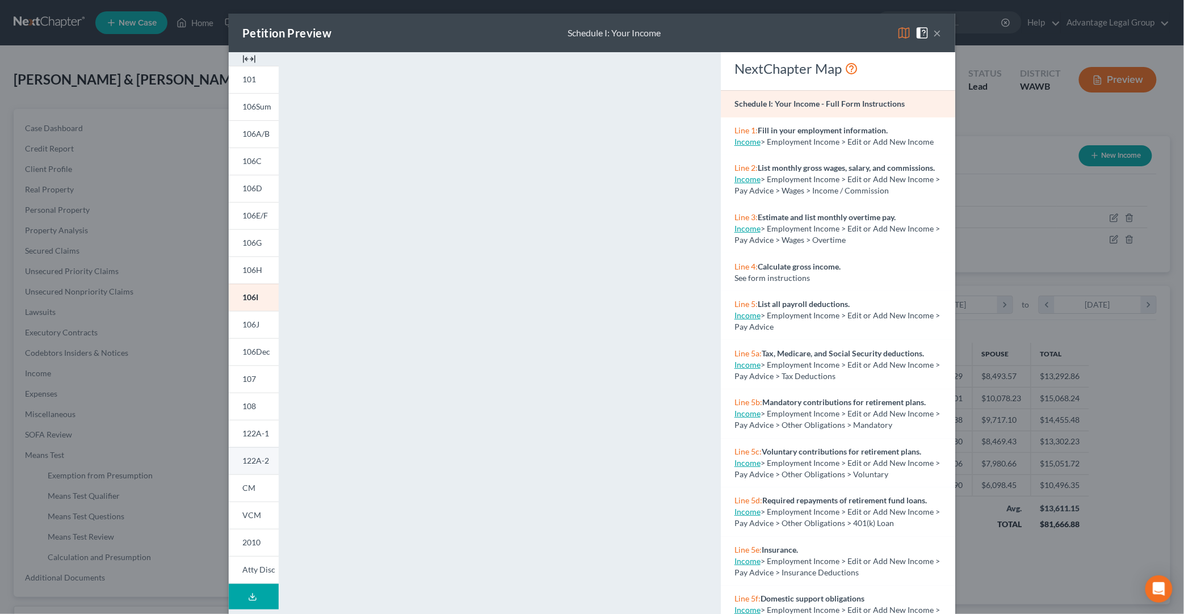
click at [263, 456] on span "122A-2" at bounding box center [255, 461] width 27 height 10
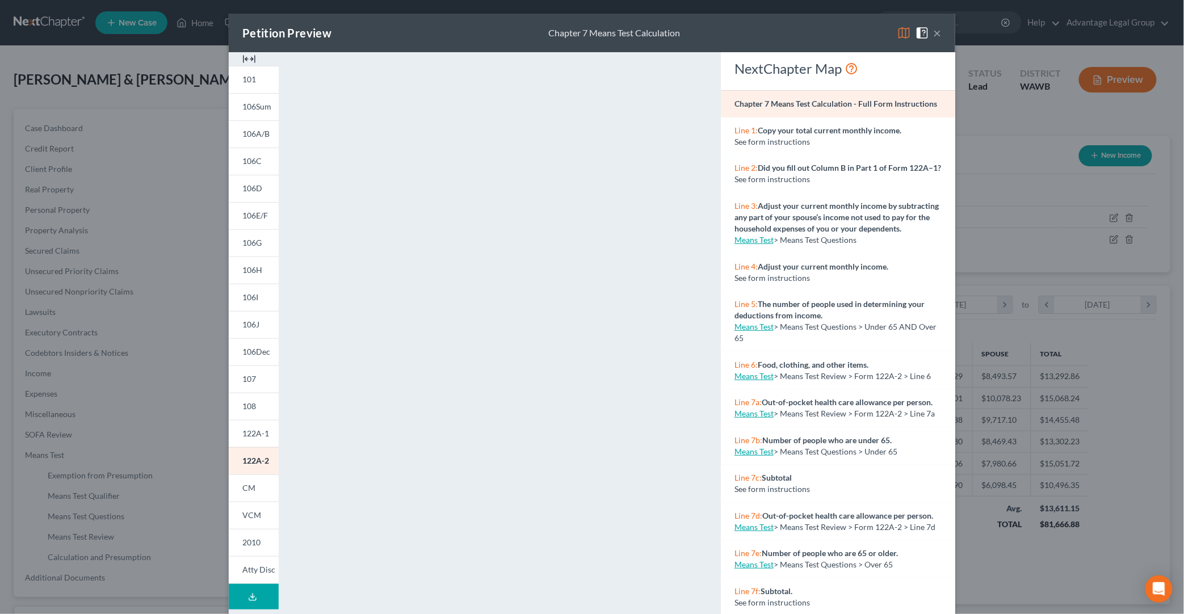
click at [1071, 548] on div "Petition Preview Chapter 7 Means Test Calculation × 101 106Sum 106A/B 106C 106D…" at bounding box center [592, 307] width 1184 height 614
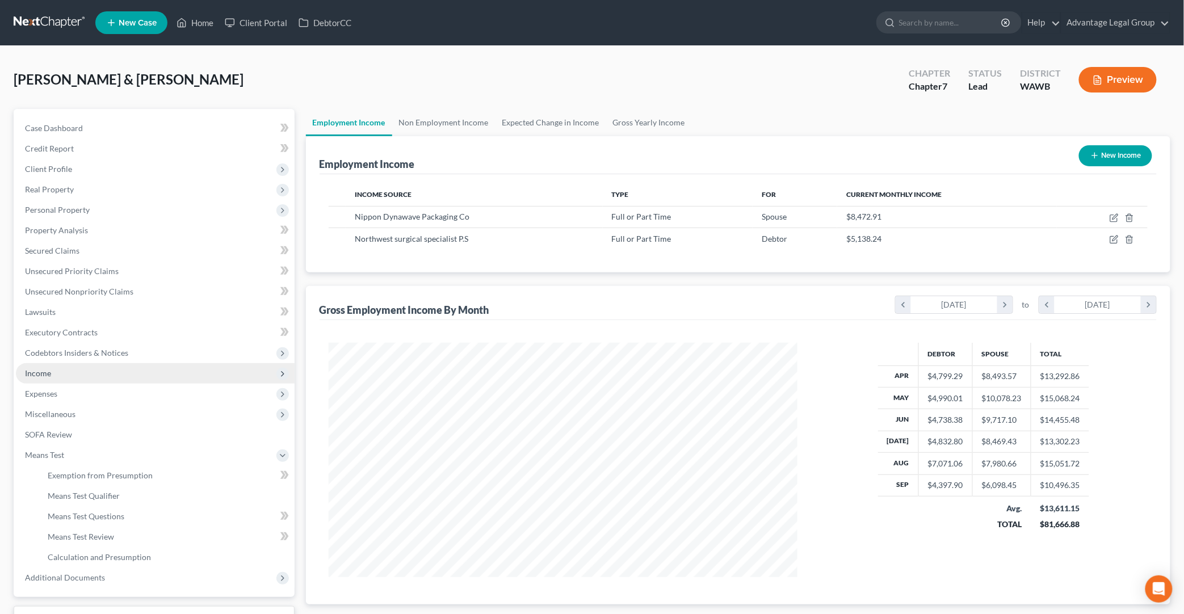
click at [108, 375] on span "Income" at bounding box center [155, 373] width 279 height 20
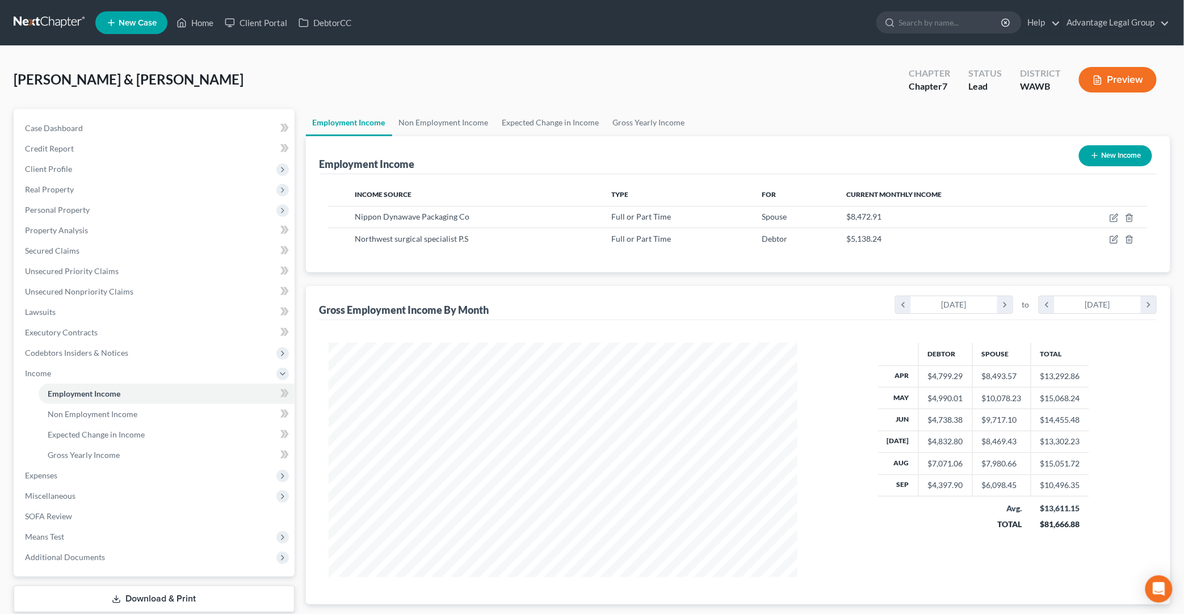
click at [1071, 155] on button "New Income" at bounding box center [1115, 155] width 73 height 21
select select "0"
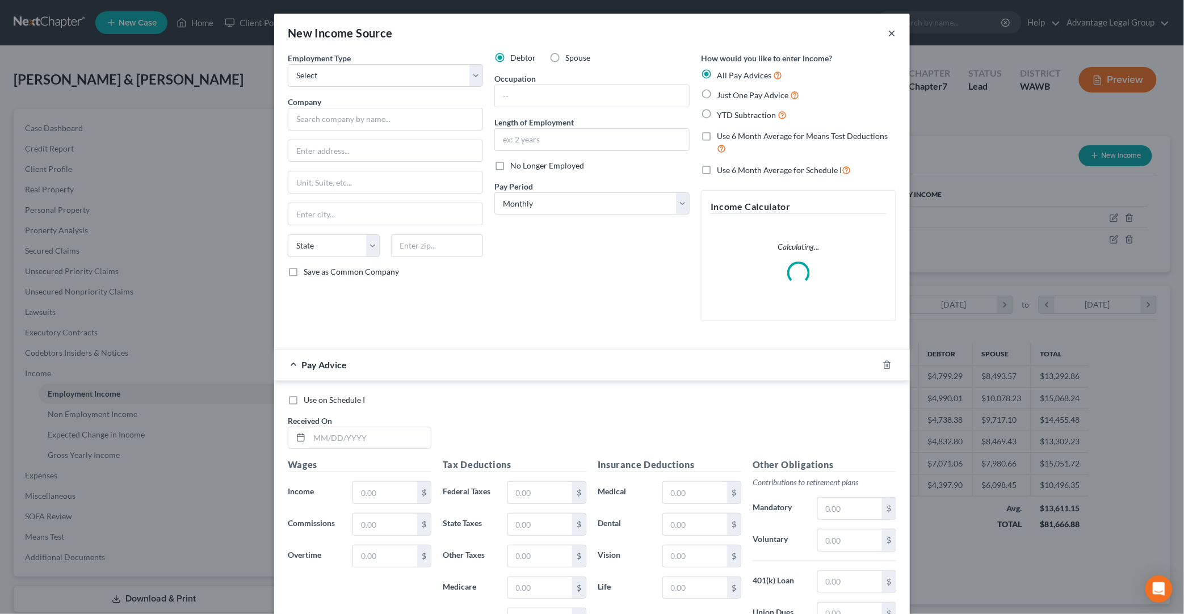
click at [894, 37] on button "×" at bounding box center [892, 33] width 8 height 14
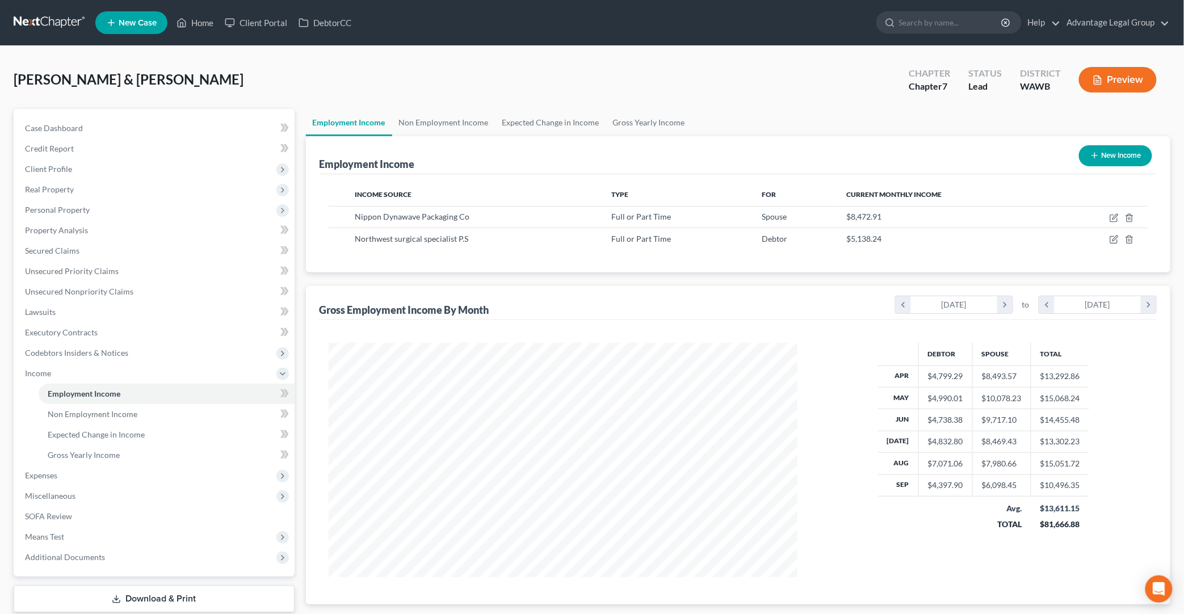
click at [1071, 79] on button "Preview" at bounding box center [1118, 80] width 78 height 26
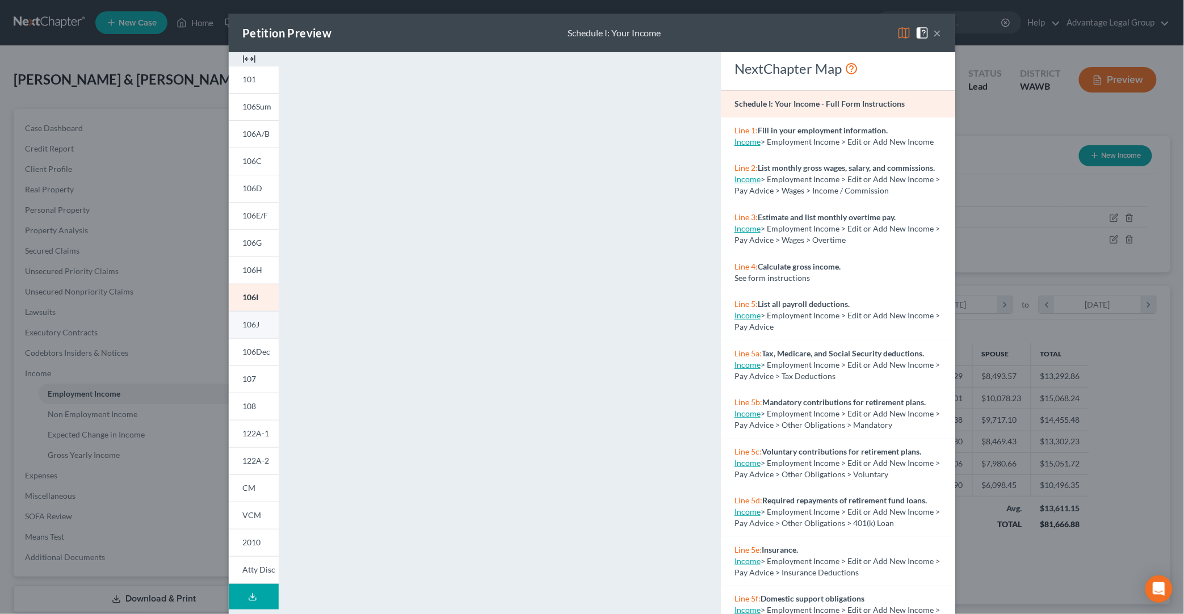
click at [253, 322] on span "106J" at bounding box center [250, 325] width 17 height 10
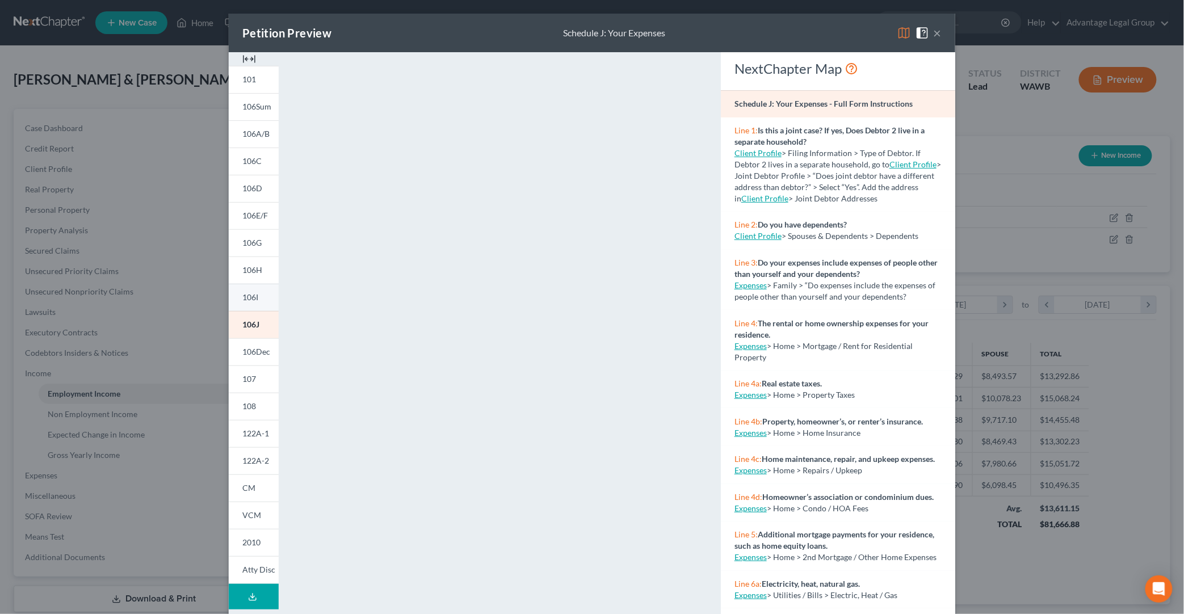
click at [254, 302] on link "106I" at bounding box center [254, 297] width 50 height 27
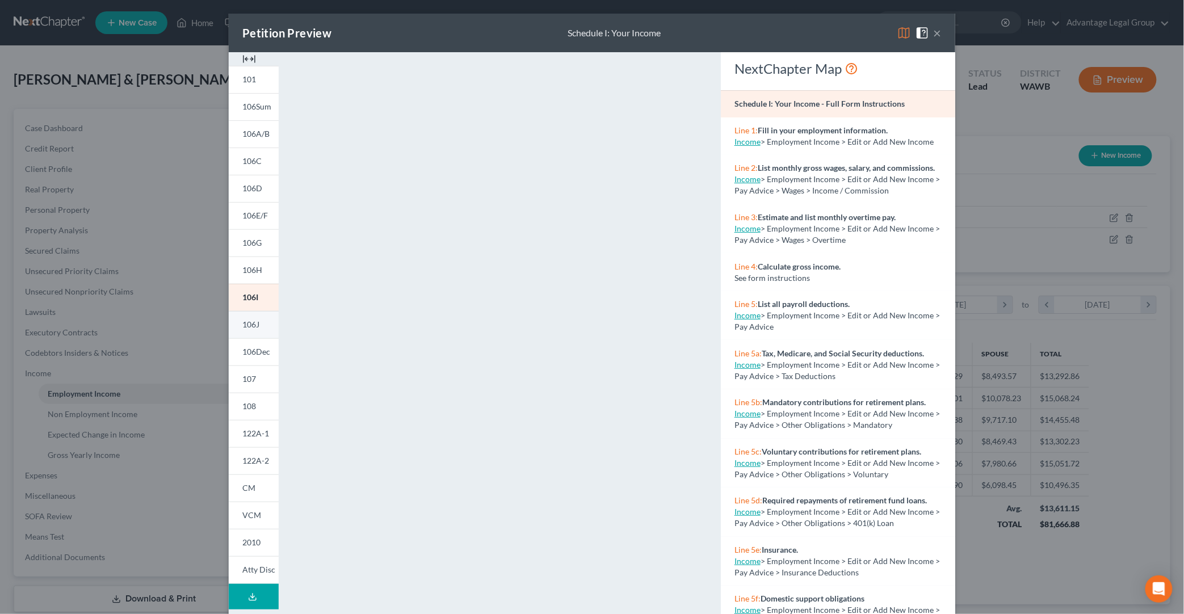
click at [264, 328] on link "106J" at bounding box center [254, 324] width 50 height 27
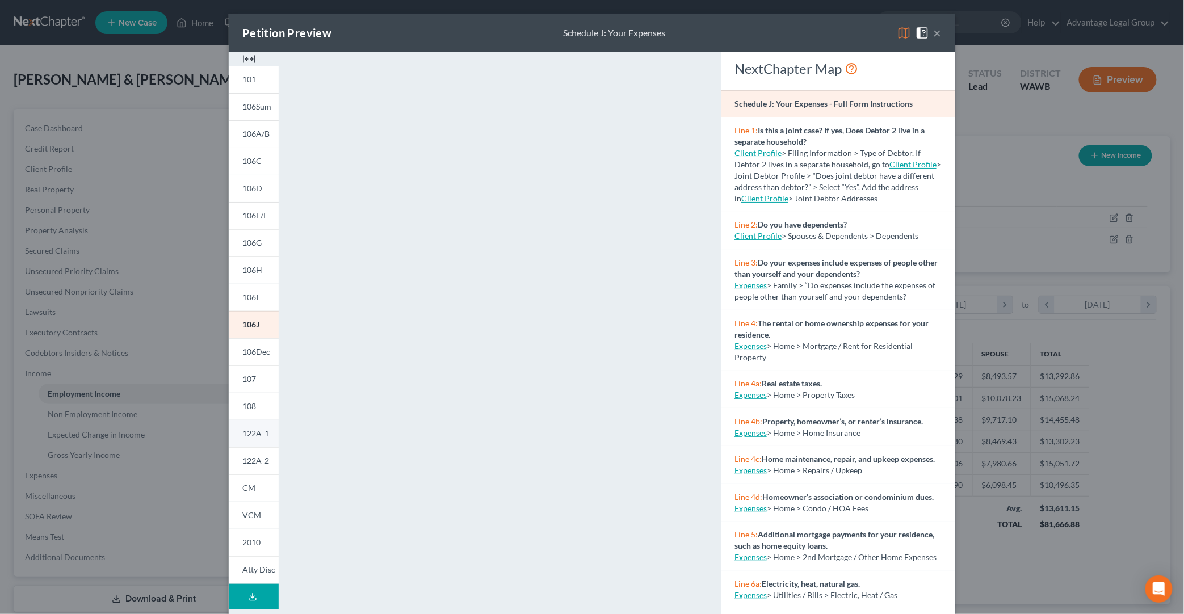
click at [244, 437] on span "122A-1" at bounding box center [255, 434] width 27 height 10
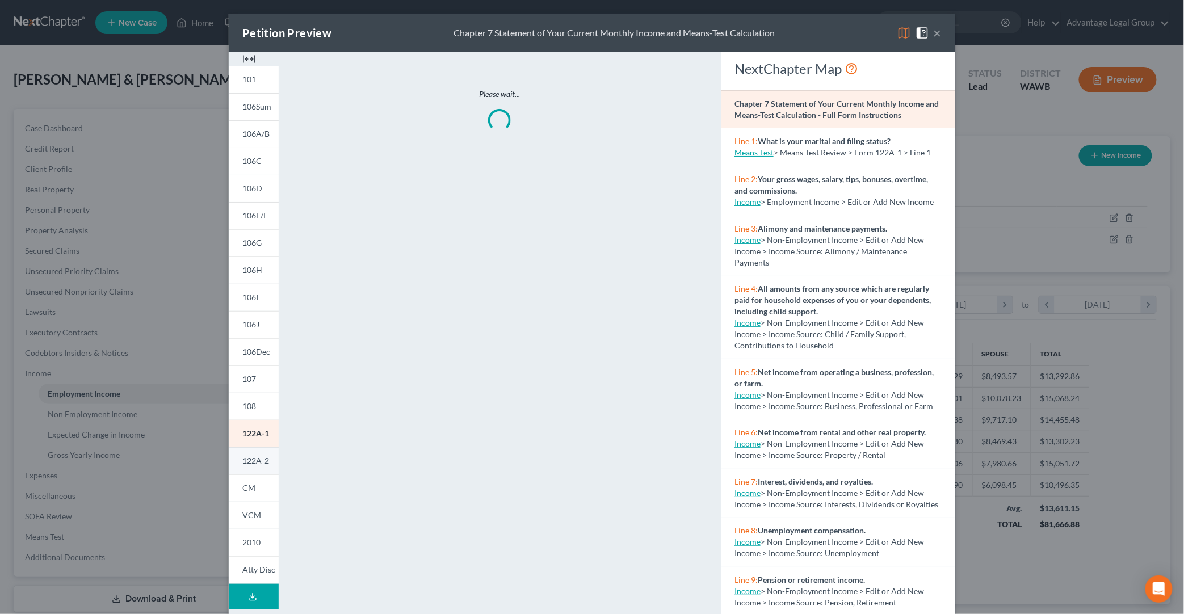
click at [253, 458] on span "122A-2" at bounding box center [255, 461] width 27 height 10
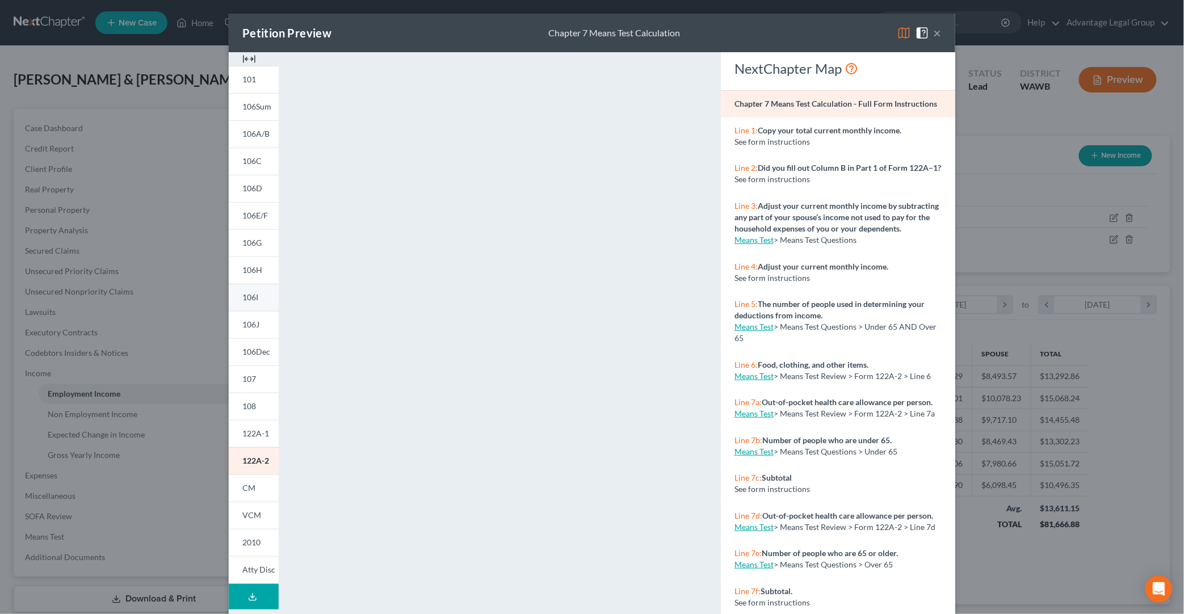
click at [246, 301] on span "106I" at bounding box center [250, 297] width 16 height 10
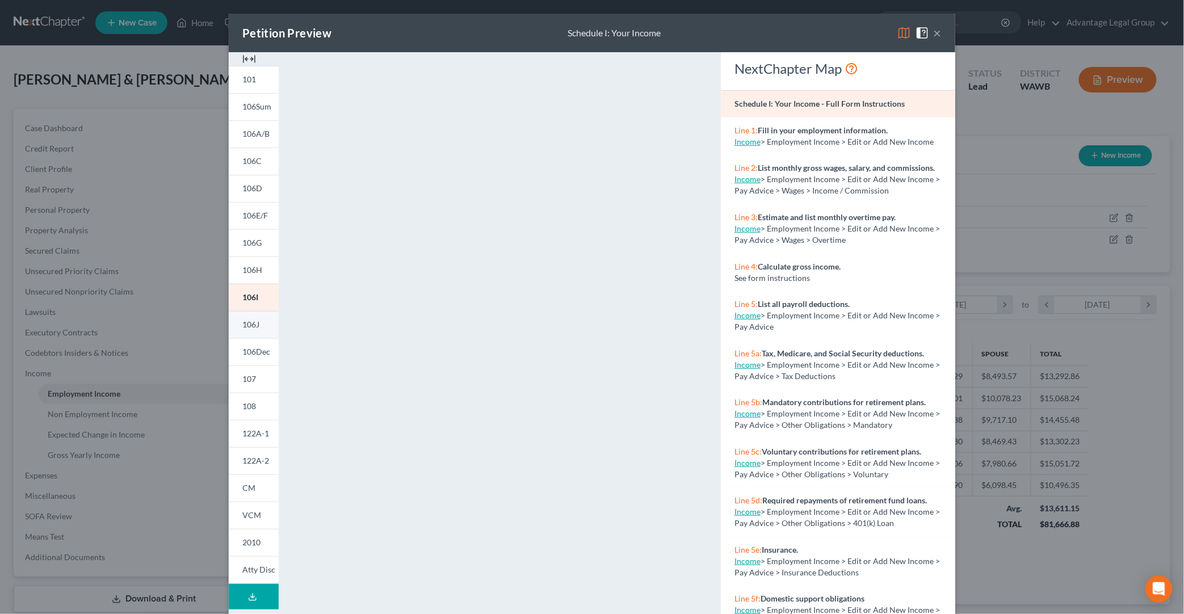
click at [254, 329] on span "106J" at bounding box center [250, 325] width 17 height 10
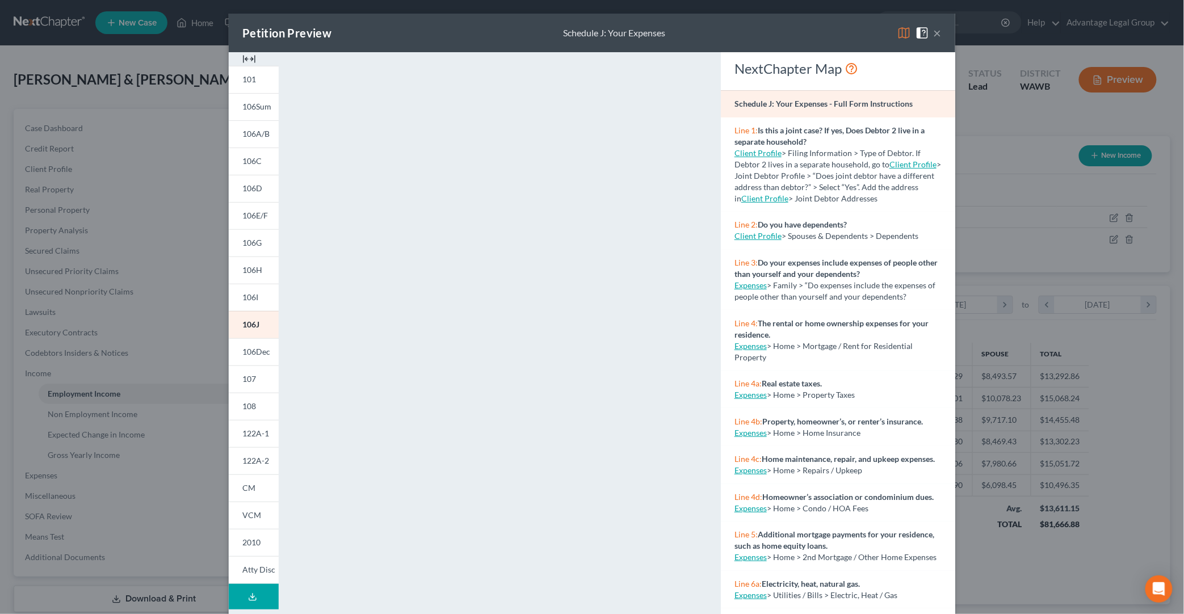
click at [942, 34] on div "Petition Preview Schedule J: Your Expenses ×" at bounding box center [592, 33] width 727 height 39
click at [939, 35] on button "×" at bounding box center [938, 33] width 8 height 14
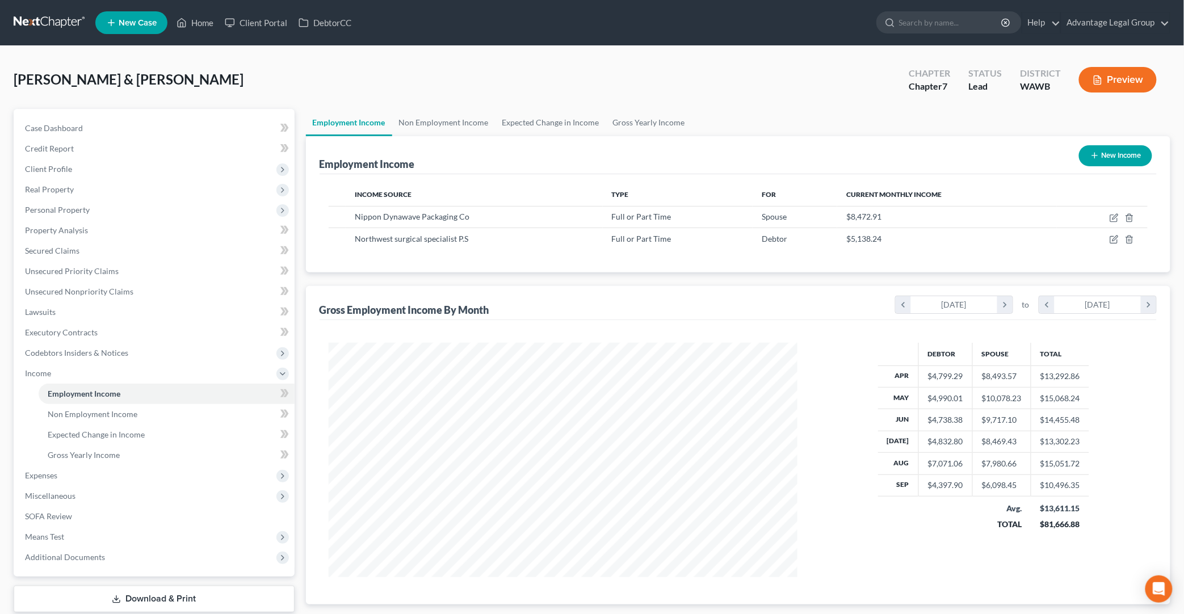
click at [1071, 81] on button "Preview" at bounding box center [1118, 80] width 78 height 26
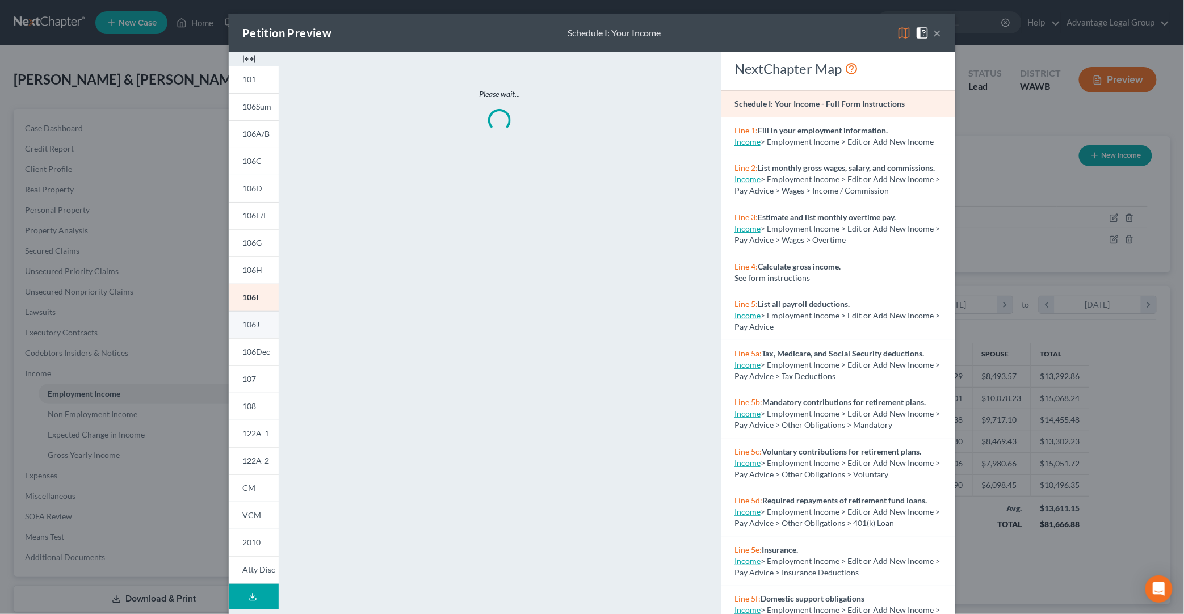
click at [257, 325] on span "106J" at bounding box center [250, 325] width 17 height 10
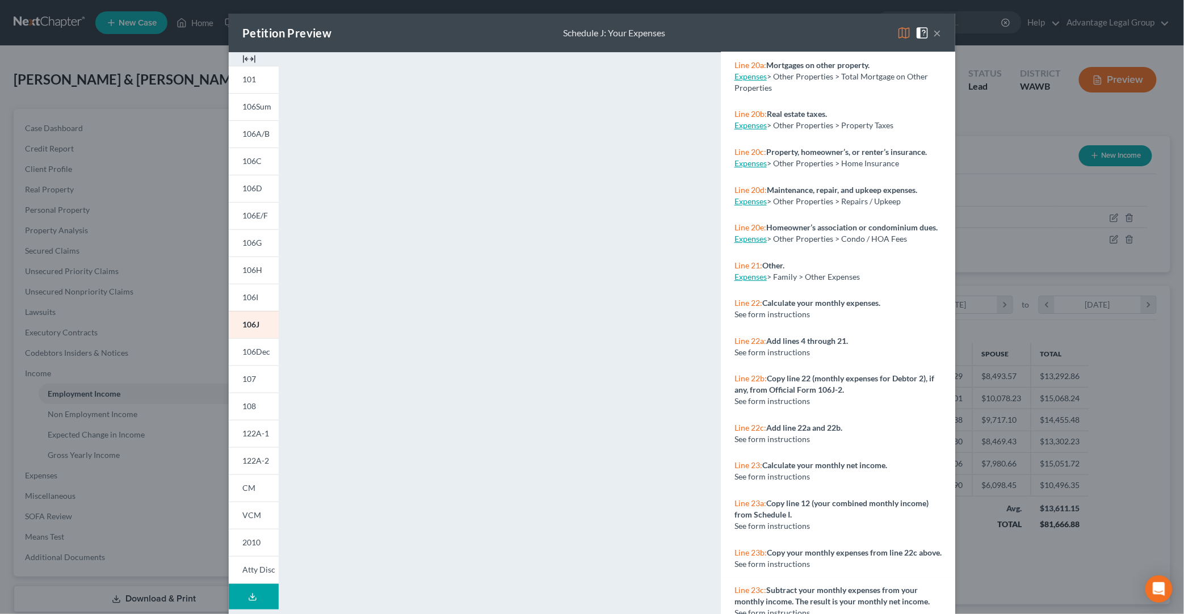
scroll to position [1563, 0]
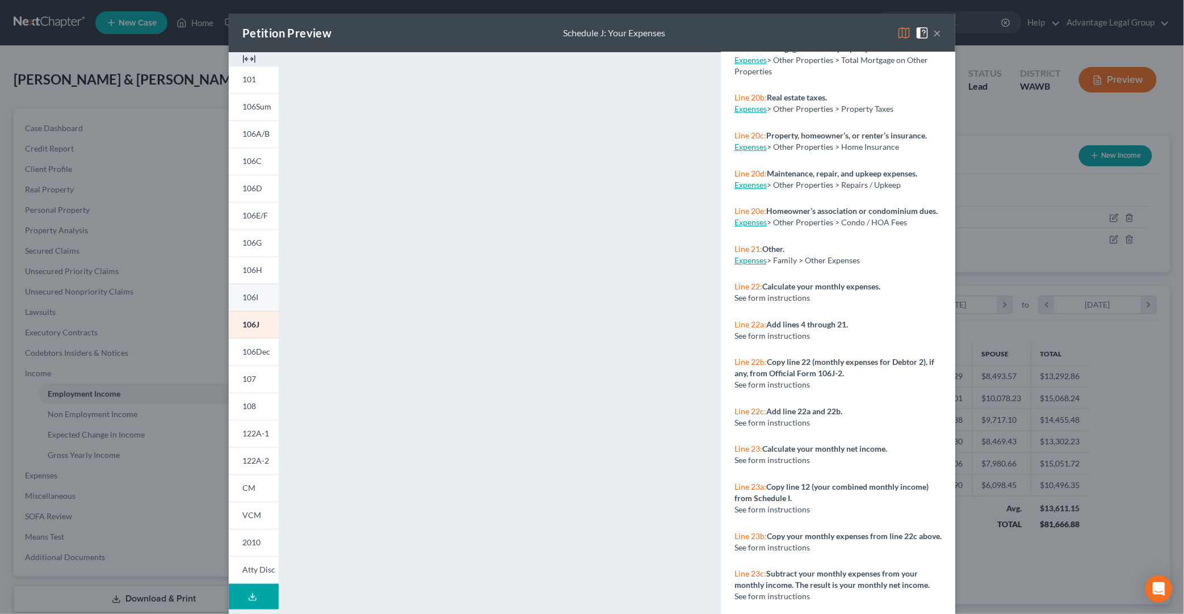
click at [246, 307] on link "106I" at bounding box center [254, 297] width 50 height 27
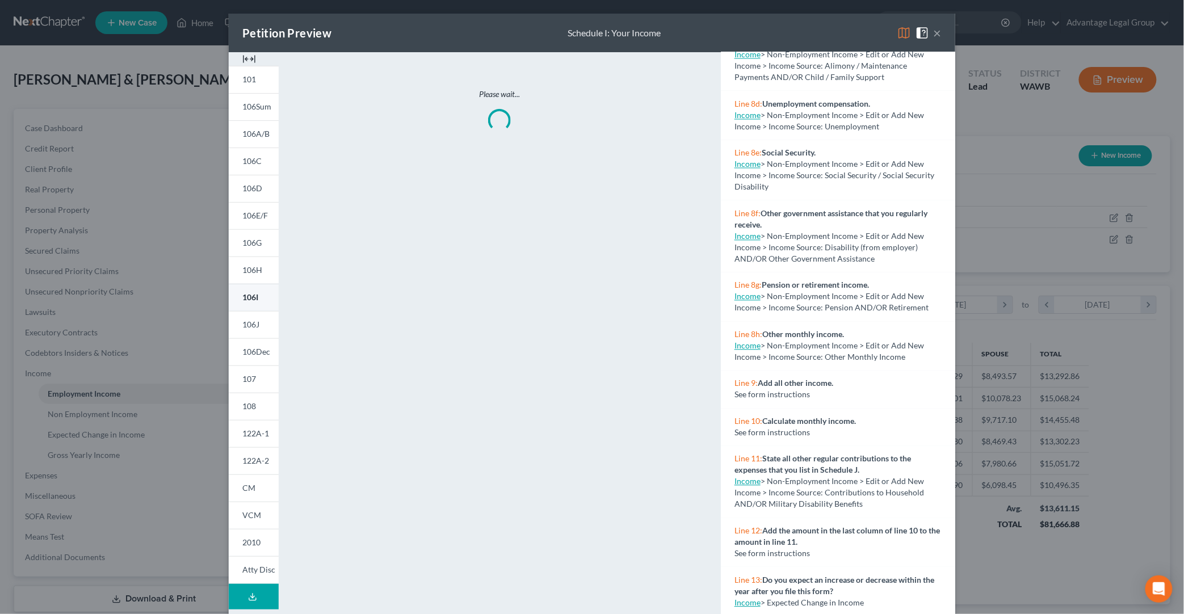
scroll to position [948, 0]
click at [261, 448] on link "122A-2" at bounding box center [254, 460] width 50 height 27
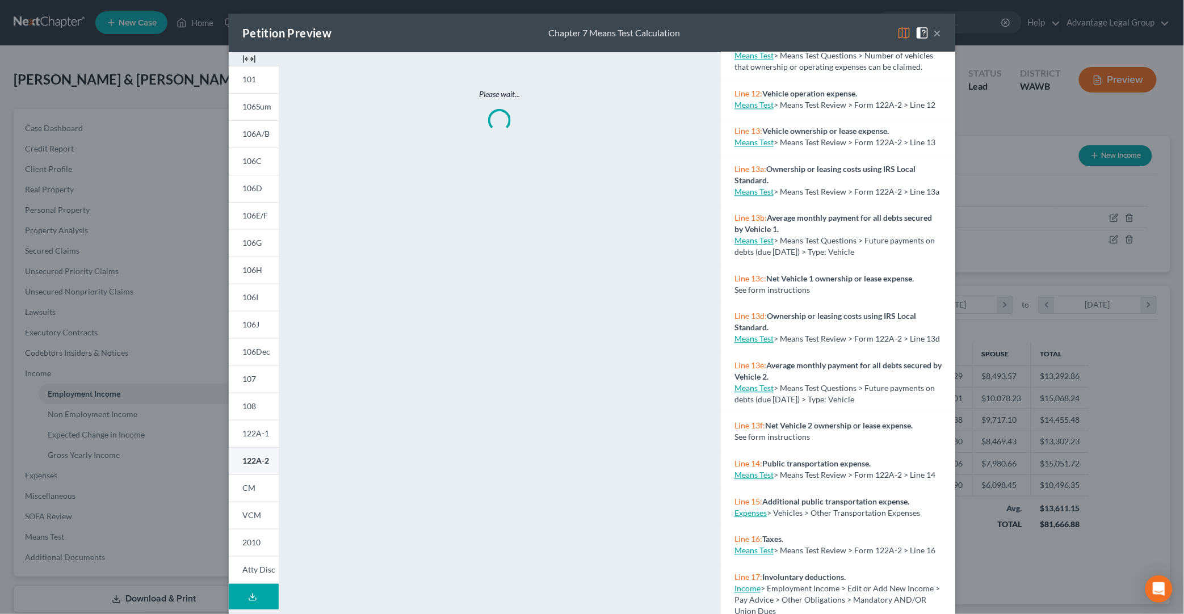
scroll to position [1563, 0]
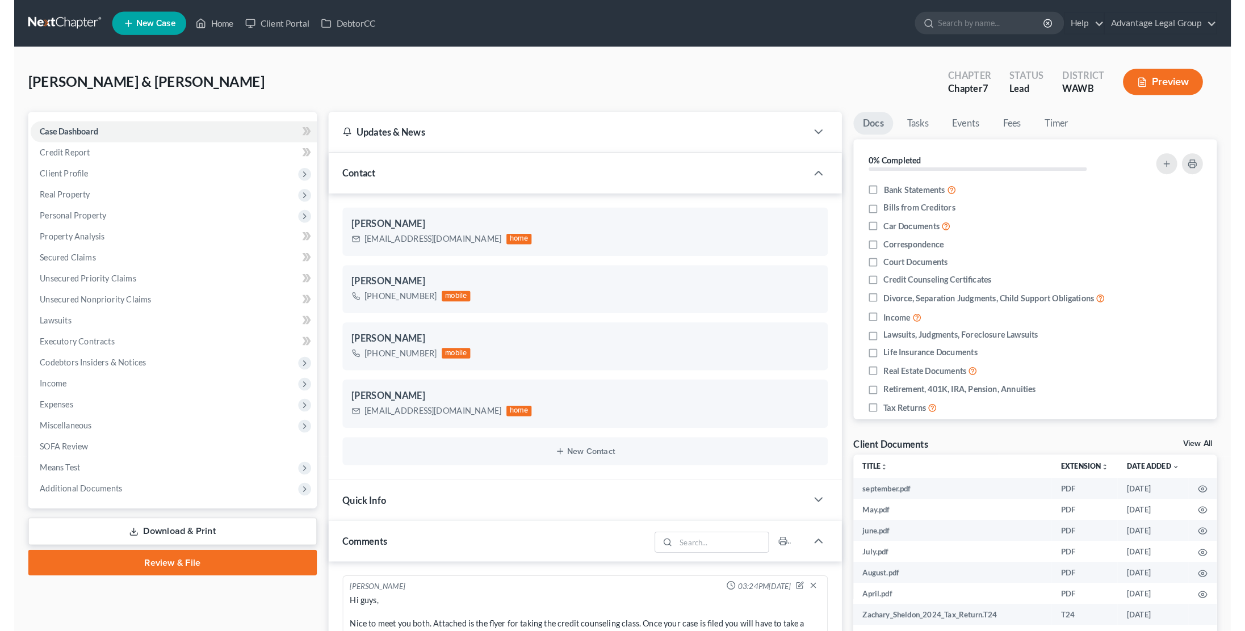
scroll to position [314, 0]
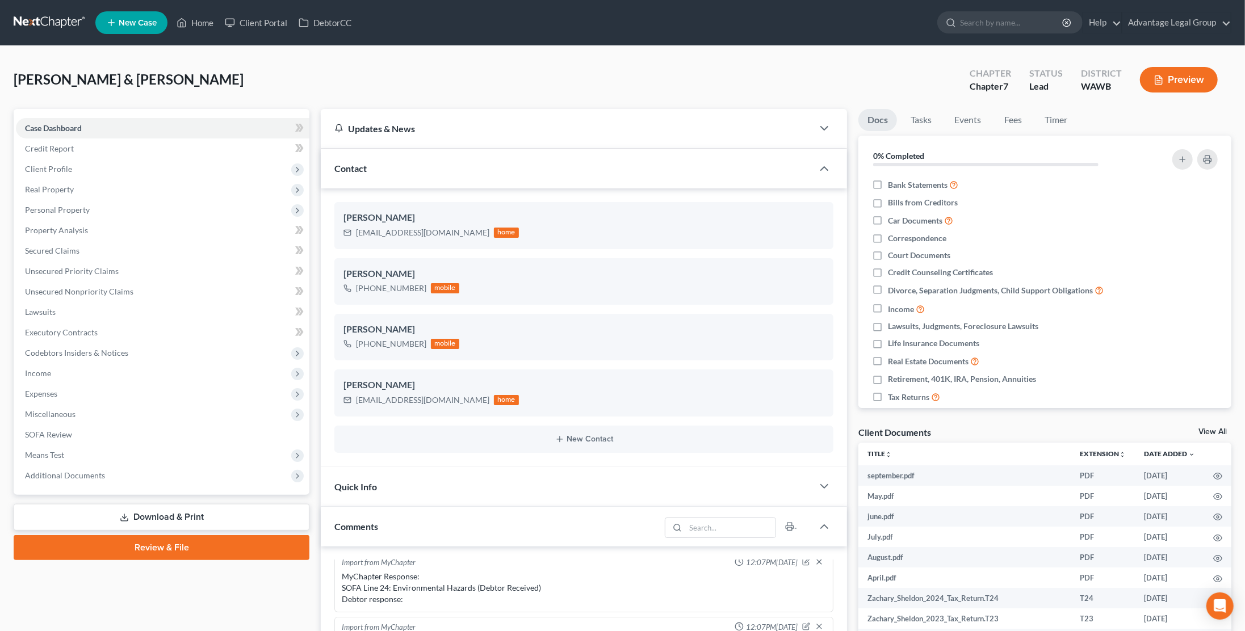
click at [1184, 82] on button "Preview" at bounding box center [1179, 80] width 78 height 26
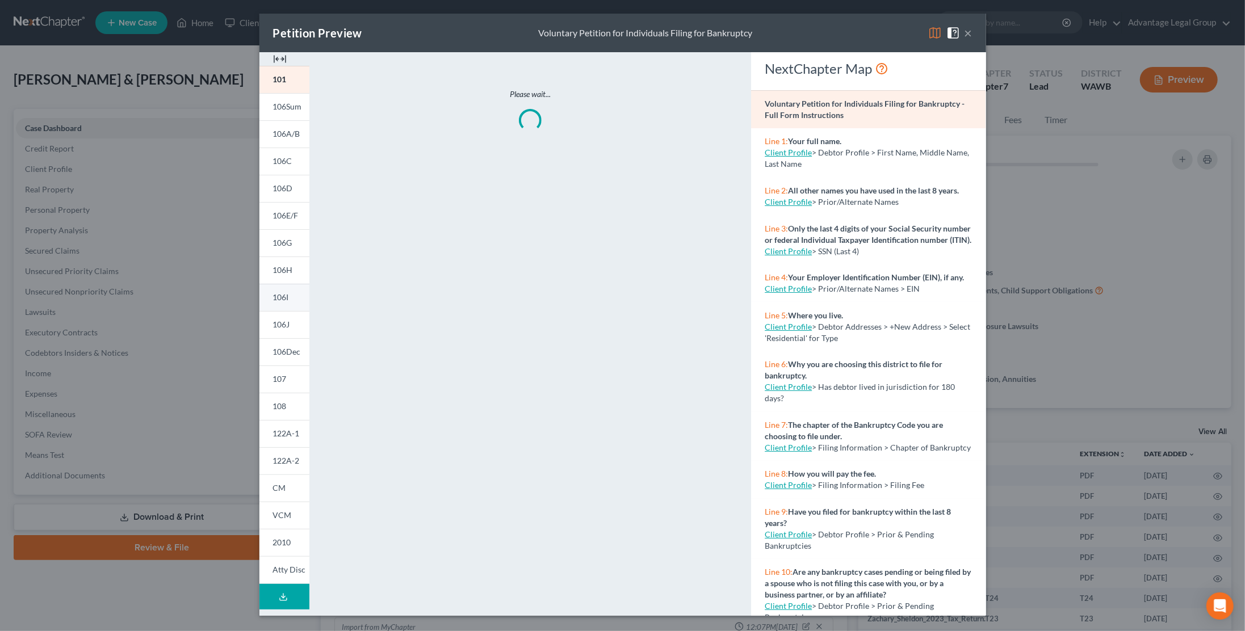
click at [289, 299] on link "106I" at bounding box center [284, 297] width 50 height 27
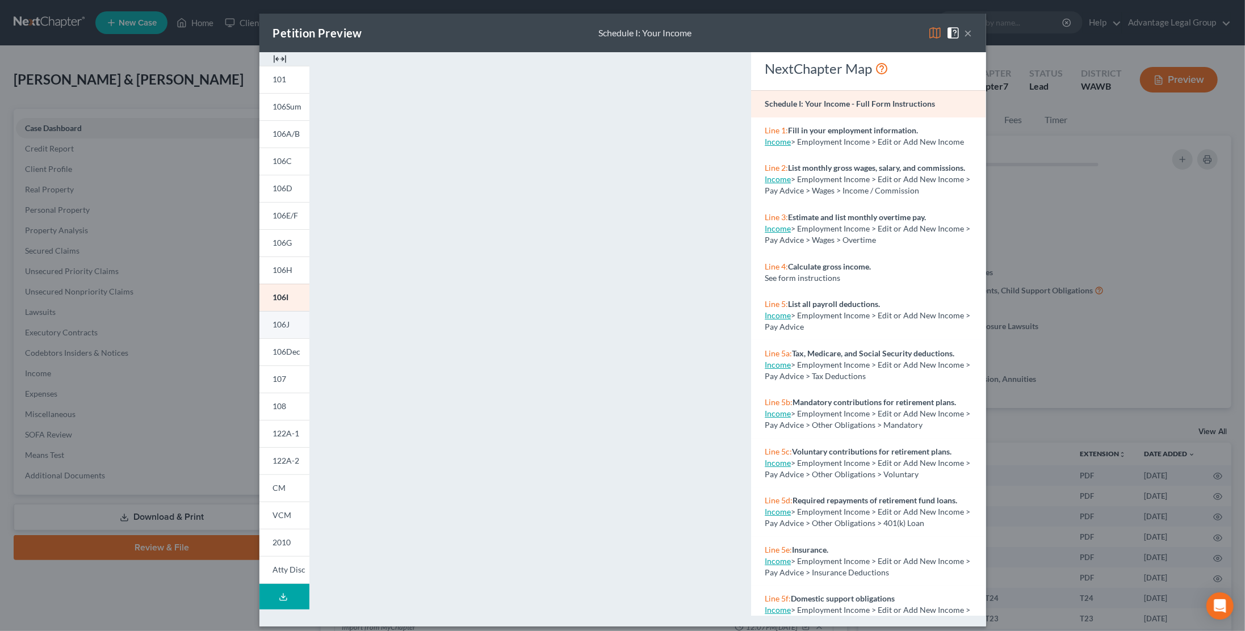
click at [291, 321] on link "106J" at bounding box center [284, 324] width 50 height 27
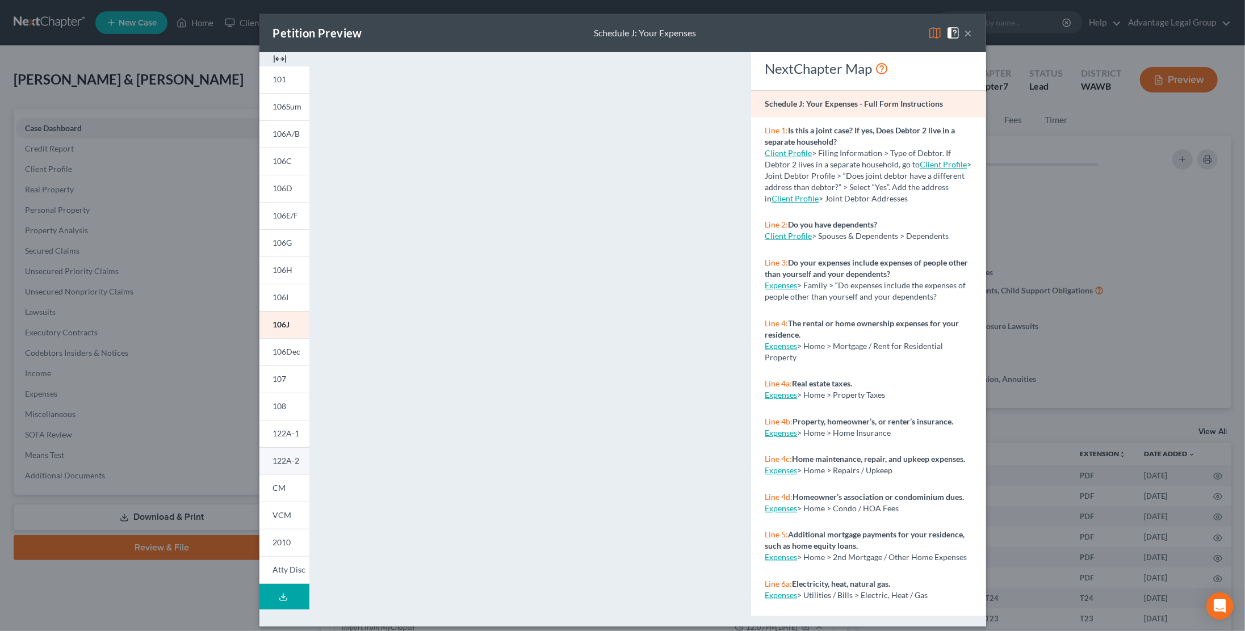
click at [285, 458] on span "122A-2" at bounding box center [286, 461] width 27 height 10
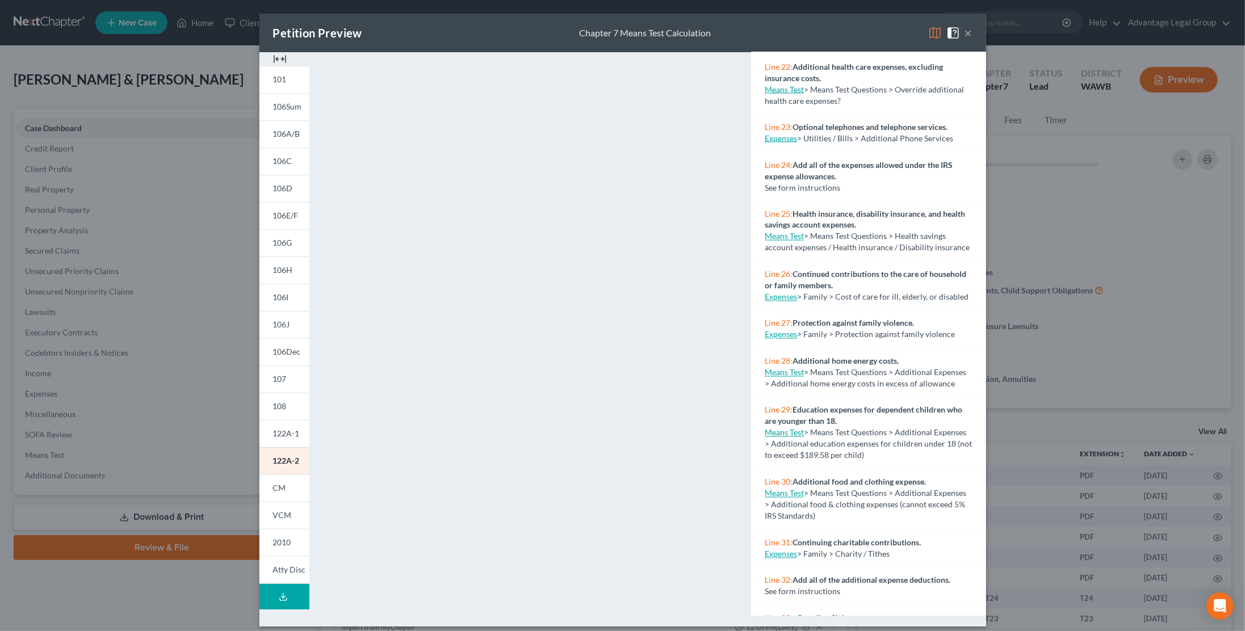
scroll to position [1692, 0]
click at [968, 33] on button "×" at bounding box center [968, 33] width 8 height 14
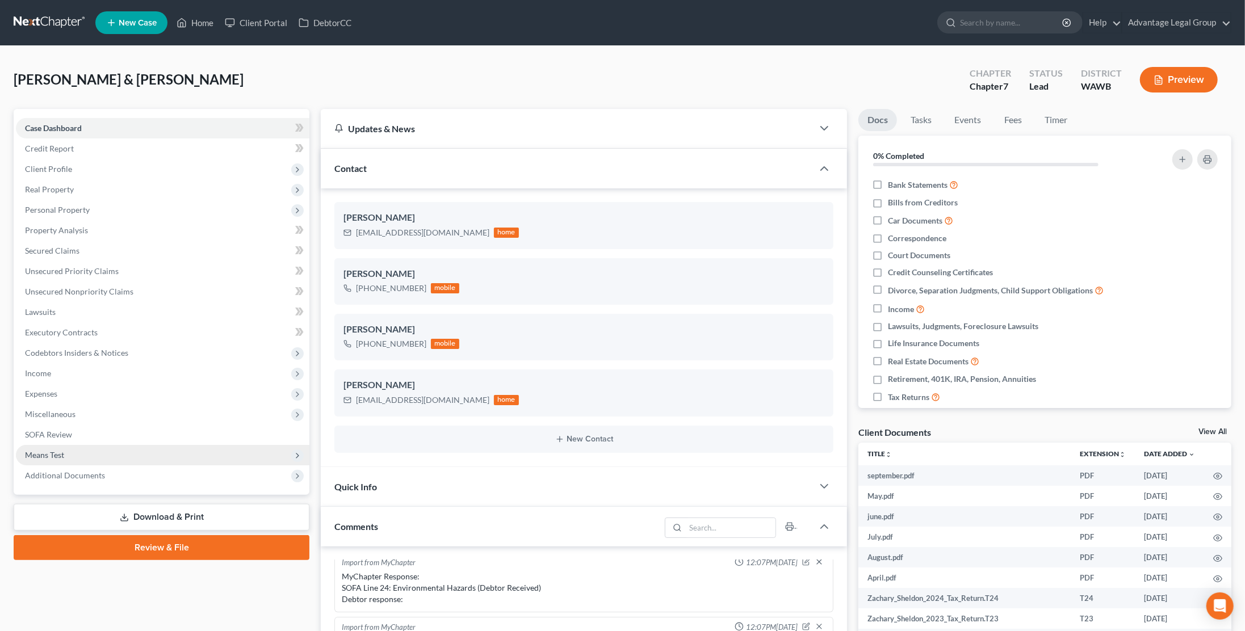
click at [100, 450] on span "Means Test" at bounding box center [162, 455] width 293 height 20
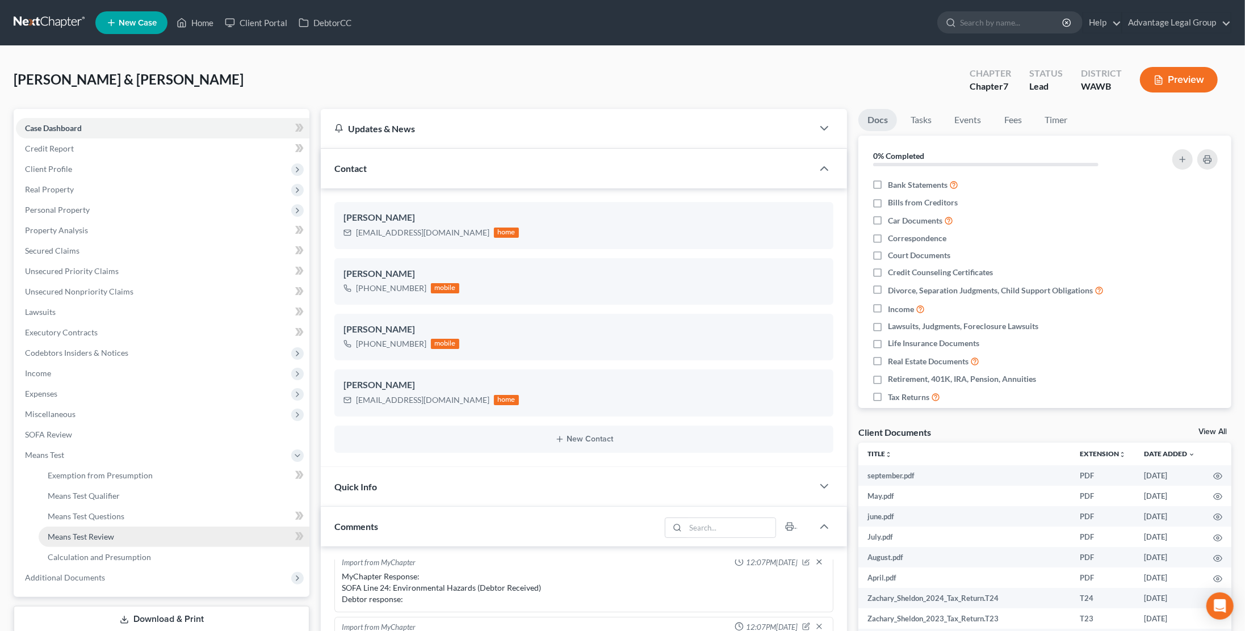
click at [131, 531] on link "Means Test Review" at bounding box center [174, 537] width 271 height 20
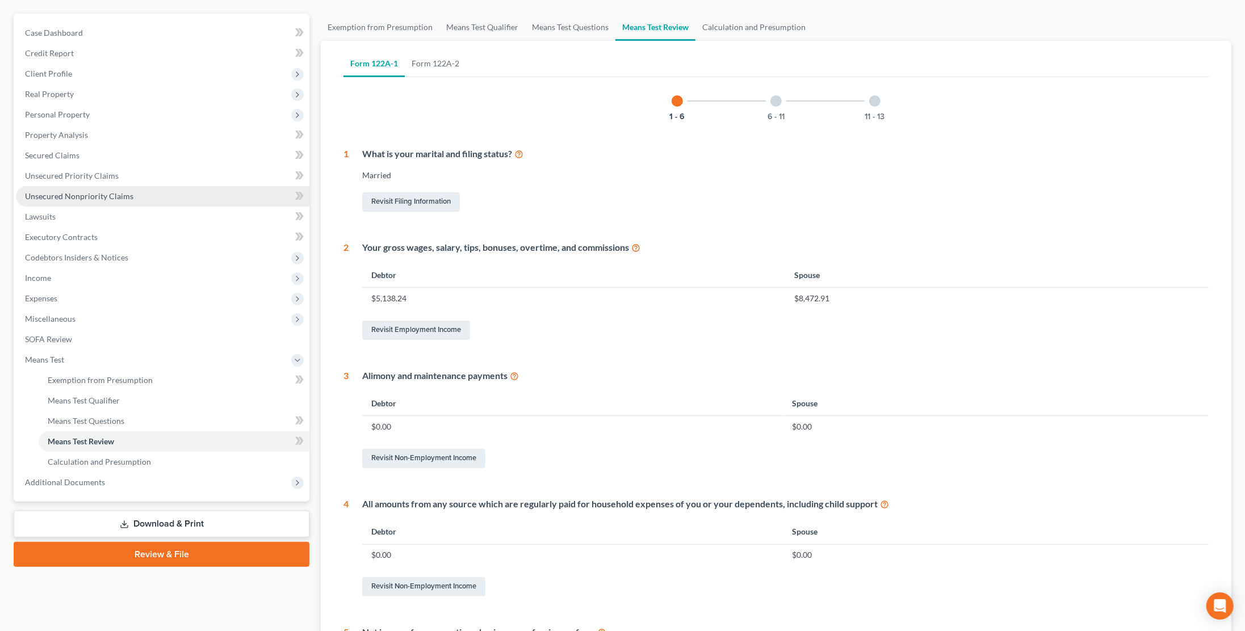
scroll to position [82, 0]
